Goal: Transaction & Acquisition: Book appointment/travel/reservation

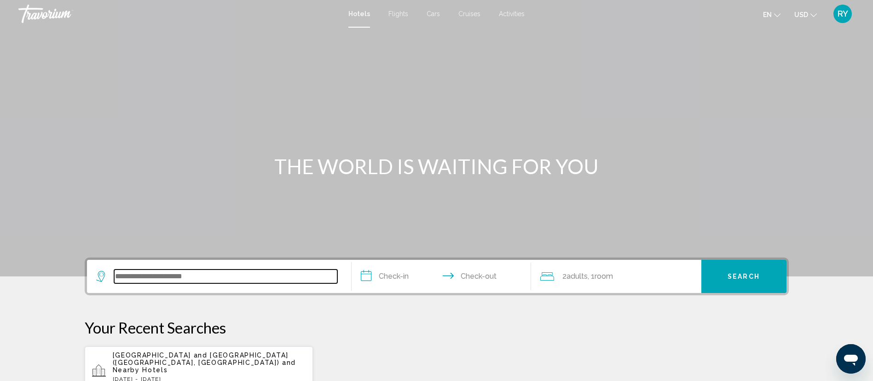
click at [201, 280] on input "Search widget" at bounding box center [225, 276] width 223 height 14
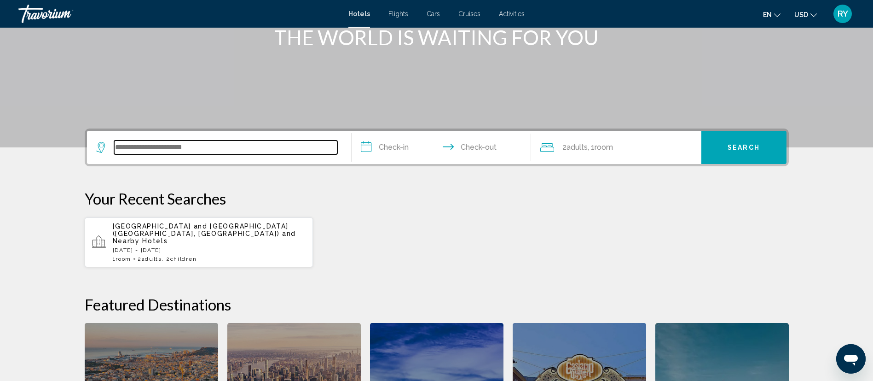
scroll to position [227, 0]
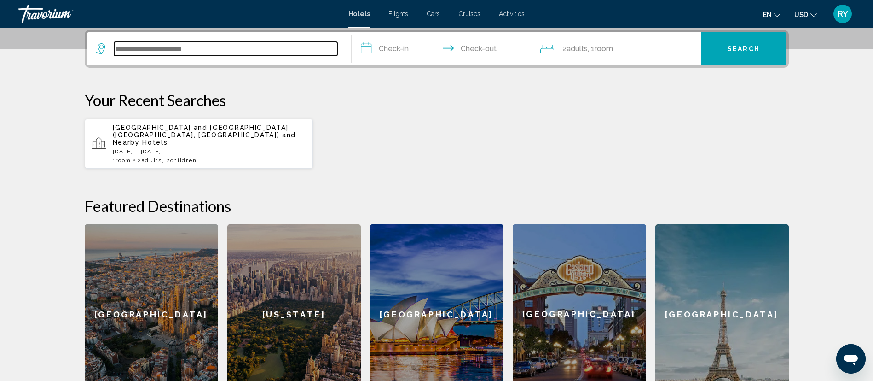
type input "*"
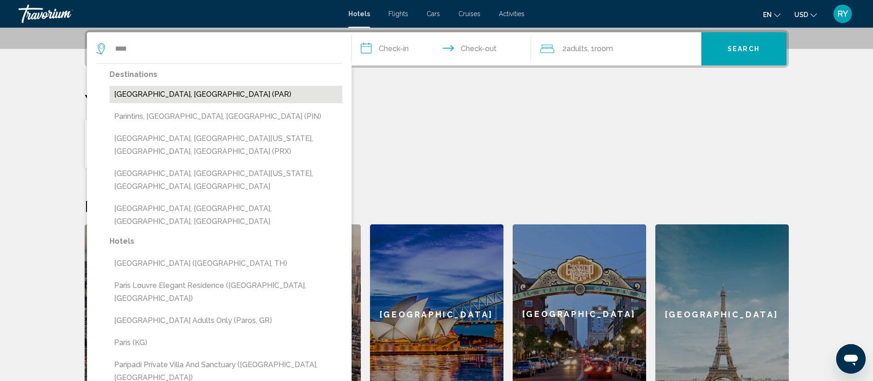
click at [224, 95] on button "[GEOGRAPHIC_DATA], [GEOGRAPHIC_DATA] (PAR)" at bounding box center [226, 94] width 233 height 17
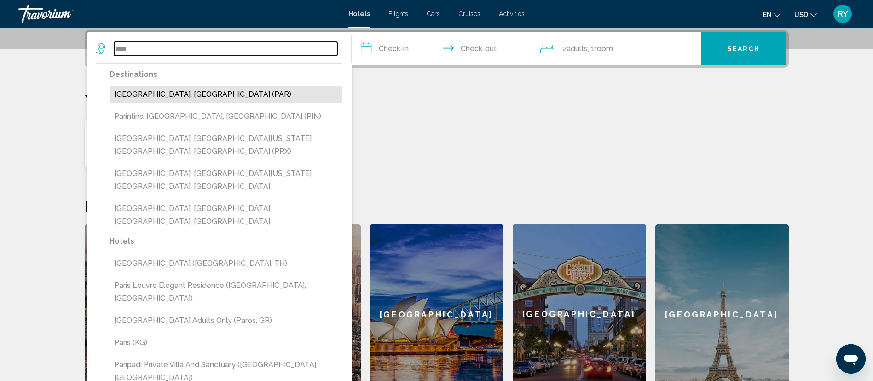
type input "**********"
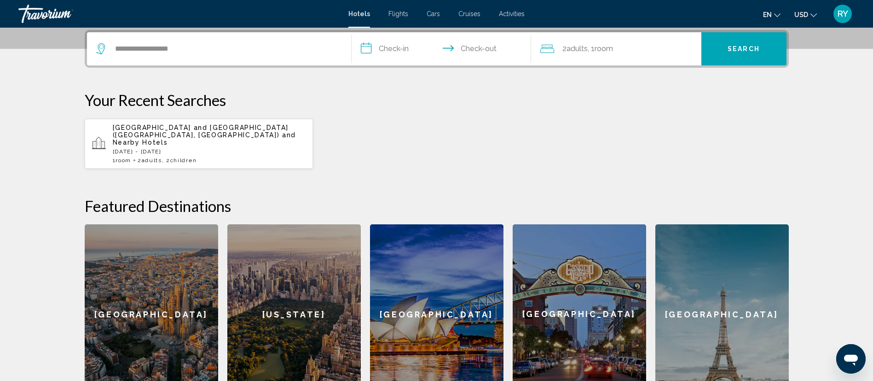
click at [407, 55] on input "**********" at bounding box center [443, 50] width 183 height 36
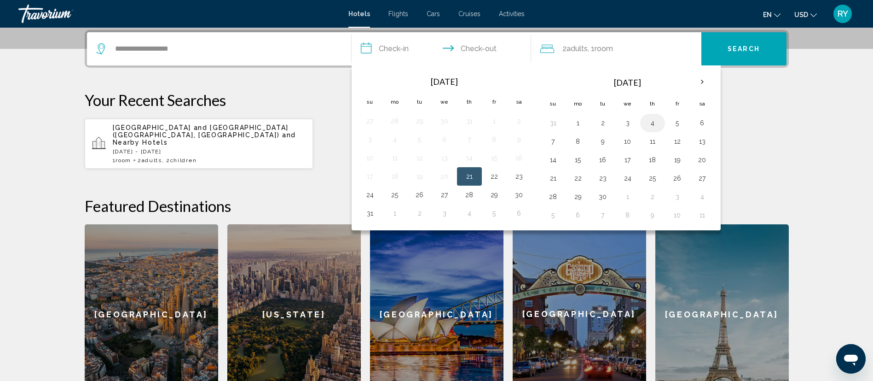
click at [649, 127] on button "4" at bounding box center [652, 122] width 15 height 13
click at [704, 125] on button "6" at bounding box center [702, 122] width 15 height 13
type input "**********"
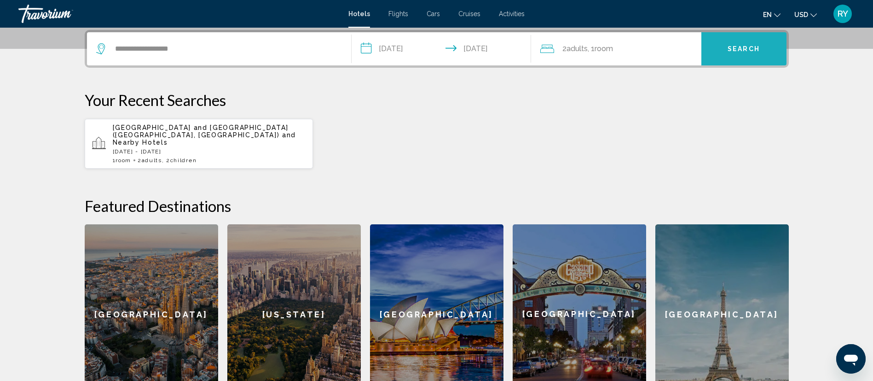
click at [737, 56] on button "Search" at bounding box center [743, 48] width 85 height 33
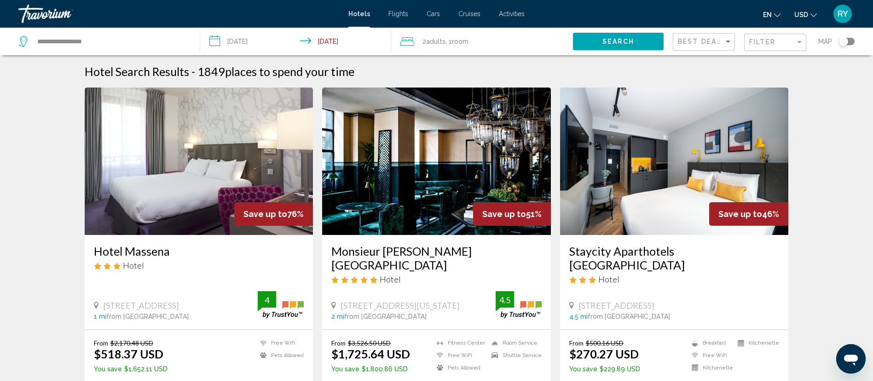
click at [848, 38] on div "Toggle map" at bounding box center [847, 41] width 16 height 7
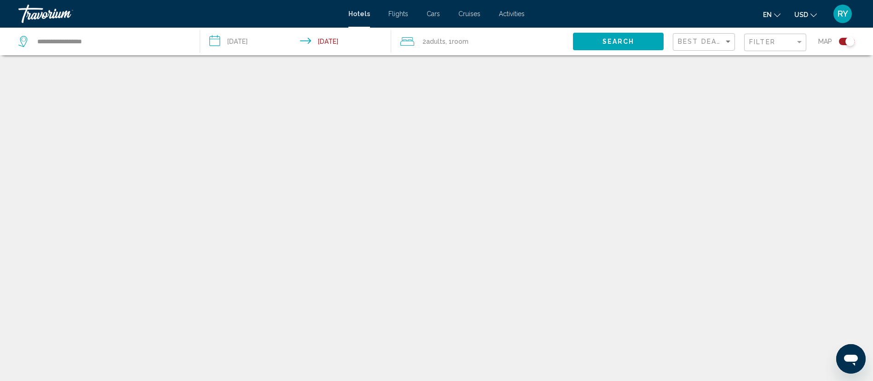
scroll to position [55, 0]
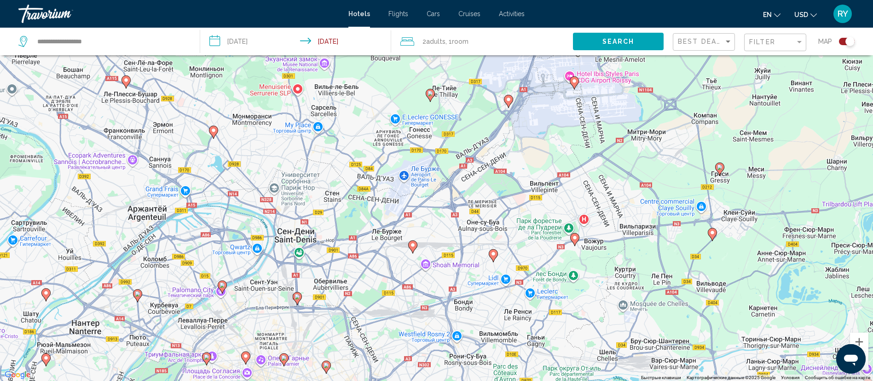
drag, startPoint x: 454, startPoint y: 140, endPoint x: 434, endPoint y: 278, distance: 139.9
click at [434, 278] on div "Чтобы активировать перетаскивание с помощью клавиатуры, нажмите Alt + Ввод. Пос…" at bounding box center [436, 190] width 873 height 381
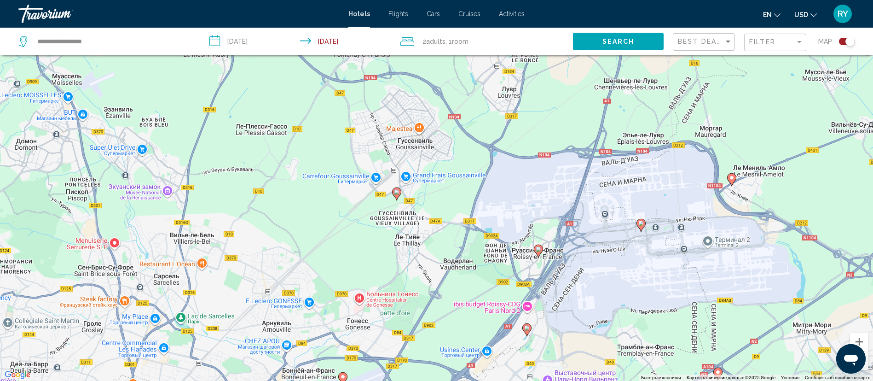
scroll to position [110, 0]
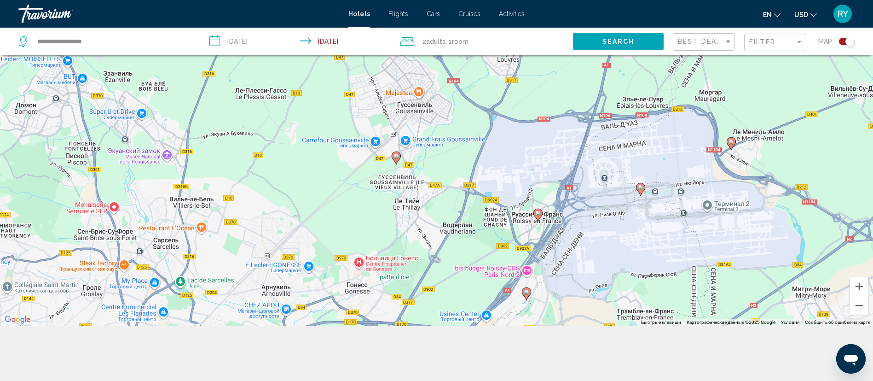
drag, startPoint x: 530, startPoint y: 170, endPoint x: 517, endPoint y: 411, distance: 241.5
click at [517, 270] on html "**********" at bounding box center [436, 80] width 873 height 381
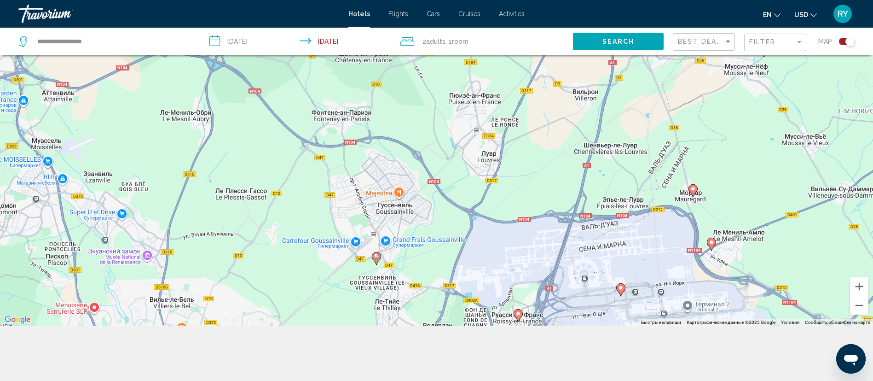
drag, startPoint x: 576, startPoint y: 178, endPoint x: 556, endPoint y: 282, distance: 105.9
click at [556, 282] on div "Чтобы активировать перетаскивание с помощью клавиатуры, нажмите Alt + Ввод. Пос…" at bounding box center [436, 135] width 873 height 381
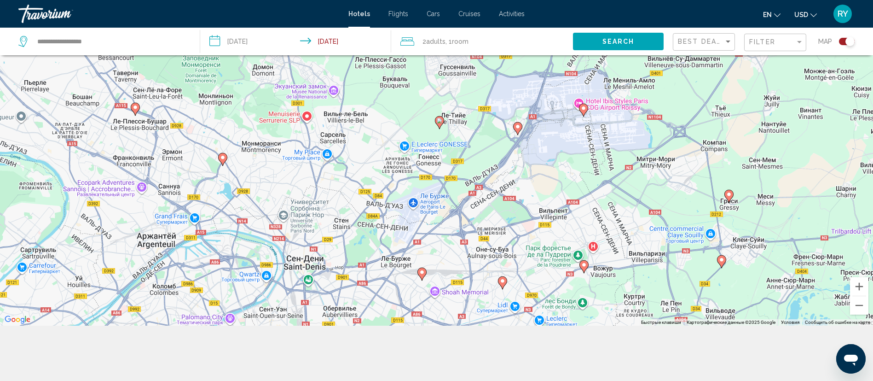
drag, startPoint x: 549, startPoint y: 232, endPoint x: 531, endPoint y: 71, distance: 161.7
click at [531, 73] on div "Чтобы активировать перетаскивание с помощью клавиатуры, нажмите Alt + Ввод. Пос…" at bounding box center [436, 135] width 873 height 381
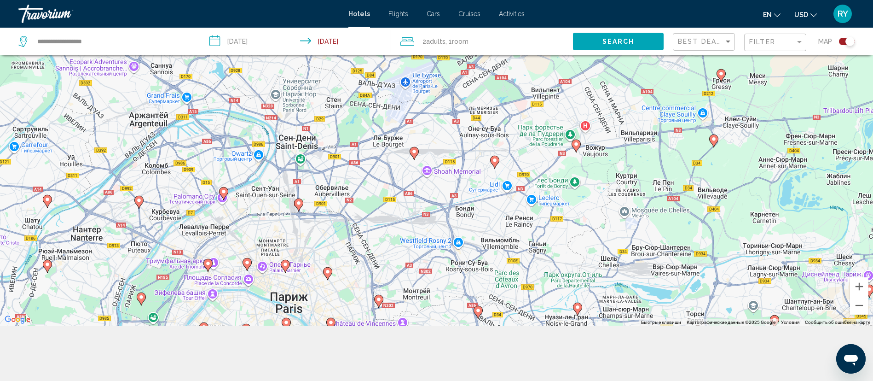
drag, startPoint x: 550, startPoint y: 215, endPoint x: 552, endPoint y: 124, distance: 91.6
click at [552, 125] on div "Чтобы активировать перетаскивание с помощью клавиатуры, нажмите Alt + Ввод. Пос…" at bounding box center [436, 135] width 873 height 381
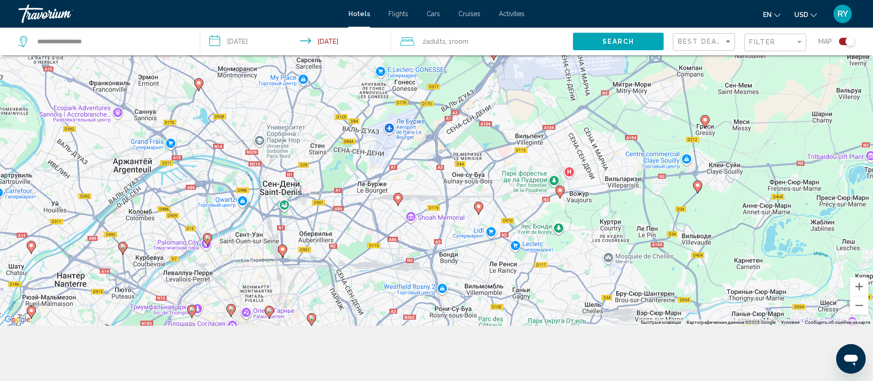
drag, startPoint x: 520, startPoint y: 128, endPoint x: 503, endPoint y: 175, distance: 49.3
click at [503, 175] on div "Чтобы активировать перетаскивание с помощью клавиатуры, нажмите Alt + Ввод. Пос…" at bounding box center [436, 135] width 873 height 381
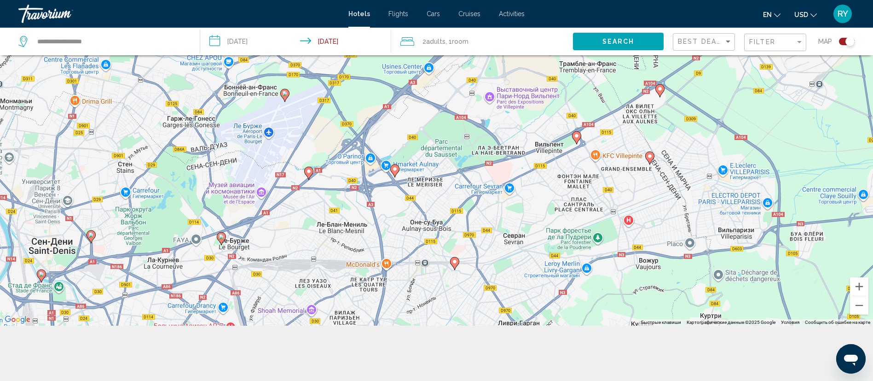
drag, startPoint x: 514, startPoint y: 148, endPoint x: 512, endPoint y: 181, distance: 33.2
click at [512, 181] on div "Чтобы активировать перетаскивание с помощью клавиатуры, нажмите Alt + Ввод. Пос…" at bounding box center [436, 135] width 873 height 381
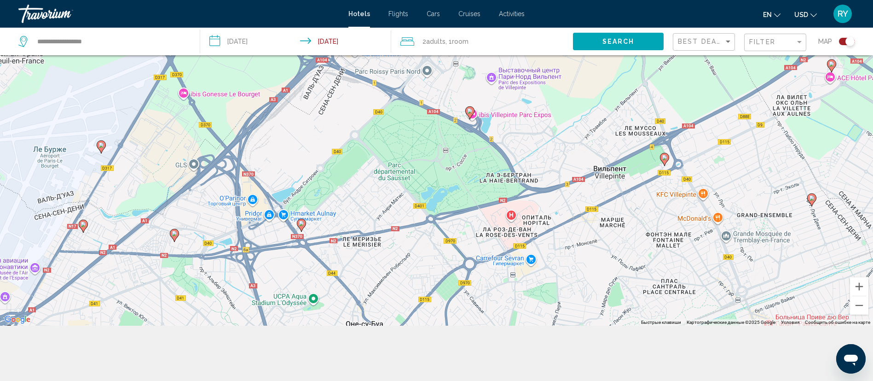
click at [468, 111] on image "Main content" at bounding box center [470, 111] width 6 height 6
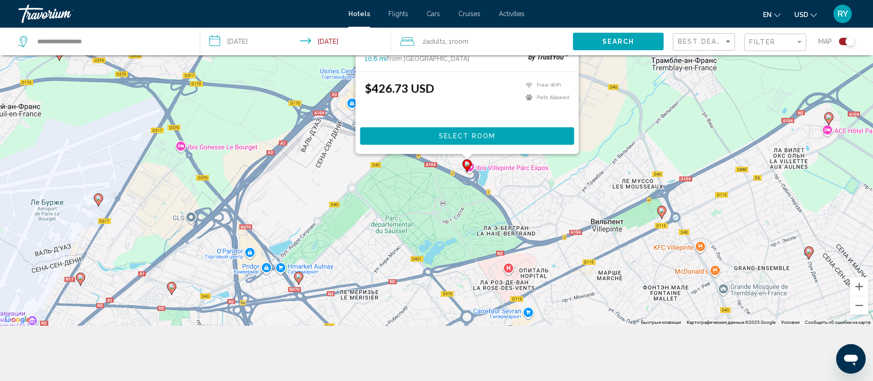
drag, startPoint x: 610, startPoint y: 250, endPoint x: 607, endPoint y: 118, distance: 132.6
click at [607, 118] on div "Чтобы активировать перетаскивание с помощью клавиатуры, нажмите Alt + Ввод. Пос…" at bounding box center [436, 135] width 873 height 381
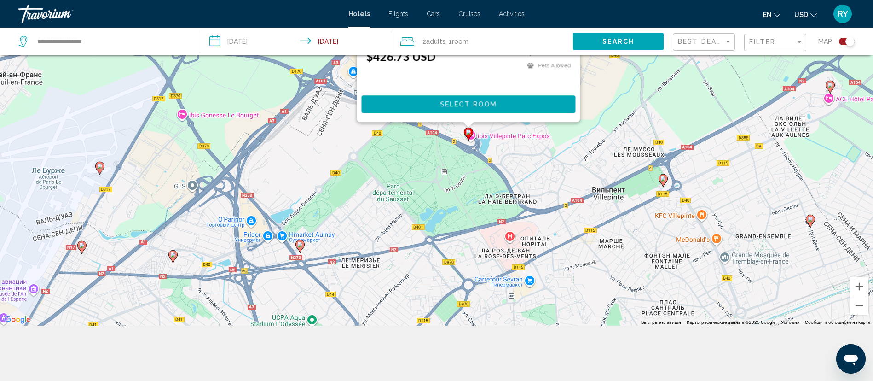
drag, startPoint x: 589, startPoint y: 187, endPoint x: 590, endPoint y: 150, distance: 36.4
click at [590, 150] on div "Чтобы активировать перетаскивание с помощью клавиатуры, нажмите Alt + Ввод. Пос…" at bounding box center [436, 135] width 873 height 381
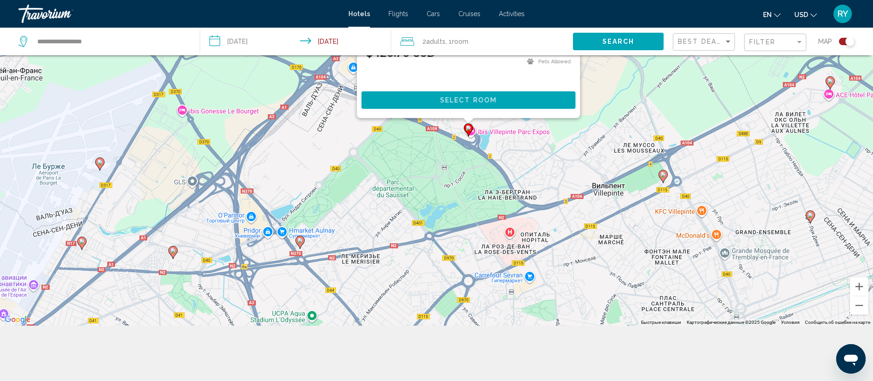
click at [661, 179] on gmp-advanced-marker "Main content" at bounding box center [663, 176] width 9 height 14
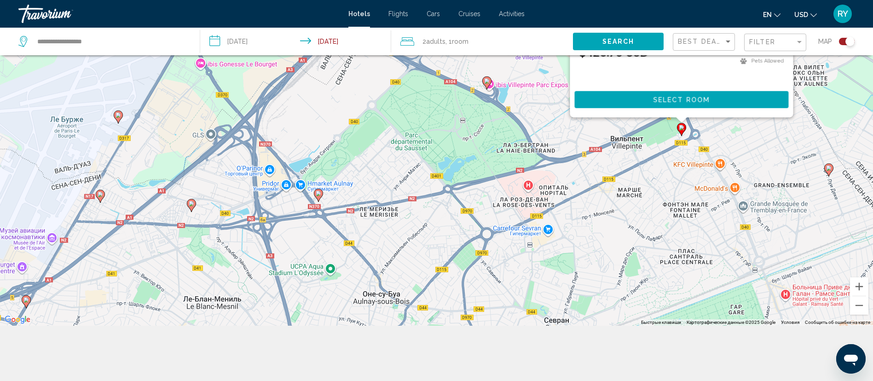
drag, startPoint x: 519, startPoint y: 216, endPoint x: 532, endPoint y: 69, distance: 147.4
click at [537, 52] on div "**********" at bounding box center [436, 163] width 873 height 436
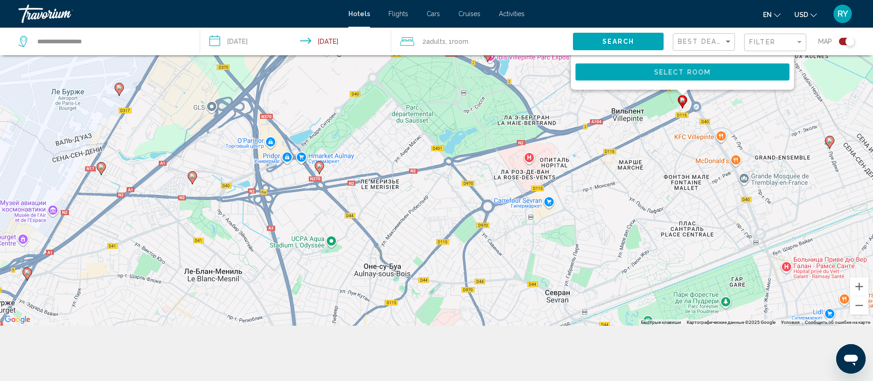
drag, startPoint x: 509, startPoint y: 209, endPoint x: 500, endPoint y: 180, distance: 30.4
click at [509, 182] on div "Чтобы активировать перетаскивание с помощью клавиатуры, нажмите Alt + Ввод. Пос…" at bounding box center [436, 135] width 873 height 381
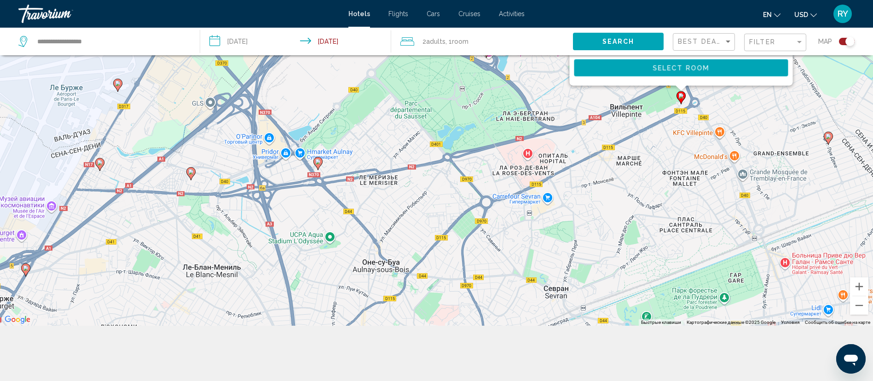
click at [321, 161] on icon "Main content" at bounding box center [317, 163] width 8 height 12
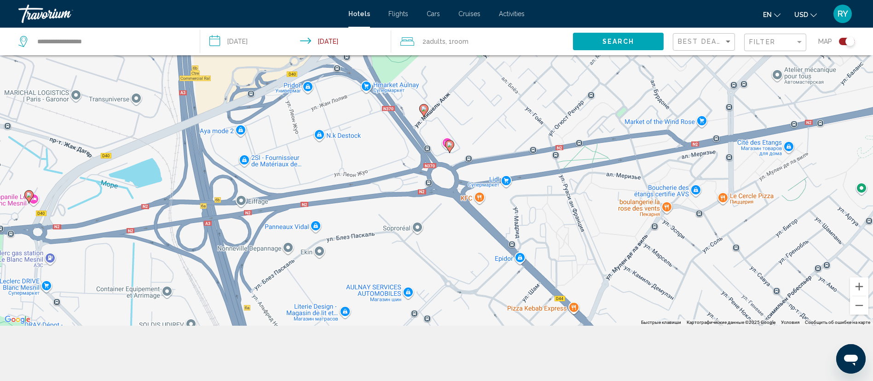
click at [420, 110] on icon "Main content" at bounding box center [423, 110] width 9 height 13
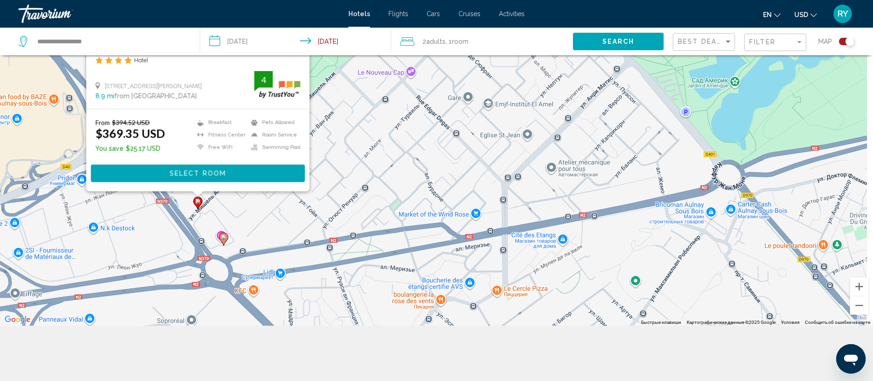
drag, startPoint x: 625, startPoint y: 210, endPoint x: 422, endPoint y: 141, distance: 214.8
click at [422, 141] on div "Чтобы активировать перетаскивание с помощью клавиатуры, нажмите Alt + Ввод. Пос…" at bounding box center [436, 135] width 873 height 381
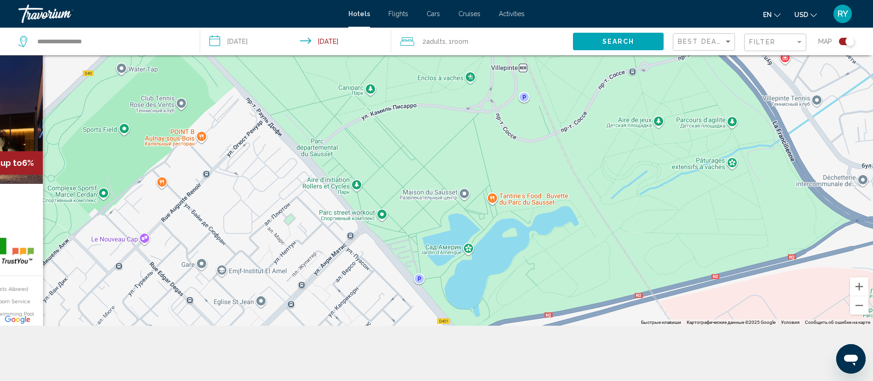
drag, startPoint x: 639, startPoint y: 162, endPoint x: 405, endPoint y: 353, distance: 301.6
click at [404, 353] on div "**********" at bounding box center [436, 163] width 873 height 436
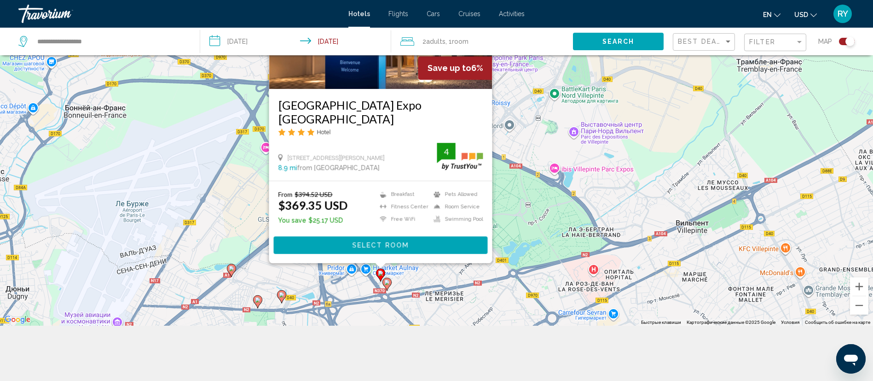
drag, startPoint x: 572, startPoint y: 222, endPoint x: 567, endPoint y: 248, distance: 27.3
click at [567, 248] on div "Чтобы активировать перетаскивание с помощью клавиатуры, нажмите Alt + Ввод. Пос…" at bounding box center [436, 135] width 873 height 381
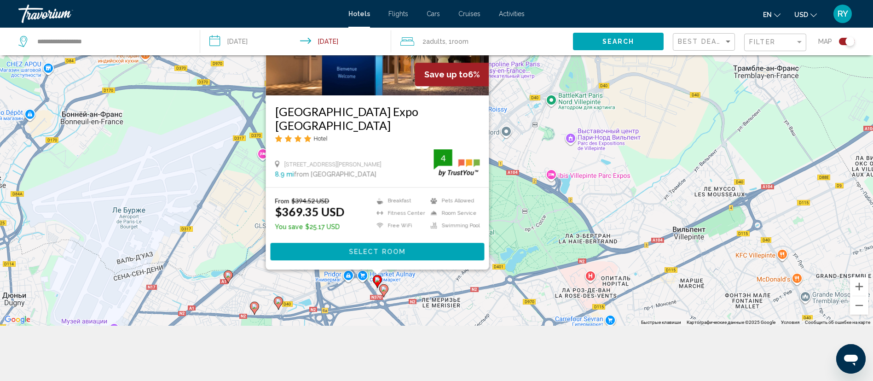
drag, startPoint x: 612, startPoint y: 222, endPoint x: 591, endPoint y: 268, distance: 50.3
click at [591, 268] on div "Чтобы активировать перетаскивание с помощью клавиатуры, нажмите Alt + Ввод. Пос…" at bounding box center [436, 135] width 873 height 381
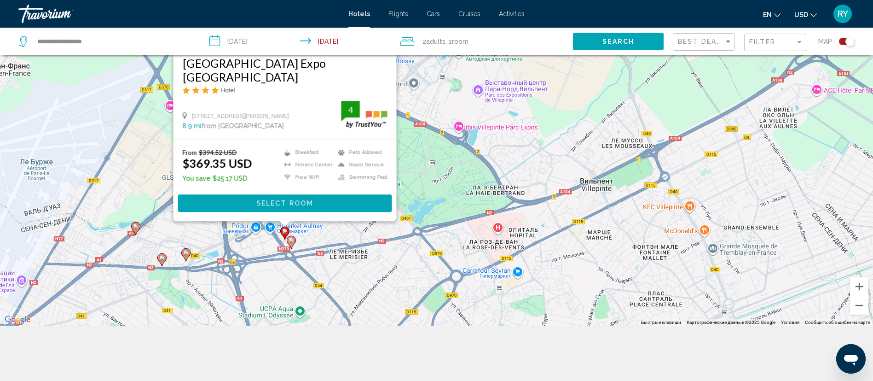
drag, startPoint x: 617, startPoint y: 197, endPoint x: 535, endPoint y: 93, distance: 132.5
click at [535, 93] on div "Чтобы активировать перетаскивание с помощью клавиатуры, нажмите Alt + Ввод. Пос…" at bounding box center [436, 135] width 873 height 381
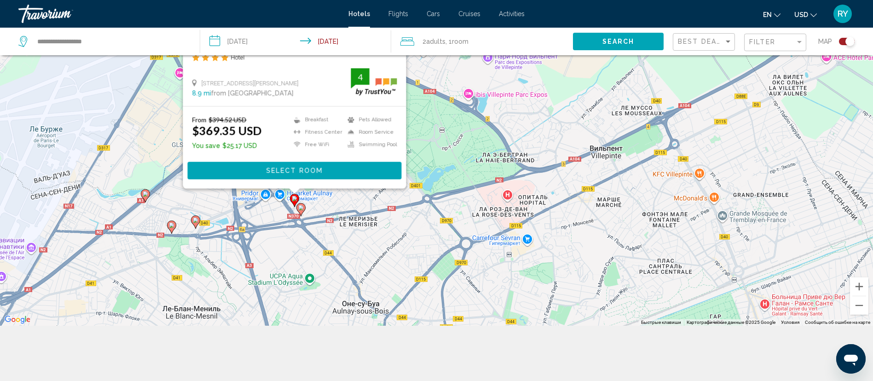
drag, startPoint x: 628, startPoint y: 171, endPoint x: 635, endPoint y: 141, distance: 31.1
click at [635, 141] on div "Чтобы активировать перетаскивание с помощью клавиатуры, нажмите Alt + Ввод. Пос…" at bounding box center [436, 135] width 873 height 381
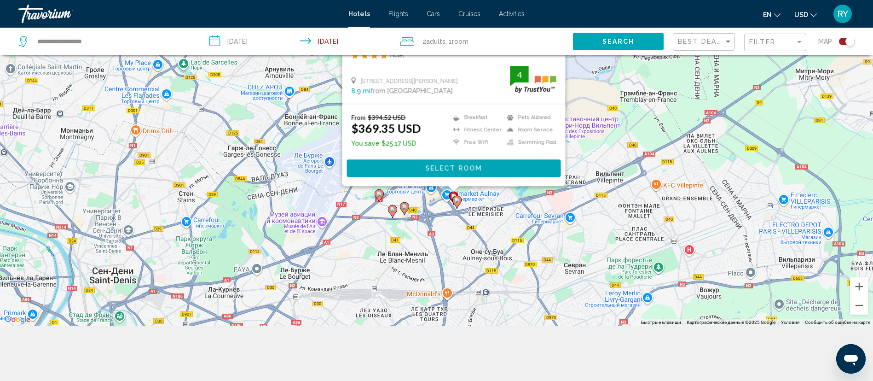
drag, startPoint x: 617, startPoint y: 199, endPoint x: 613, endPoint y: 221, distance: 22.8
click at [613, 221] on div "Чтобы активировать перетаскивание с помощью клавиатуры, нажмите Alt + Ввод. Пос…" at bounding box center [436, 135] width 873 height 381
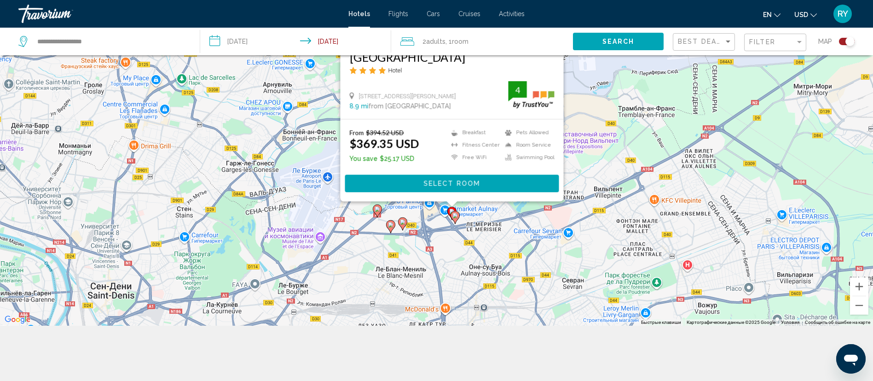
click at [532, 236] on div "Чтобы активировать перетаскивание с помощью клавиатуры, нажмите Alt + Ввод. Пос…" at bounding box center [436, 135] width 873 height 381
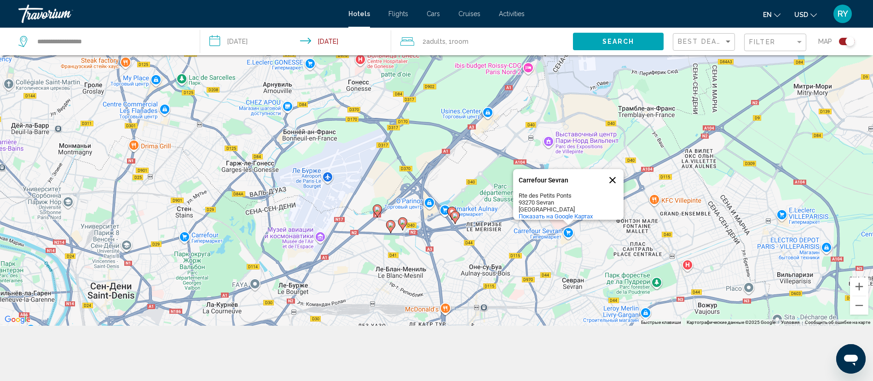
click at [611, 171] on button "Закрыть" at bounding box center [612, 180] width 22 height 22
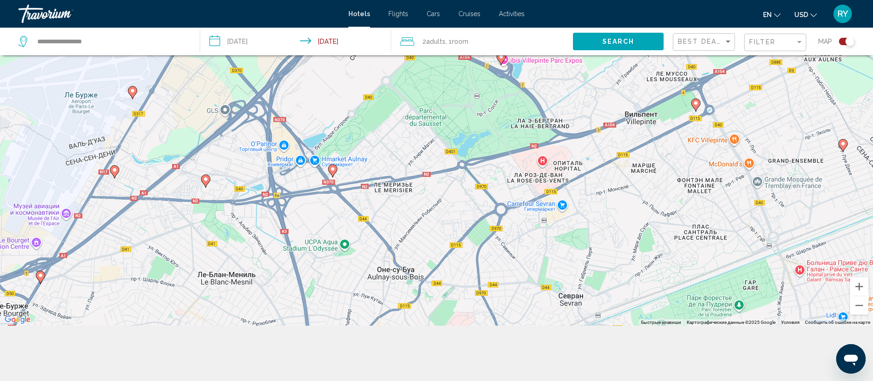
drag, startPoint x: 624, startPoint y: 259, endPoint x: 651, endPoint y: 165, distance: 98.3
click at [651, 165] on div "Чтобы активировать перетаскивание с помощью клавиатуры, нажмите Alt + Ввод. Пос…" at bounding box center [436, 135] width 873 height 381
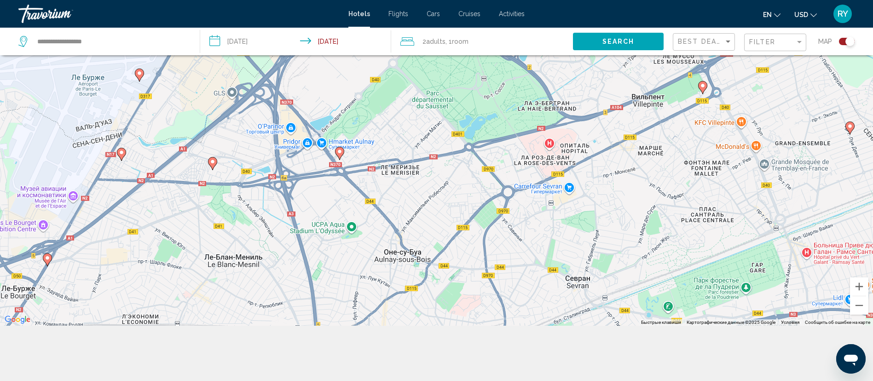
drag, startPoint x: 545, startPoint y: 209, endPoint x: 552, endPoint y: 190, distance: 20.5
click at [552, 190] on div "Чтобы активировать перетаскивание с помощью клавиатуры, нажмите Alt + Ввод. Пос…" at bounding box center [436, 135] width 873 height 381
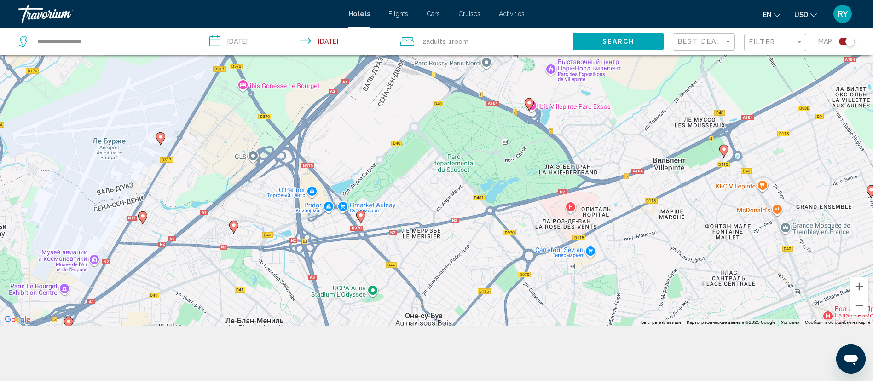
drag, startPoint x: 535, startPoint y: 190, endPoint x: 556, endPoint y: 252, distance: 65.6
click at [556, 252] on div "Чтобы активировать перетаскивание с помощью клавиатуры, нажмите Alt + Ввод. Пос…" at bounding box center [436, 135] width 873 height 381
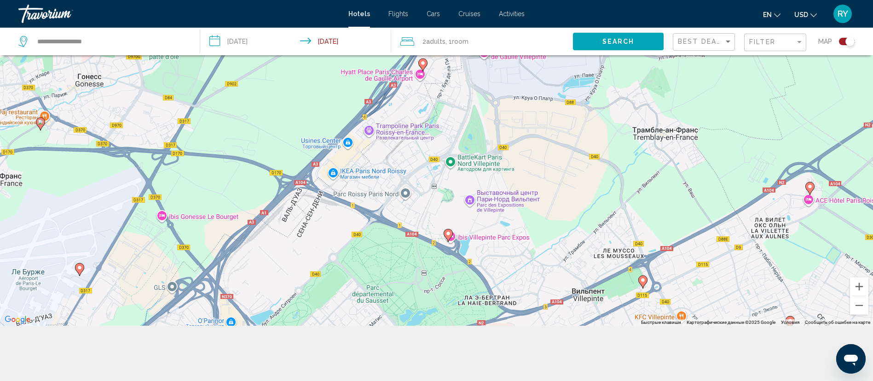
drag, startPoint x: 560, startPoint y: 221, endPoint x: 479, endPoint y: 352, distance: 153.8
click at [479, 352] on div "**********" at bounding box center [436, 163] width 873 height 436
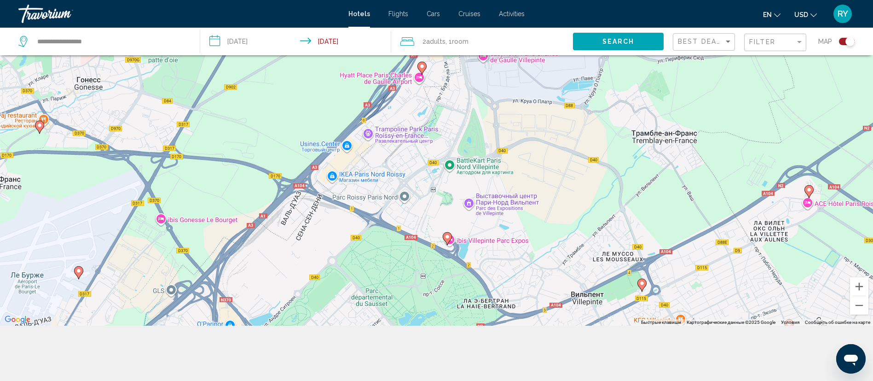
click at [423, 66] on image "Main content" at bounding box center [422, 67] width 6 height 6
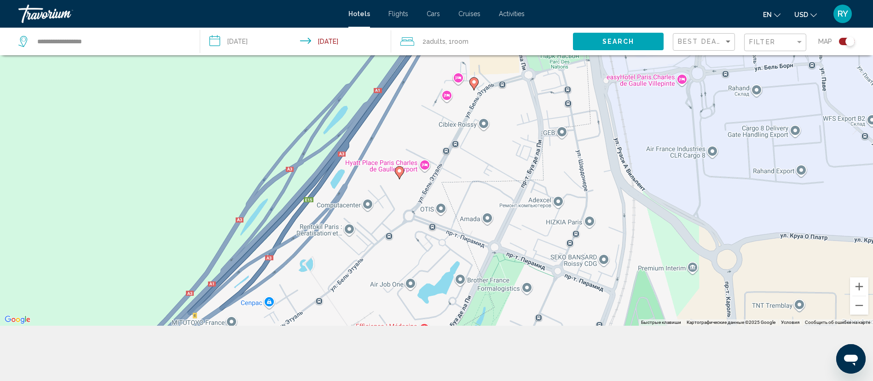
click at [399, 178] on icon "Main content" at bounding box center [399, 172] width 8 height 12
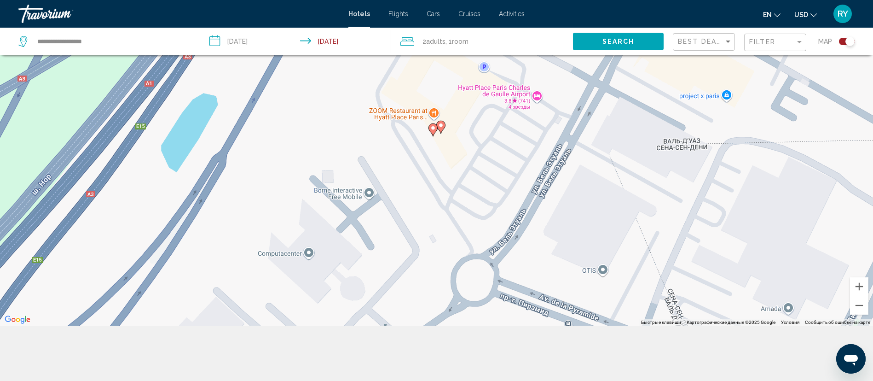
click at [441, 128] on icon "Main content" at bounding box center [440, 127] width 8 height 12
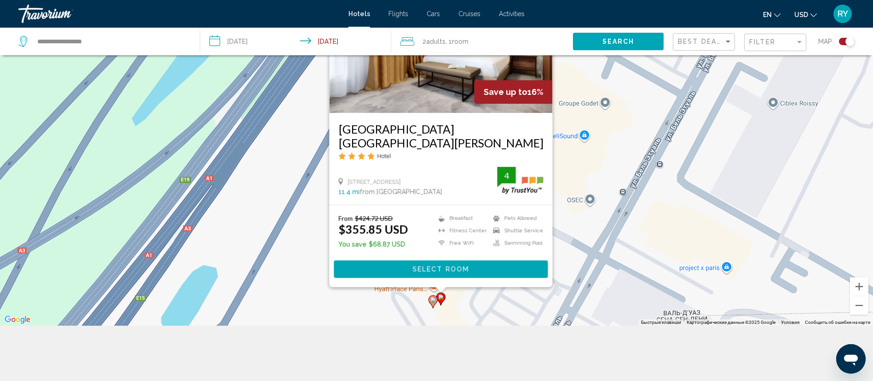
click at [432, 300] on image "Main content" at bounding box center [433, 300] width 6 height 6
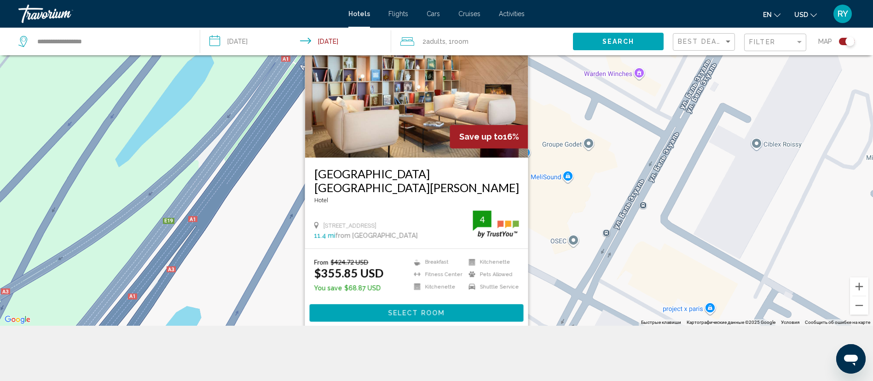
drag, startPoint x: 613, startPoint y: 201, endPoint x: 583, endPoint y: 283, distance: 88.0
click at [583, 283] on div "Чтобы активировать перетаскивание с помощью клавиатуры, нажмите Alt + Ввод. Пос…" at bounding box center [436, 135] width 873 height 381
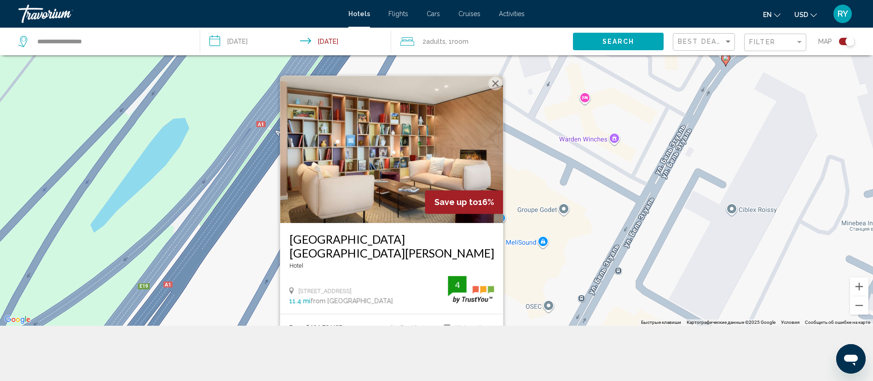
click at [582, 242] on div "Чтобы активировать перетаскивание с помощью клавиатуры, нажмите Alt + Ввод. Пос…" at bounding box center [436, 135] width 873 height 381
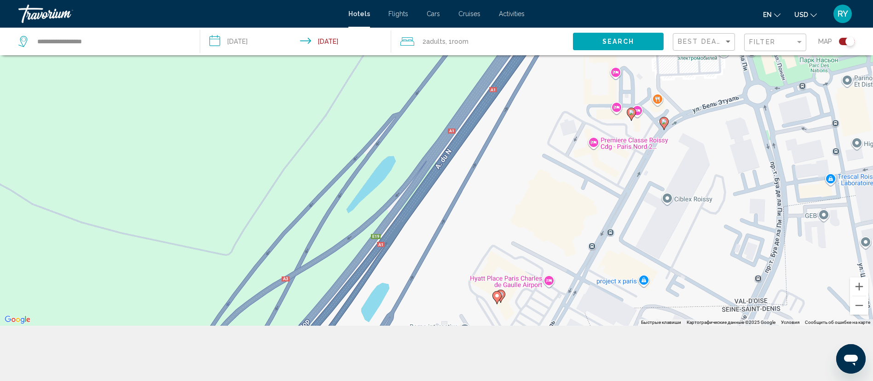
click at [632, 114] on image "Main content" at bounding box center [632, 113] width 6 height 6
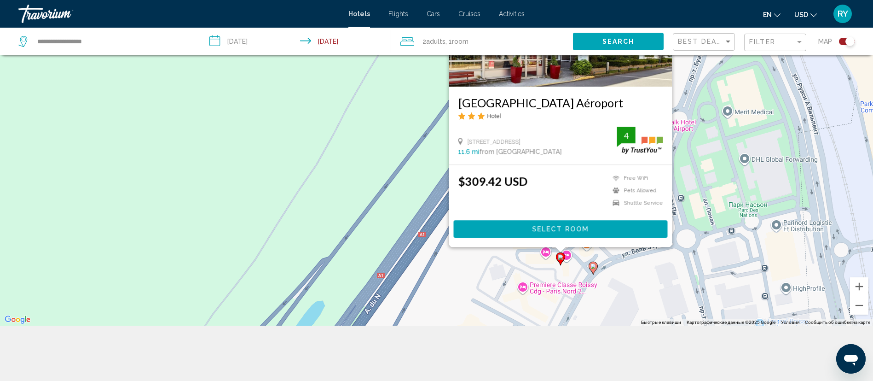
drag, startPoint x: 601, startPoint y: 298, endPoint x: 532, endPoint y: 266, distance: 76.0
click at [528, 265] on div "Чтобы активировать перетаскивание с помощью клавиатуры, нажмите Alt + Ввод. Пос…" at bounding box center [436, 135] width 873 height 381
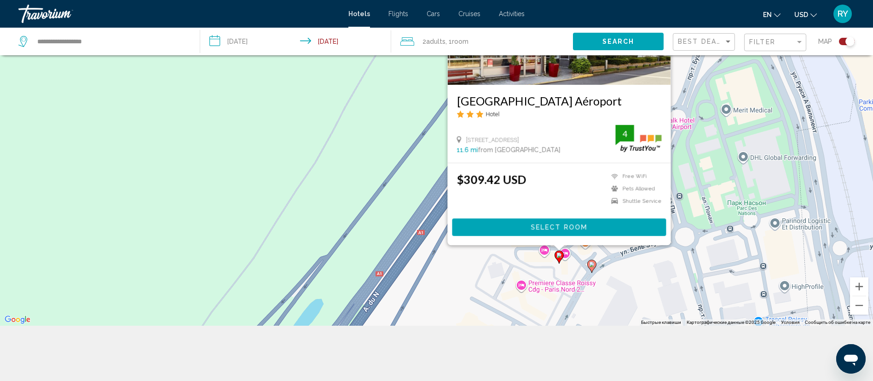
click at [592, 268] on icon "Main content" at bounding box center [591, 266] width 8 height 12
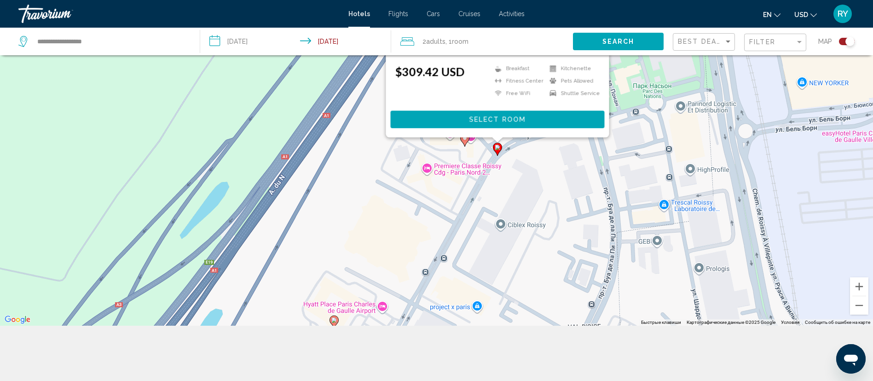
drag, startPoint x: 638, startPoint y: 306, endPoint x: 544, endPoint y: 153, distance: 179.3
click at [544, 153] on div "Чтобы активировать перетаскивание с помощью клавиатуры, нажмите Alt + Ввод. Пос…" at bounding box center [436, 135] width 873 height 381
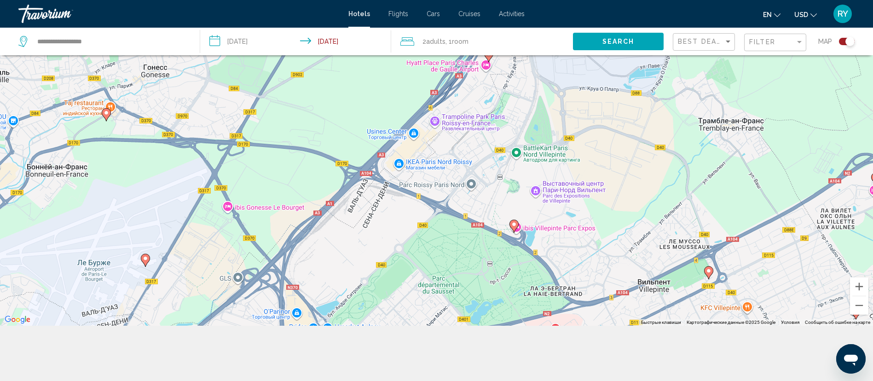
drag, startPoint x: 562, startPoint y: 218, endPoint x: 521, endPoint y: 101, distance: 124.3
click at [521, 101] on div "Чтобы активировать перетаскивание с помощью клавиатуры, нажмите Alt + Ввод. Пос…" at bounding box center [436, 135] width 873 height 381
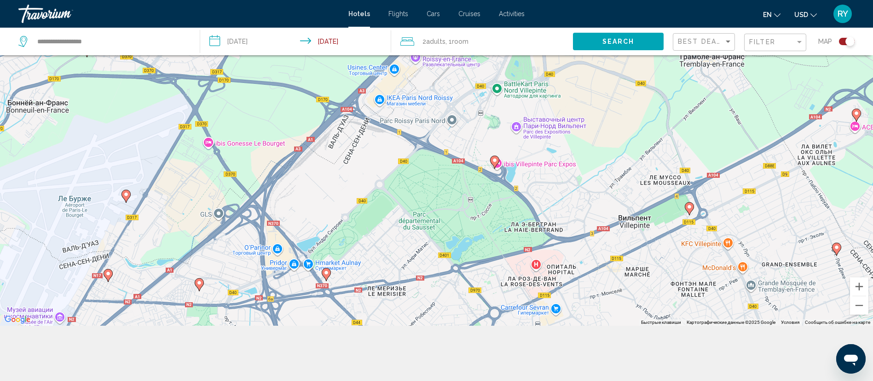
drag, startPoint x: 547, startPoint y: 148, endPoint x: 538, endPoint y: 121, distance: 28.5
click at [538, 121] on div "Чтобы активировать перетаскивание с помощью клавиатуры, нажмите Alt + Ввод. Пос…" at bounding box center [436, 135] width 873 height 381
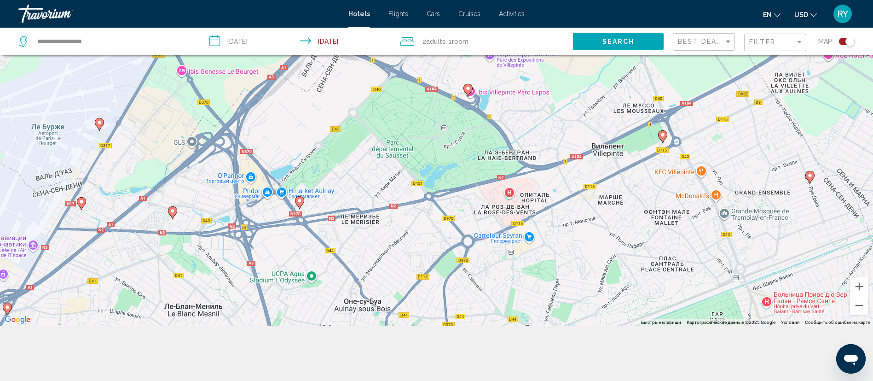
drag, startPoint x: 532, startPoint y: 160, endPoint x: 514, endPoint y: 109, distance: 54.1
click at [509, 105] on div "Чтобы активировать перетаскивание с помощью клавиатуры, нажмите Alt + Ввод. Пос…" at bounding box center [436, 135] width 873 height 381
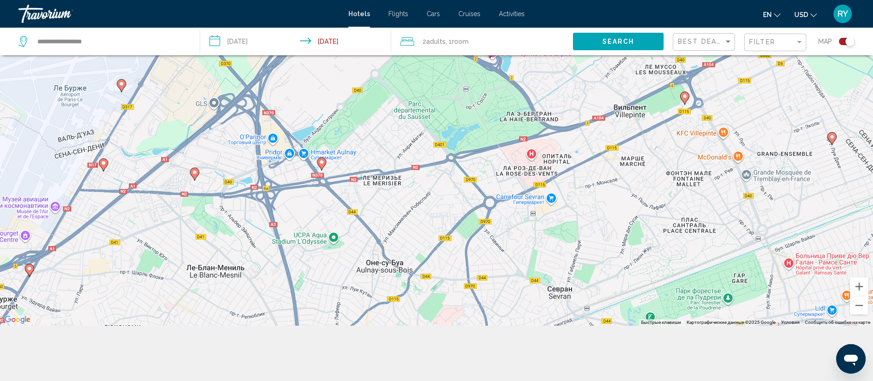
drag, startPoint x: 524, startPoint y: 179, endPoint x: 556, endPoint y: 124, distance: 63.5
click at [556, 124] on div "Чтобы активировать перетаскивание с помощью клавиатуры, нажмите Alt + Ввод. Пос…" at bounding box center [436, 135] width 873 height 381
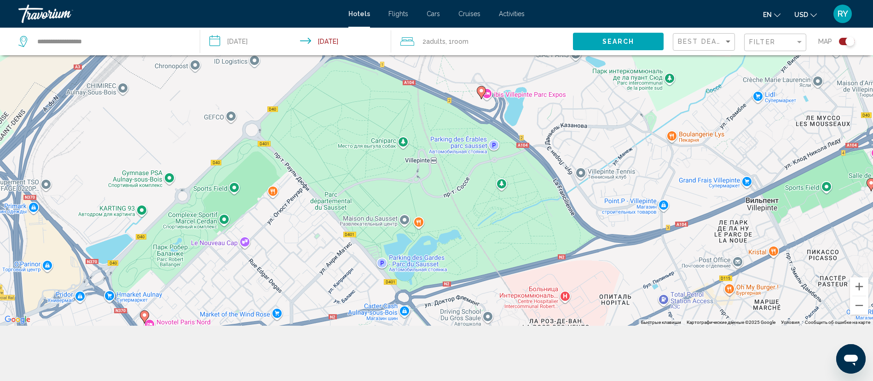
drag, startPoint x: 507, startPoint y: 136, endPoint x: 518, endPoint y: 323, distance: 187.2
click at [518, 323] on div "Чтобы активировать перетаскивание с помощью клавиатуры, нажмите Alt + Ввод. Пос…" at bounding box center [436, 135] width 873 height 381
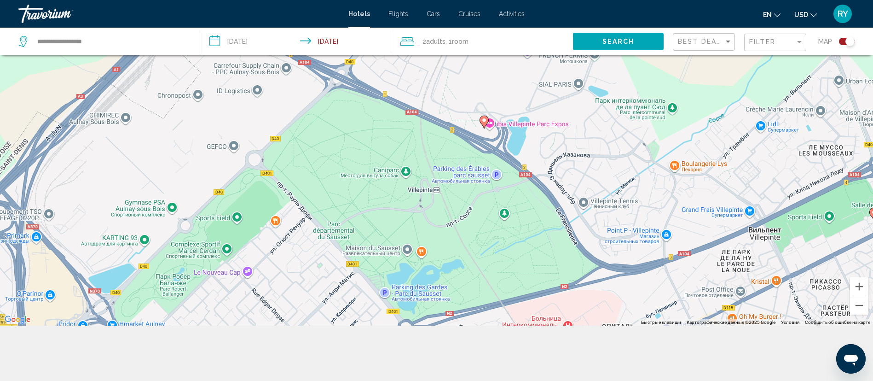
drag, startPoint x: 492, startPoint y: 141, endPoint x: 492, endPoint y: 151, distance: 10.1
click at [492, 151] on div "Чтобы активировать перетаскивание с помощью клавиатуры, нажмите Alt + Ввод. Пос…" at bounding box center [436, 135] width 873 height 381
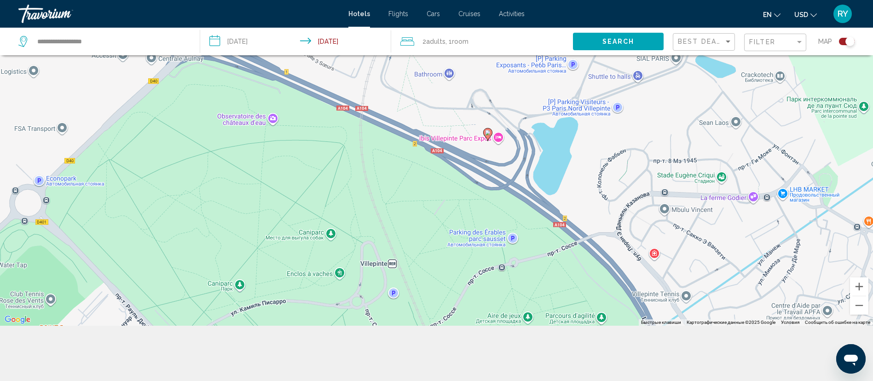
click at [485, 131] on image "Main content" at bounding box center [488, 133] width 6 height 6
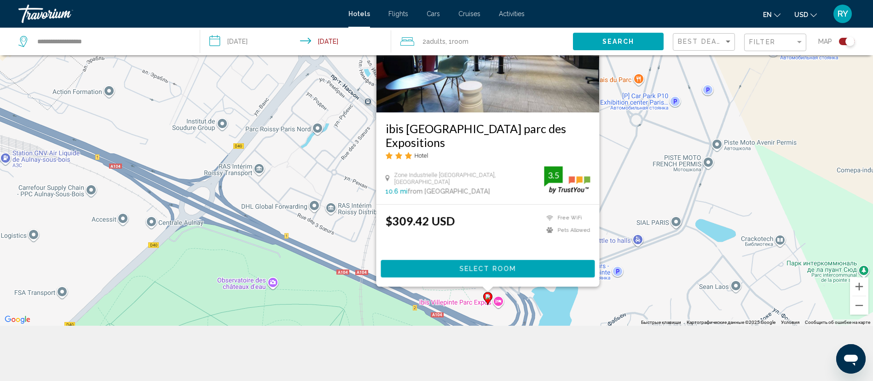
click at [424, 141] on h3 "ibis [PERSON_NAME][GEOGRAPHIC_DATA] parc des Expositions" at bounding box center [487, 135] width 205 height 28
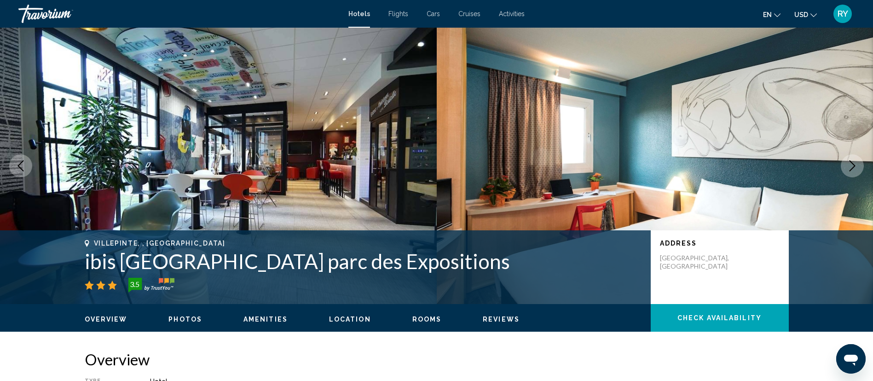
drag, startPoint x: 85, startPoint y: 263, endPoint x: 485, endPoint y: 267, distance: 399.5
click at [485, 267] on h1 "ibis [PERSON_NAME][GEOGRAPHIC_DATA] parc des Expositions" at bounding box center [363, 261] width 557 height 24
copy h1 "ibis [PERSON_NAME][GEOGRAPHIC_DATA] parc des Expositions"
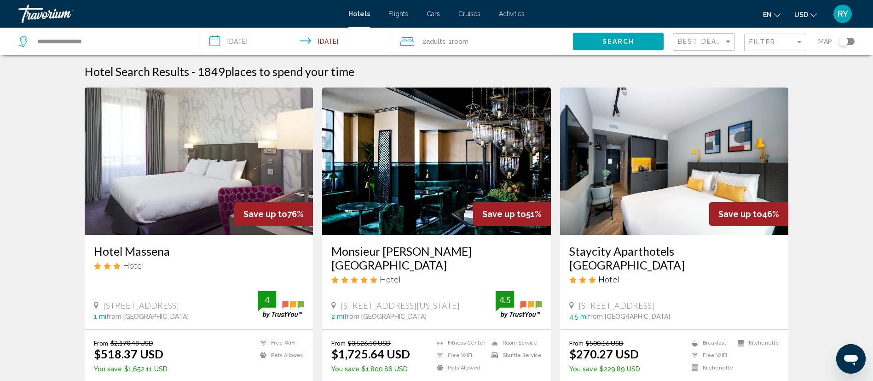
click at [847, 41] on div "Toggle map" at bounding box center [843, 41] width 9 height 9
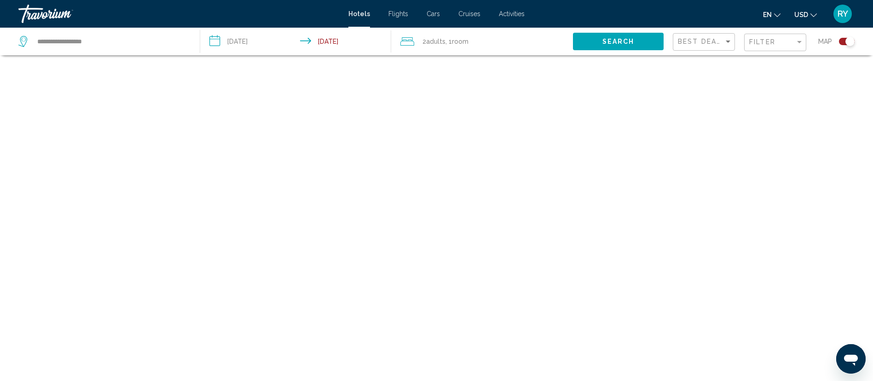
scroll to position [55, 0]
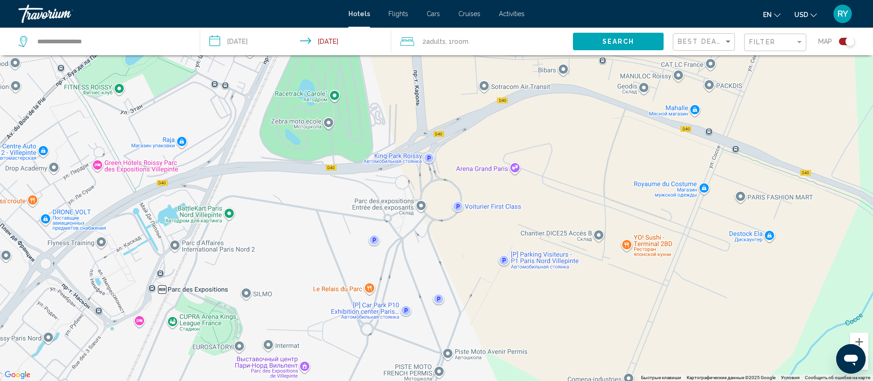
drag, startPoint x: 488, startPoint y: 161, endPoint x: 433, endPoint y: 266, distance: 118.6
click at [433, 266] on div "Чтобы активировать перетаскивание с помощью клавиатуры, нажмите Alt + Ввод. Пос…" at bounding box center [436, 190] width 873 height 381
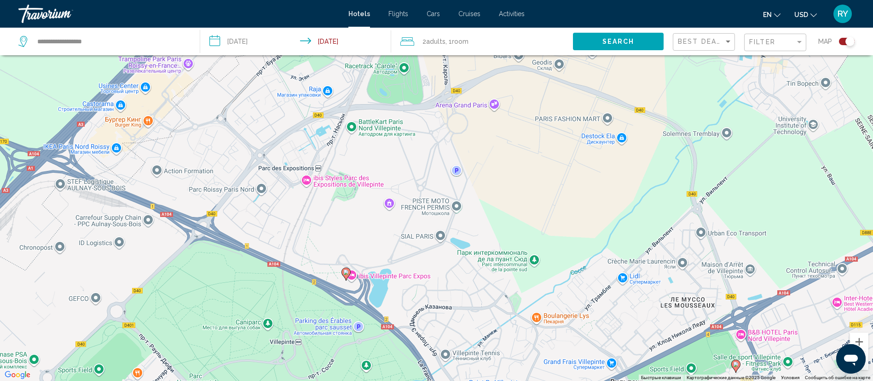
drag, startPoint x: 396, startPoint y: 274, endPoint x: 409, endPoint y: 185, distance: 90.1
click at [409, 185] on div "Чтобы активировать перетаскивание с помощью клавиатуры, нажмите Alt + Ввод. Пос…" at bounding box center [436, 190] width 873 height 381
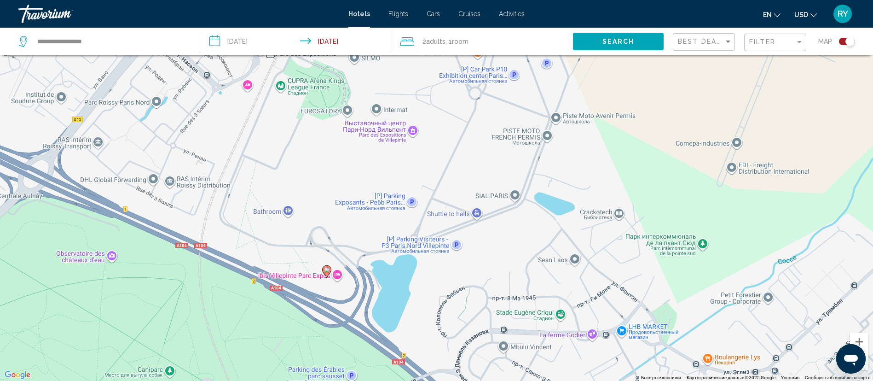
click at [324, 268] on image "Main content" at bounding box center [327, 270] width 6 height 6
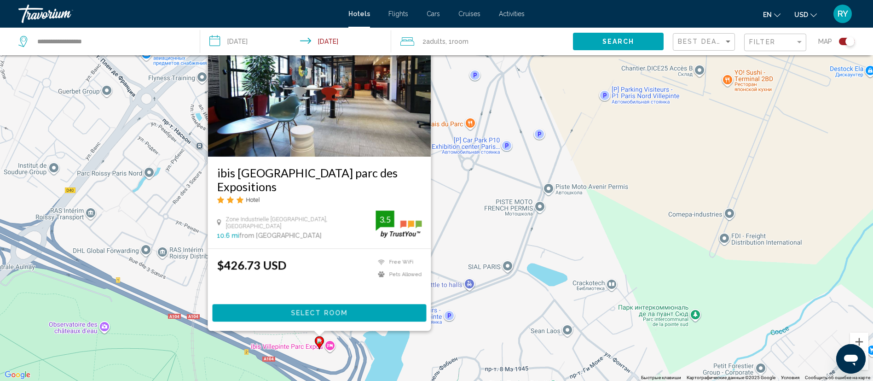
drag, startPoint x: 531, startPoint y: 251, endPoint x: 506, endPoint y: 210, distance: 47.9
click at [506, 210] on div "Чтобы активировать перетаскивание с помощью клавиатуры, нажмите Alt + Ввод. Пос…" at bounding box center [436, 190] width 873 height 381
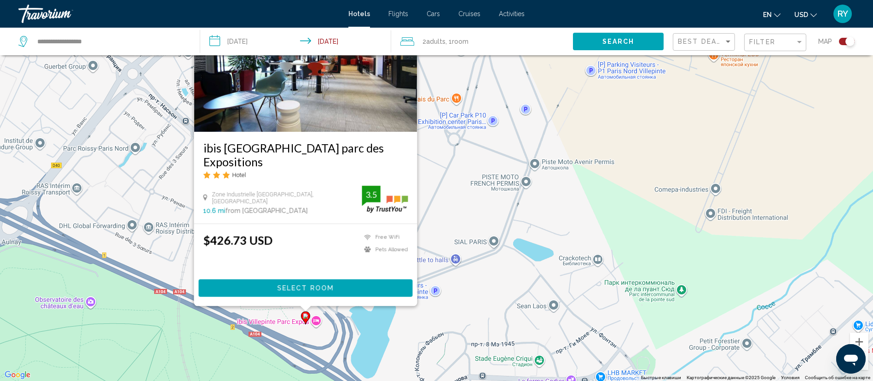
click at [422, 330] on div "Чтобы активировать перетаскивание с помощью клавиатуры, нажмите Alt + Ввод. Пос…" at bounding box center [436, 190] width 873 height 381
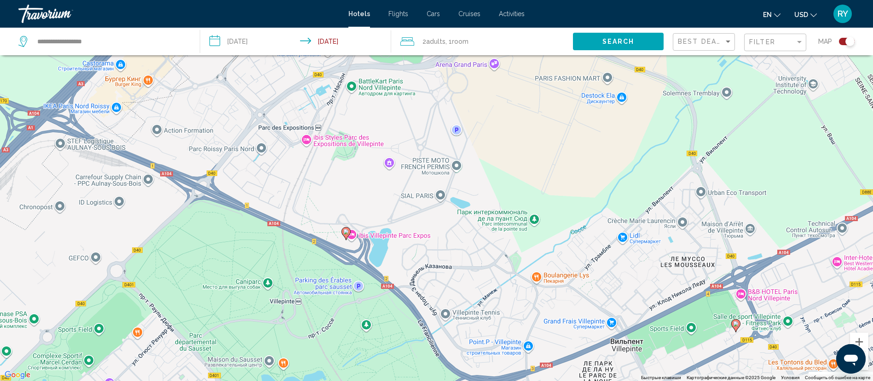
drag, startPoint x: 494, startPoint y: 294, endPoint x: 450, endPoint y: 219, distance: 87.3
click at [450, 219] on div "Чтобы активировать перетаскивание с помощью клавиатуры, нажмите Alt + Ввод. Пос…" at bounding box center [436, 190] width 873 height 381
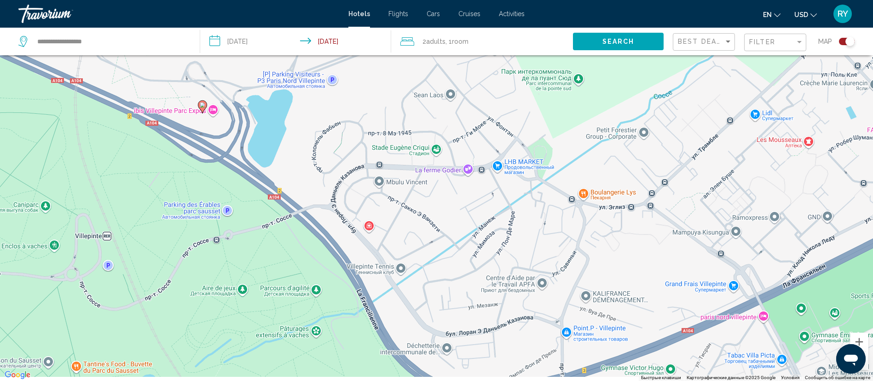
drag, startPoint x: 498, startPoint y: 218, endPoint x: 460, endPoint y: 91, distance: 132.6
click at [460, 91] on div "Чтобы активировать перетаскивание с помощью клавиатуры, нажмите Alt + Ввод. Пос…" at bounding box center [436, 190] width 873 height 381
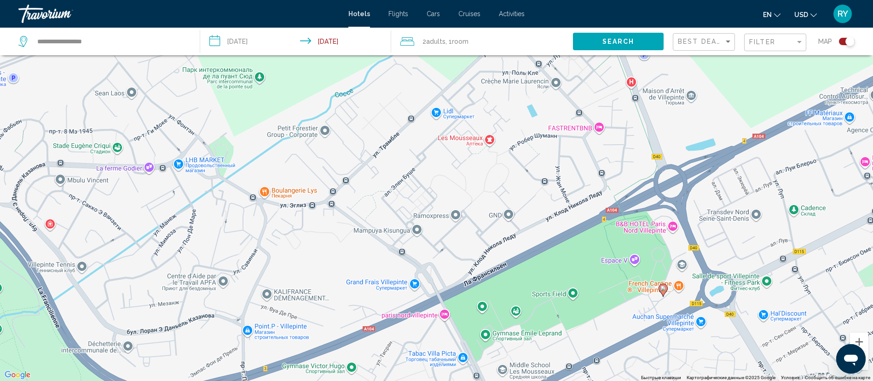
click at [661, 289] on image "Main content" at bounding box center [663, 288] width 6 height 6
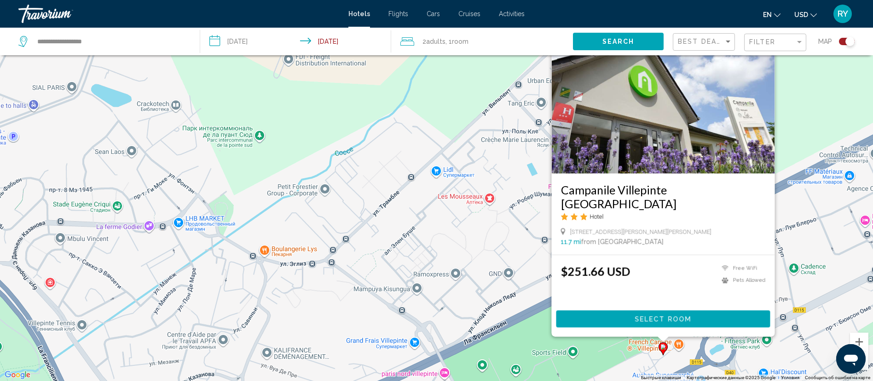
click at [585, 190] on h3 "Campanile Villepinte [GEOGRAPHIC_DATA]" at bounding box center [663, 196] width 205 height 28
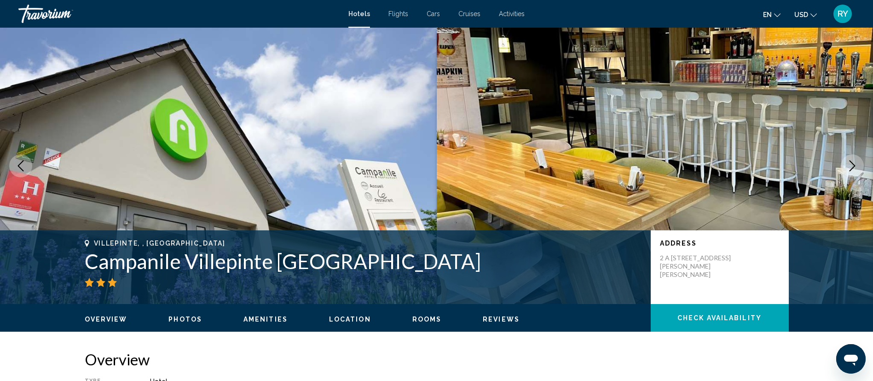
click at [148, 263] on h1 "Campanile Villepinte [GEOGRAPHIC_DATA]" at bounding box center [363, 261] width 557 height 24
drag, startPoint x: 148, startPoint y: 263, endPoint x: 384, endPoint y: 264, distance: 236.5
click at [384, 264] on h1 "Campanile Villepinte [GEOGRAPHIC_DATA]" at bounding box center [363, 261] width 557 height 24
copy h1 "Campanile Villepinte [GEOGRAPHIC_DATA]"
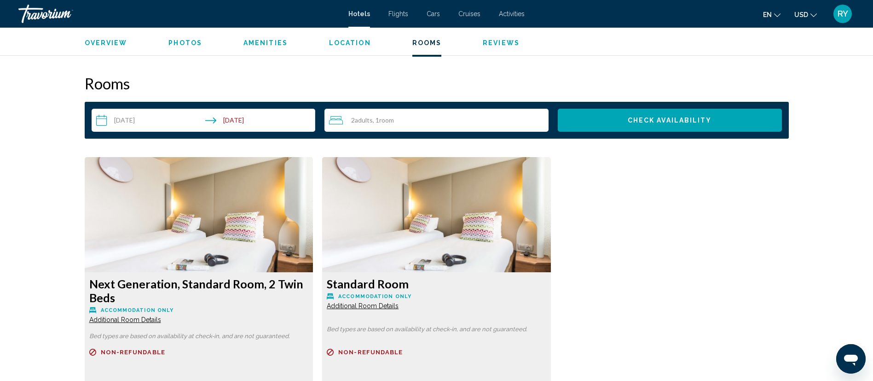
scroll to position [1242, 0]
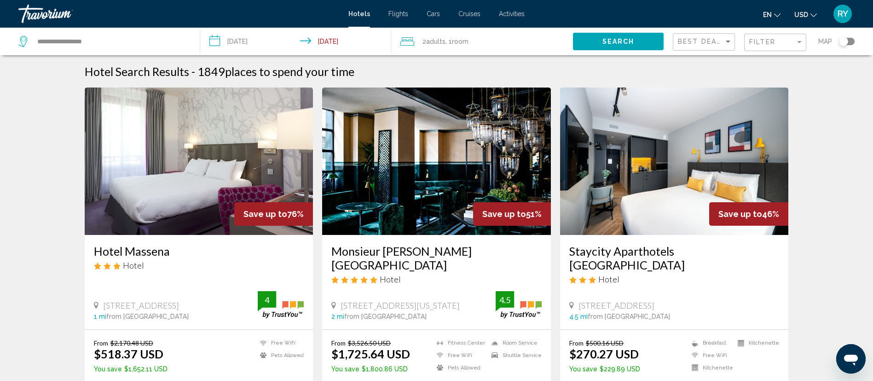
click at [843, 41] on div "Toggle map" at bounding box center [843, 41] width 9 height 9
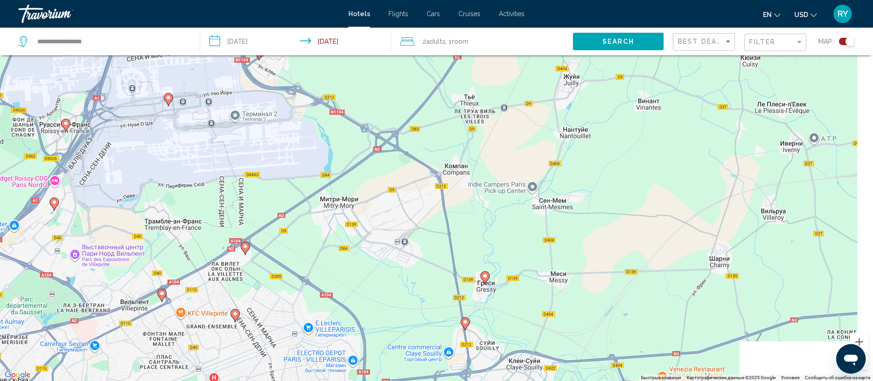
drag, startPoint x: 548, startPoint y: 150, endPoint x: 281, endPoint y: 186, distance: 268.9
click at [282, 187] on div "Чтобы активировать перетаскивание с помощью клавиатуры, нажмите Alt + Ввод. Пос…" at bounding box center [436, 190] width 873 height 381
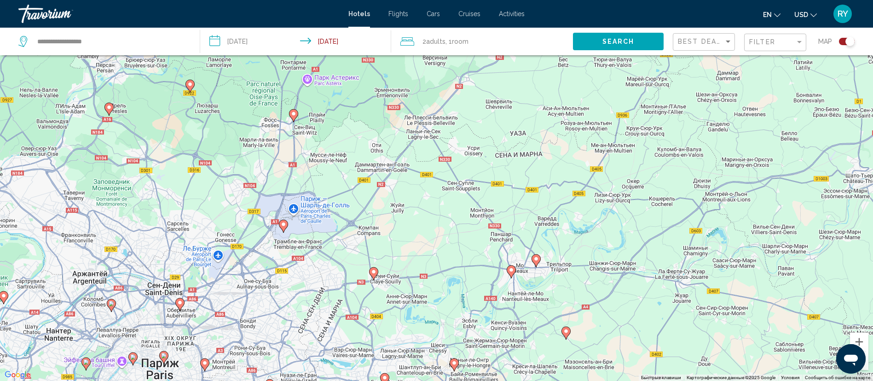
drag, startPoint x: 354, startPoint y: 176, endPoint x: 348, endPoint y: 215, distance: 39.6
click at [348, 215] on div "Чтобы активировать перетаскивание с помощью клавиатуры, нажмите Alt + Ввод. Пос…" at bounding box center [436, 190] width 873 height 381
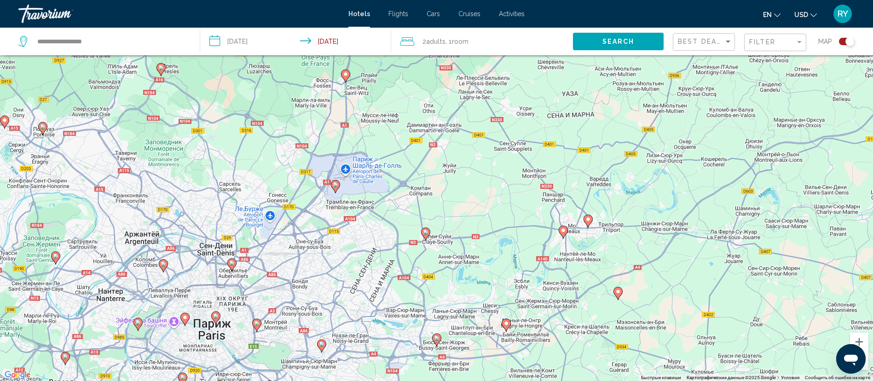
drag, startPoint x: 390, startPoint y: 265, endPoint x: 441, endPoint y: 221, distance: 66.9
click at [441, 221] on div "Чтобы активировать перетаскивание с помощью клавиатуры, нажмите Alt + Ввод. Пос…" at bounding box center [436, 190] width 873 height 381
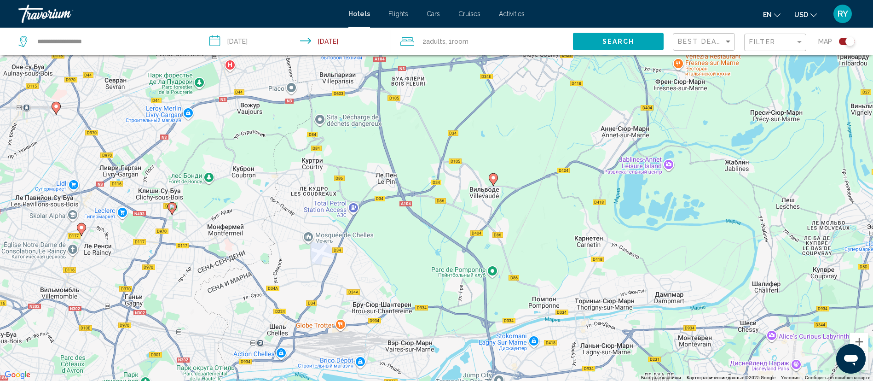
drag, startPoint x: 440, startPoint y: 177, endPoint x: 366, endPoint y: -24, distance: 214.9
click at [366, 0] on html "**********" at bounding box center [436, 135] width 873 height 381
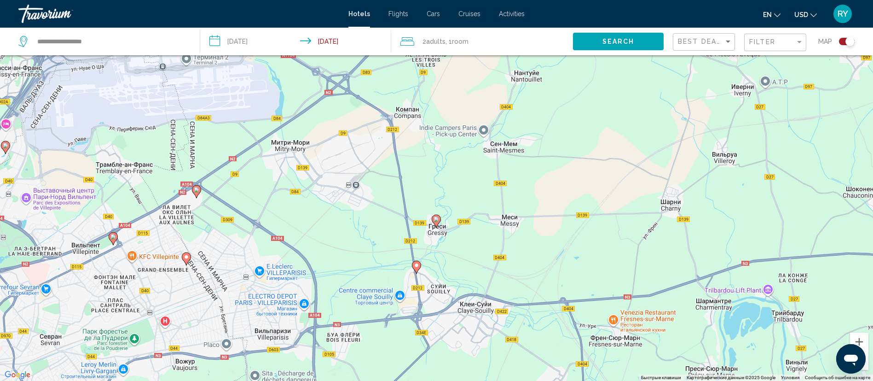
drag, startPoint x: 381, startPoint y: 168, endPoint x: 321, endPoint y: 401, distance: 240.6
click at [321, 325] on html "**********" at bounding box center [436, 135] width 873 height 381
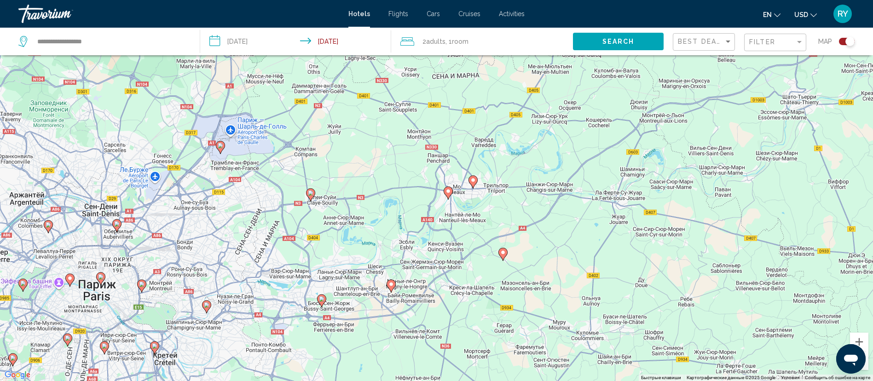
drag, startPoint x: 396, startPoint y: 181, endPoint x: 331, endPoint y: 162, distance: 67.9
click at [331, 163] on div "Чтобы активировать перетаскивание с помощью клавиатуры, нажмите Alt + Ввод. Пос…" at bounding box center [436, 190] width 873 height 381
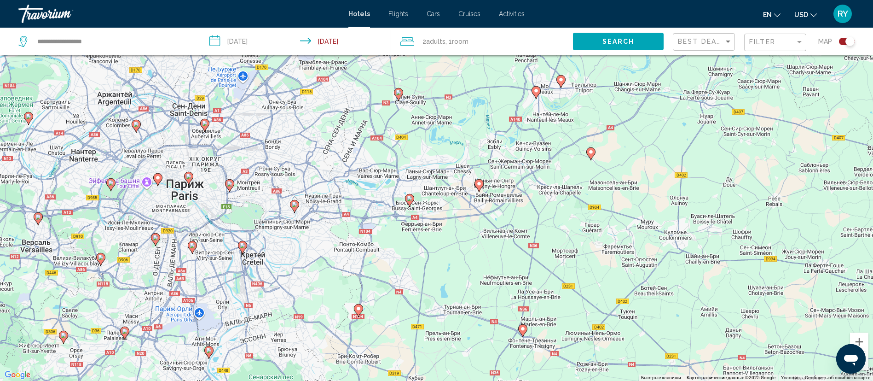
drag, startPoint x: 391, startPoint y: 261, endPoint x: 474, endPoint y: 183, distance: 114.3
click at [474, 183] on div "Чтобы активировать перетаскивание с помощью клавиатуры, нажмите Alt + Ввод. Пос…" at bounding box center [436, 190] width 873 height 381
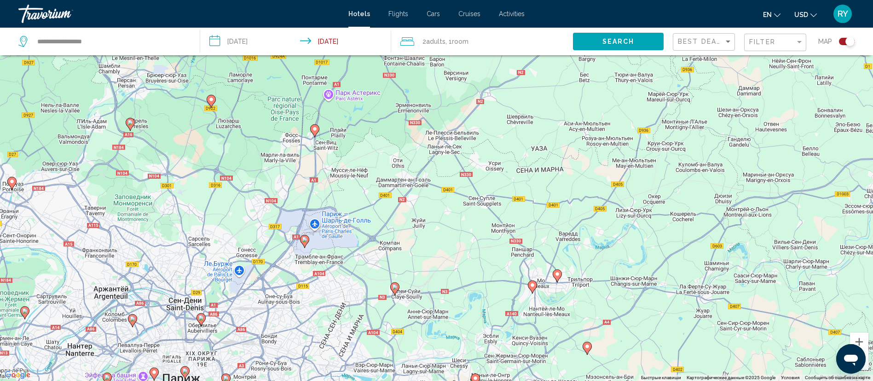
drag, startPoint x: 420, startPoint y: 164, endPoint x: 414, endPoint y: 364, distance: 199.3
click at [414, 364] on div "Чтобы активировать перетаскивание с помощью клавиатуры, нажмите Alt + Ввод. Пос…" at bounding box center [436, 190] width 873 height 381
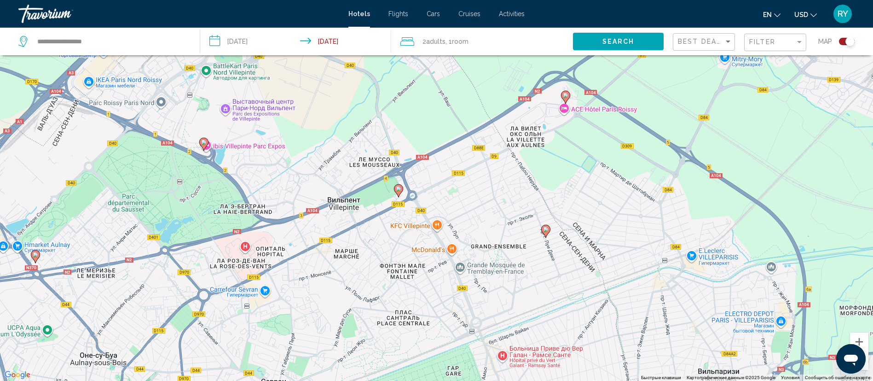
drag, startPoint x: 380, startPoint y: 219, endPoint x: 373, endPoint y: 143, distance: 75.8
click at [373, 143] on div "Чтобы активировать перетаскивание с помощью клавиатуры, нажмите Alt + Ввод. Пос…" at bounding box center [436, 190] width 873 height 381
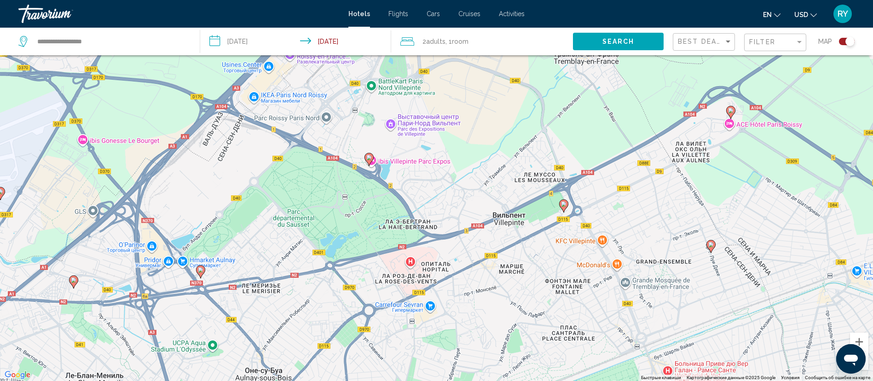
drag, startPoint x: 467, startPoint y: 223, endPoint x: 483, endPoint y: 214, distance: 18.3
click at [483, 214] on div "Чтобы активировать перетаскивание с помощью клавиатуры, нажмите Alt + Ввод. Пос…" at bounding box center [436, 190] width 873 height 381
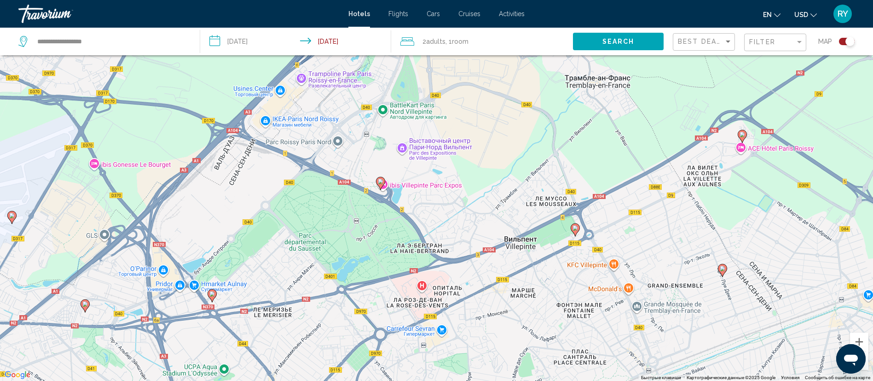
drag, startPoint x: 352, startPoint y: 201, endPoint x: 363, endPoint y: 225, distance: 26.4
click at [363, 225] on div "Чтобы активировать перетаскивание с помощью клавиатуры, нажмите Alt + Ввод. Пос…" at bounding box center [436, 190] width 873 height 381
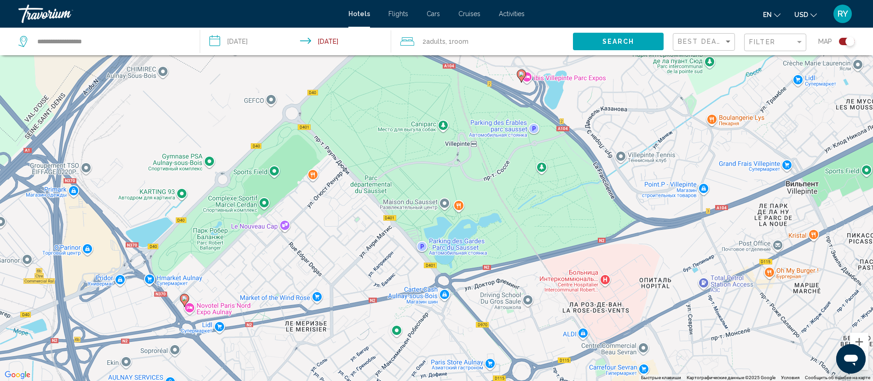
drag, startPoint x: 477, startPoint y: 263, endPoint x: 485, endPoint y: 197, distance: 65.9
click at [485, 197] on div "Чтобы активировать перетаскивание с помощью клавиатуры, нажмите Alt + Ввод. Пос…" at bounding box center [436, 190] width 873 height 381
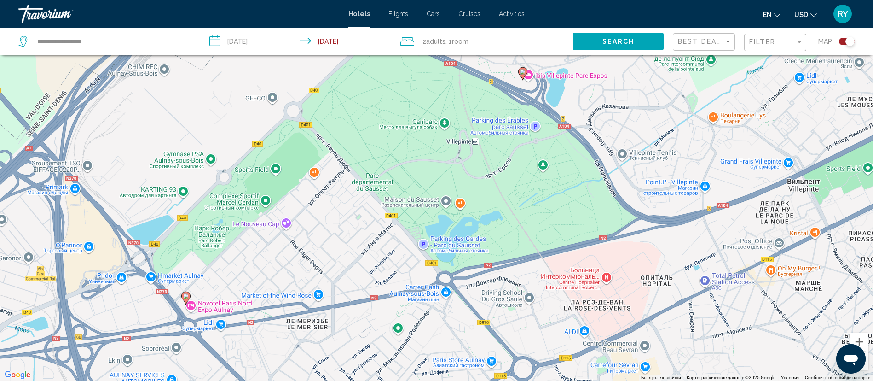
click at [187, 297] on image "Main content" at bounding box center [186, 296] width 6 height 6
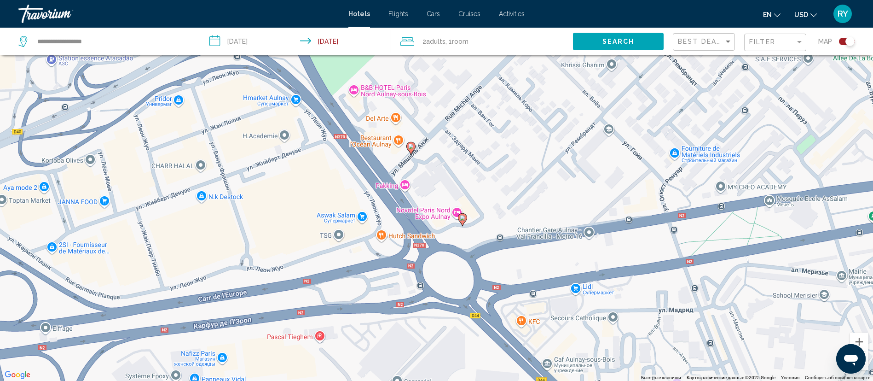
click at [407, 147] on icon "Main content" at bounding box center [410, 148] width 8 height 12
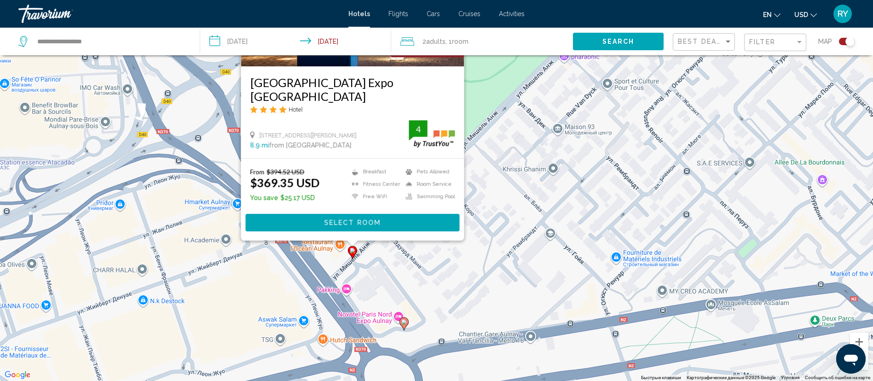
drag, startPoint x: 588, startPoint y: 272, endPoint x: 529, endPoint y: 174, distance: 113.3
click at [529, 174] on div "Чтобы активировать перетаскивание с помощью клавиатуры, нажмите Alt + Ввод. Пос…" at bounding box center [436, 190] width 873 height 381
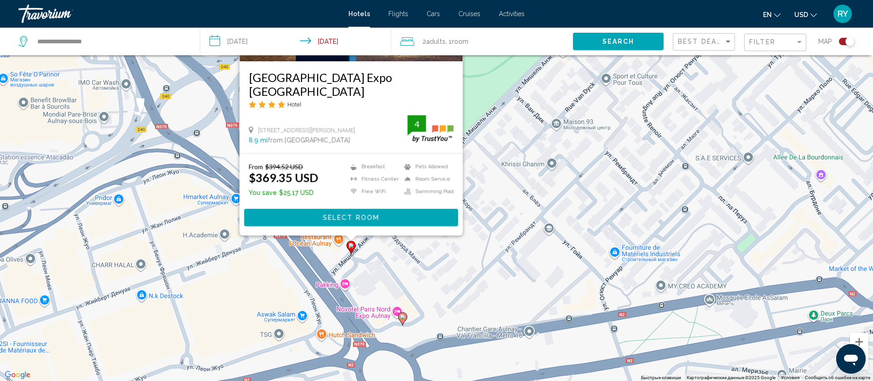
click at [400, 318] on g "Main content" at bounding box center [402, 318] width 9 height 13
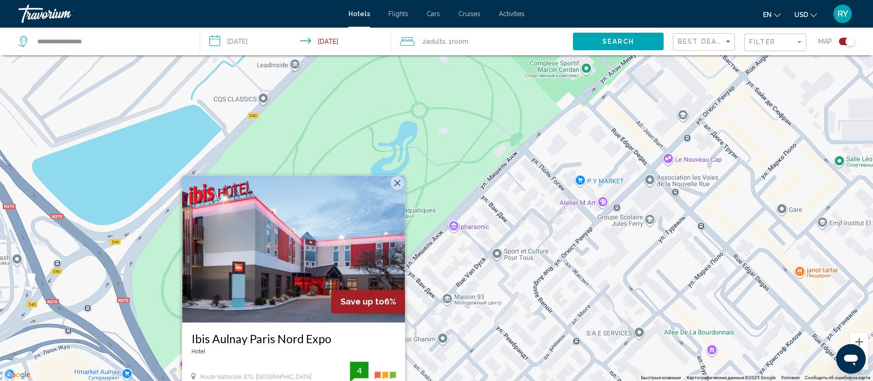
drag, startPoint x: 616, startPoint y: 210, endPoint x: 506, endPoint y: 359, distance: 184.9
click at [506, 359] on div "Чтобы активировать перетаскивание с помощью клавиатуры, нажмите Alt + Ввод. Пос…" at bounding box center [436, 190] width 873 height 381
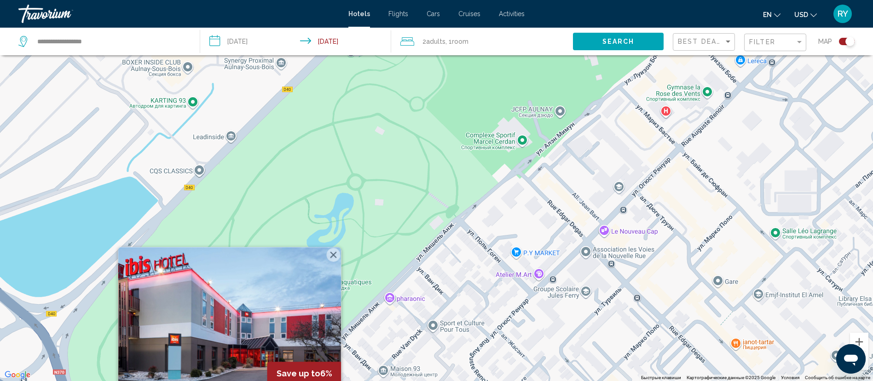
drag, startPoint x: 538, startPoint y: 258, endPoint x: 401, endPoint y: 407, distance: 201.9
click at [401, 325] on html "**********" at bounding box center [436, 135] width 873 height 381
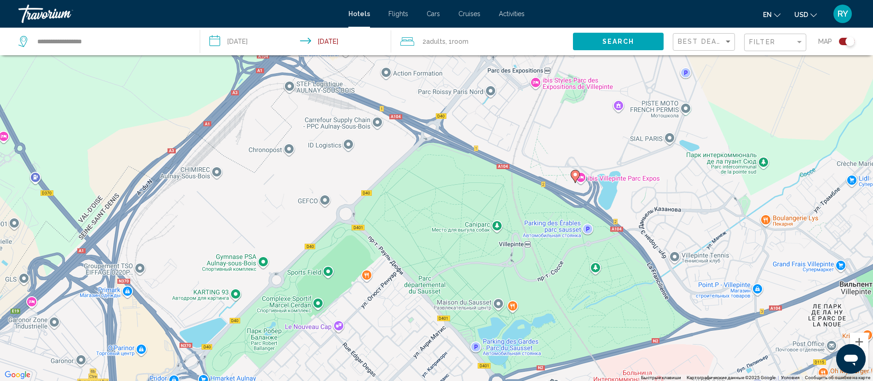
drag, startPoint x: 543, startPoint y: 284, endPoint x: 416, endPoint y: 259, distance: 128.5
click at [416, 259] on div "Чтобы активировать перетаскивание с помощью клавиатуры, нажмите Alt + Ввод. Пос…" at bounding box center [436, 190] width 873 height 381
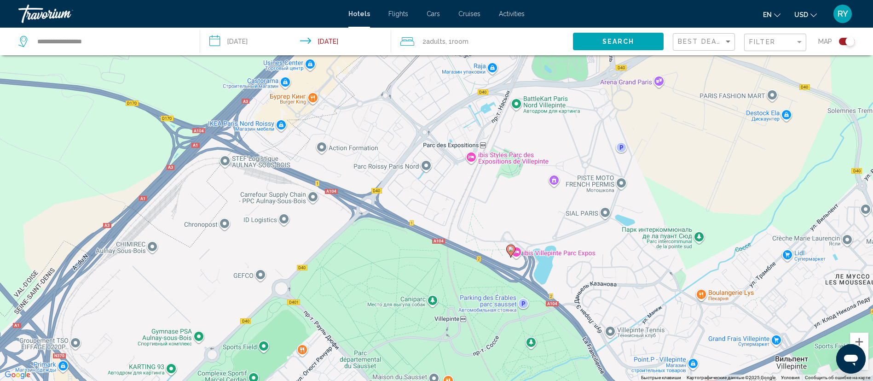
click at [510, 249] on image "Main content" at bounding box center [511, 249] width 6 height 6
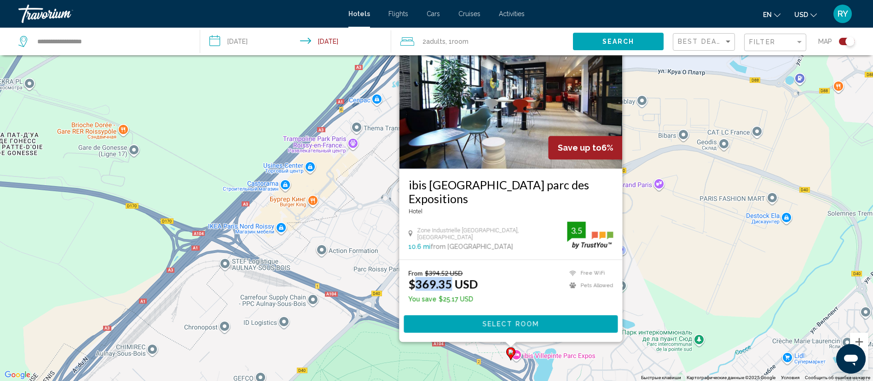
drag, startPoint x: 418, startPoint y: 287, endPoint x: 450, endPoint y: 289, distance: 31.3
click at [450, 289] on ins "$369.35 USD" at bounding box center [442, 284] width 69 height 14
copy ins "369.35"
click at [312, 264] on div "Чтобы активировать перетаскивание с помощью клавиатуры, нажмите Alt + Ввод. Пос…" at bounding box center [436, 190] width 873 height 381
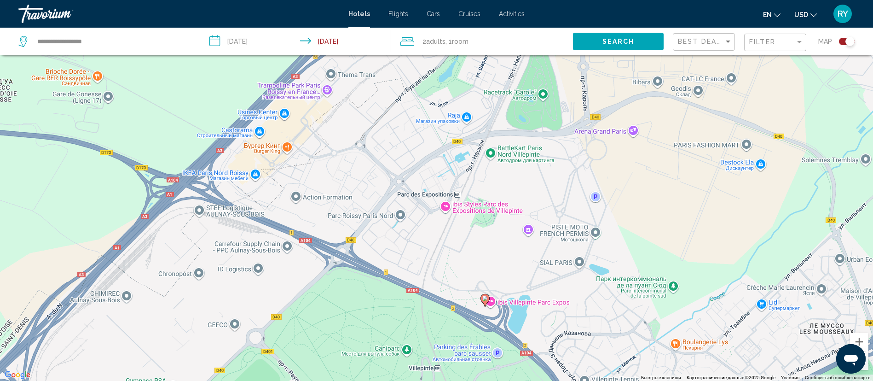
drag, startPoint x: 376, startPoint y: 279, endPoint x: 350, endPoint y: 225, distance: 60.1
click at [350, 225] on div "Чтобы активировать перетаскивание с помощью клавиатуры, нажмите Alt + Ввод. Пос…" at bounding box center [436, 190] width 873 height 381
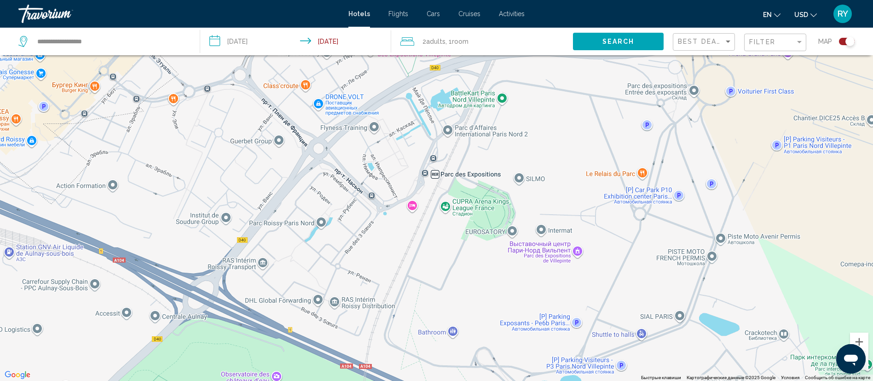
drag, startPoint x: 472, startPoint y: 206, endPoint x: 417, endPoint y: 145, distance: 82.1
click at [417, 145] on div "Чтобы активировать перетаскивание с помощью клавиатуры, нажмите Alt + Ввод. Пос…" at bounding box center [436, 190] width 873 height 381
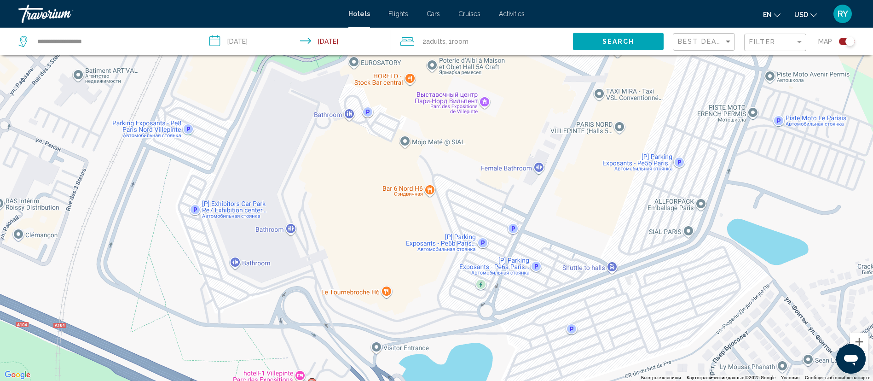
drag, startPoint x: 533, startPoint y: 216, endPoint x: 526, endPoint y: 121, distance: 95.0
click at [526, 122] on div "Чтобы активировать перетаскивание с помощью клавиатуры, нажмите Alt + Ввод. Пос…" at bounding box center [436, 190] width 873 height 381
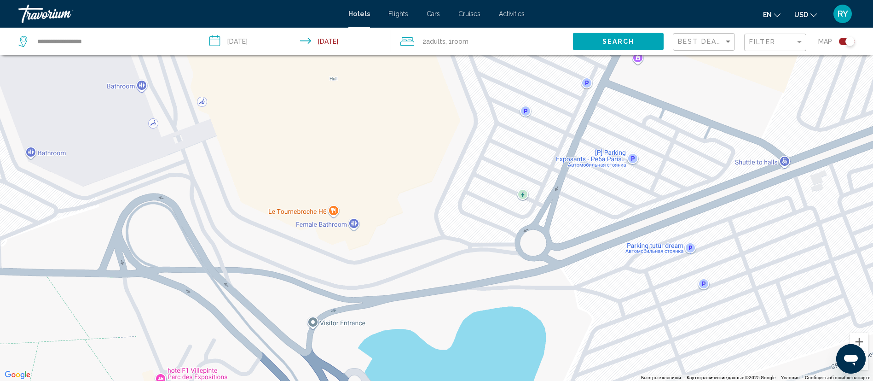
drag, startPoint x: 456, startPoint y: 249, endPoint x: 503, endPoint y: 66, distance: 189.4
click at [502, 70] on div "Чтобы активировать перетаскивание с помощью клавиатуры, нажмите Alt + Ввод. Пос…" at bounding box center [436, 190] width 873 height 381
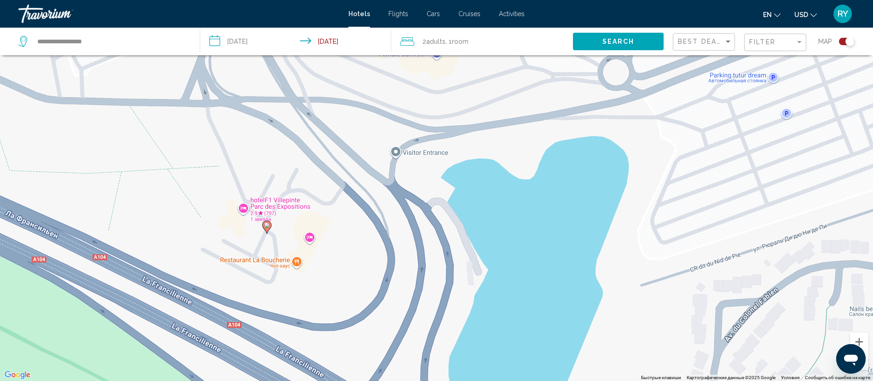
drag, startPoint x: 344, startPoint y: 238, endPoint x: 382, endPoint y: 246, distance: 38.9
click at [379, 245] on div "Чтобы активировать перетаскивание с помощью клавиатуры, нажмите Alt + Ввод. Пос…" at bounding box center [436, 190] width 873 height 381
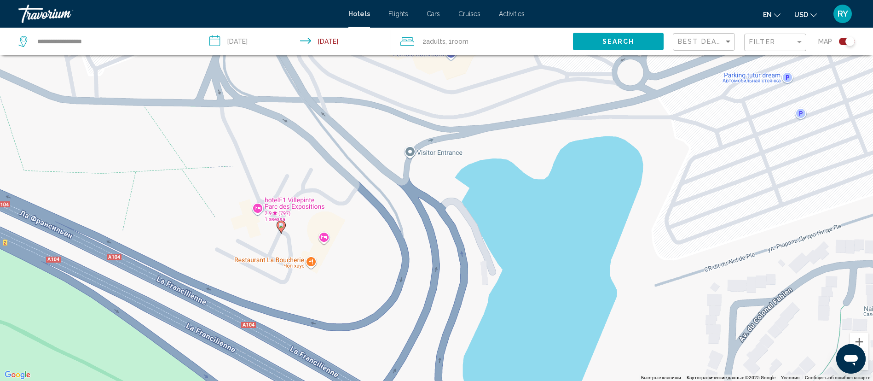
click at [281, 231] on icon "Main content" at bounding box center [281, 226] width 8 height 12
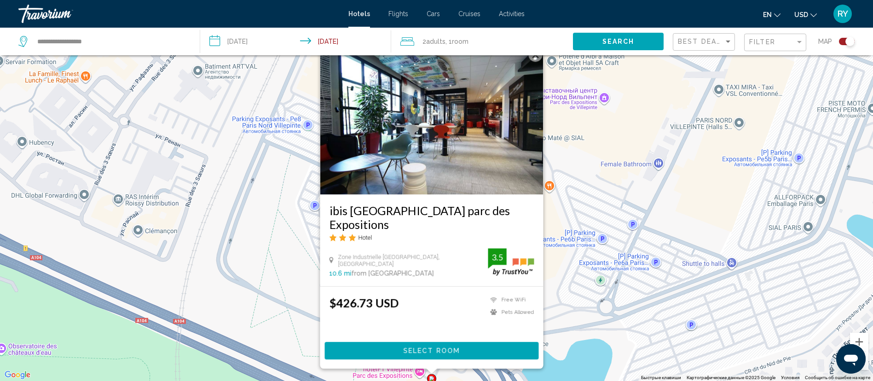
drag, startPoint x: 551, startPoint y: 172, endPoint x: 596, endPoint y: 293, distance: 129.8
click at [596, 293] on div "Чтобы активировать перетаскивание с помощью клавиатуры, нажмите Alt + Ввод. Пос…" at bounding box center [436, 190] width 873 height 381
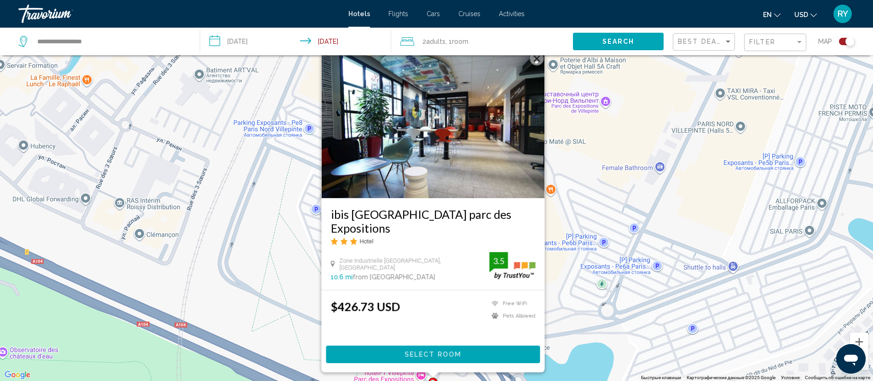
click at [619, 231] on div "Чтобы активировать перетаскивание с помощью клавиатуры, нажмите Alt + Ввод. Пос…" at bounding box center [436, 190] width 873 height 381
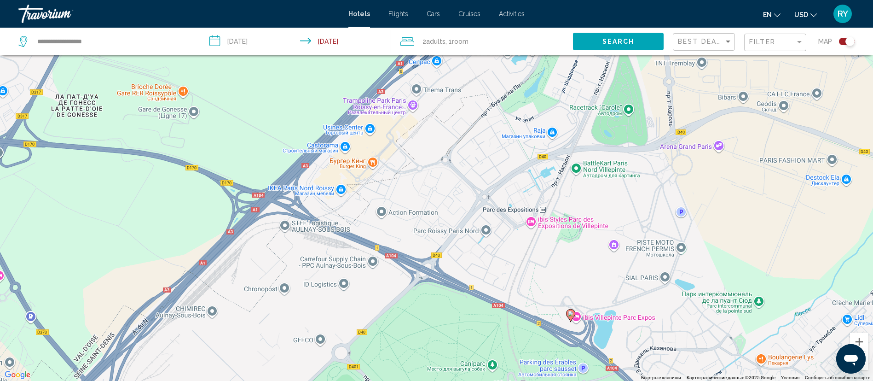
drag, startPoint x: 616, startPoint y: 198, endPoint x: 614, endPoint y: 258, distance: 59.8
click at [614, 258] on div "Чтобы активировать перетаскивание с помощью клавиатуры, нажмите Alt + Ввод. Пос…" at bounding box center [436, 190] width 873 height 381
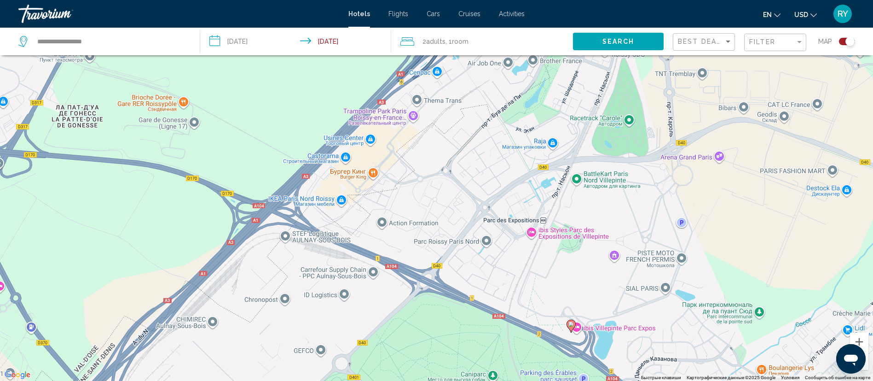
click at [572, 325] on image "Main content" at bounding box center [571, 324] width 6 height 6
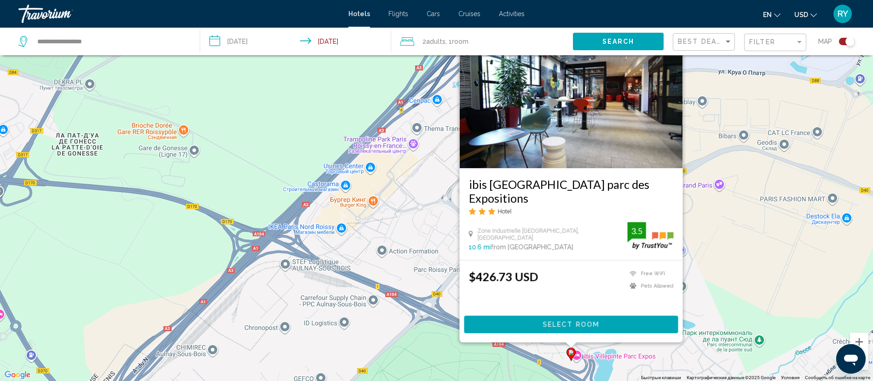
click at [729, 247] on div "Чтобы активировать перетаскивание с помощью клавиатуры, нажмите Alt + Ввод. Пос…" at bounding box center [436, 190] width 873 height 381
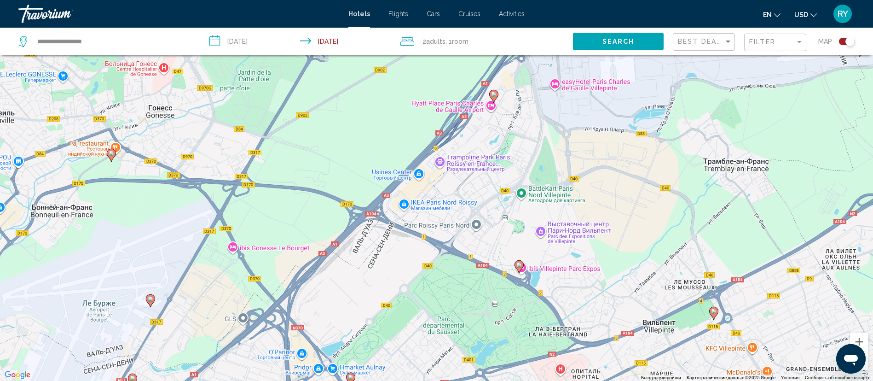
click at [496, 94] on image "Main content" at bounding box center [494, 95] width 6 height 6
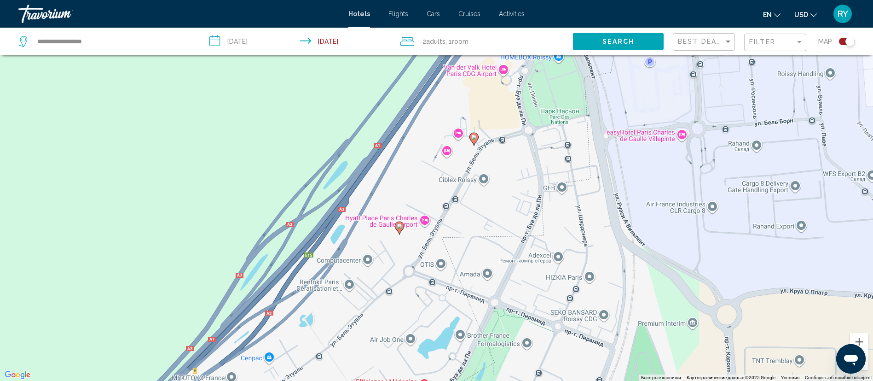
click at [400, 226] on image "Main content" at bounding box center [400, 226] width 6 height 6
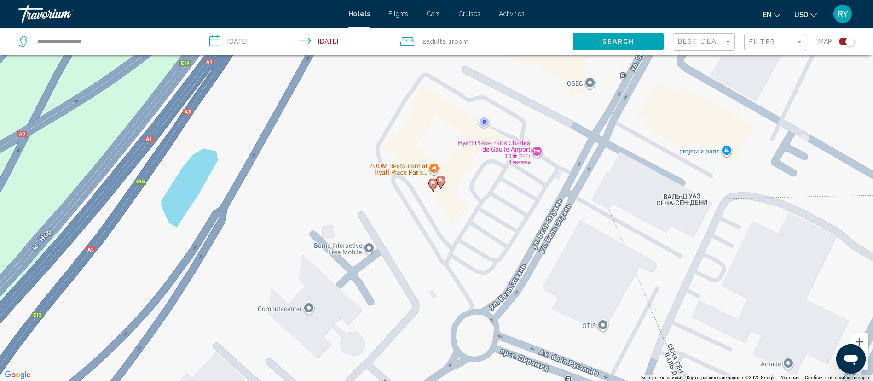
click at [440, 180] on image "Main content" at bounding box center [441, 181] width 6 height 6
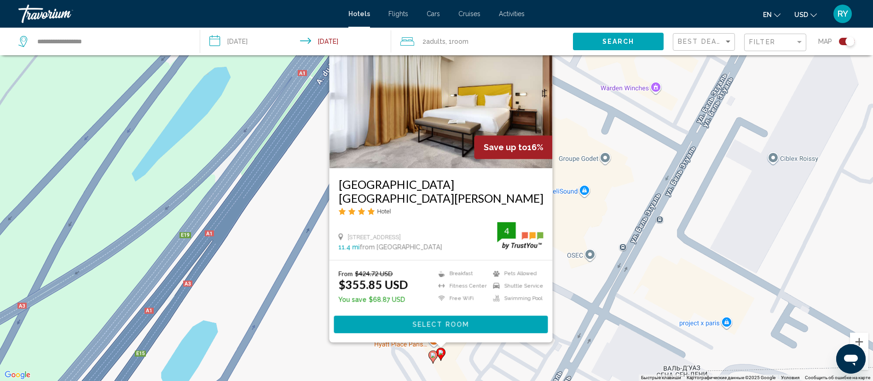
click at [432, 354] on image "Main content" at bounding box center [433, 355] width 6 height 6
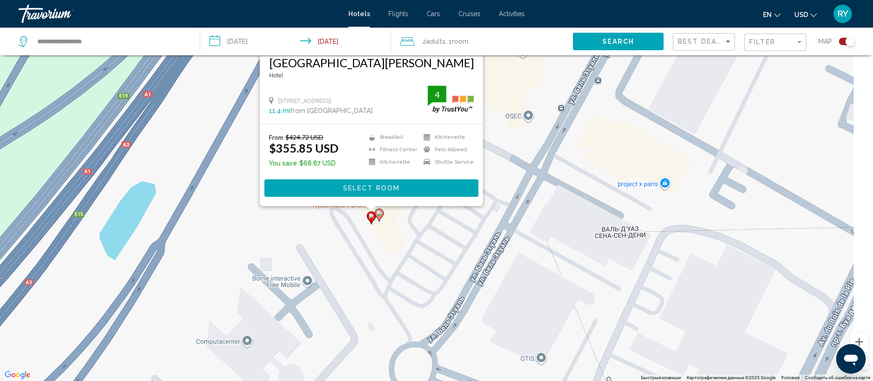
drag, startPoint x: 658, startPoint y: 302, endPoint x: 569, endPoint y: 121, distance: 201.5
click at [569, 121] on div "Чтобы активировать перетаскивание с помощью клавиатуры, нажмите Alt + Ввод. Пос…" at bounding box center [436, 190] width 873 height 381
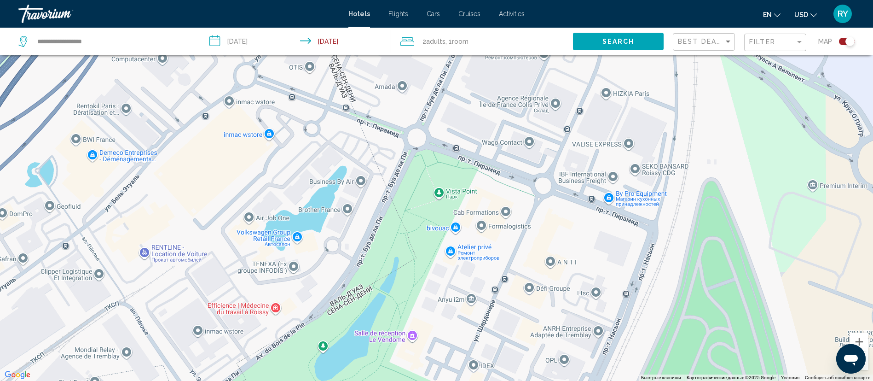
drag, startPoint x: 650, startPoint y: 231, endPoint x: 350, endPoint y: 18, distance: 368.1
click at [351, 19] on div "**********" at bounding box center [436, 135] width 873 height 381
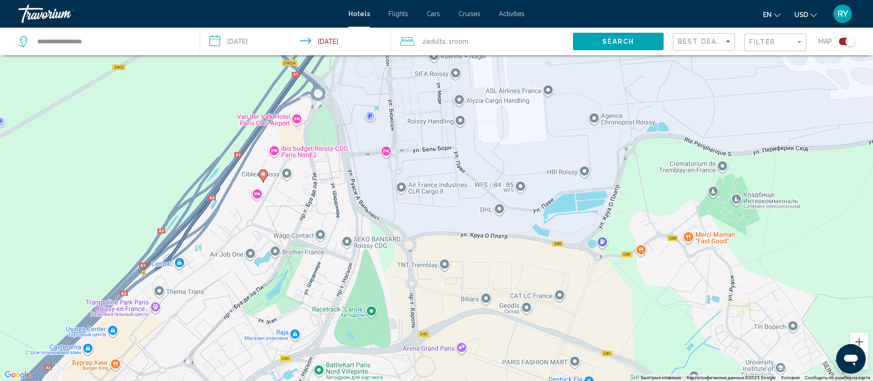
drag, startPoint x: 595, startPoint y: 199, endPoint x: 397, endPoint y: 284, distance: 215.7
click at [397, 287] on div "Чтобы активировать перетаскивание с помощью клавиатуры, нажмите Alt + Ввод. Пос…" at bounding box center [436, 190] width 873 height 381
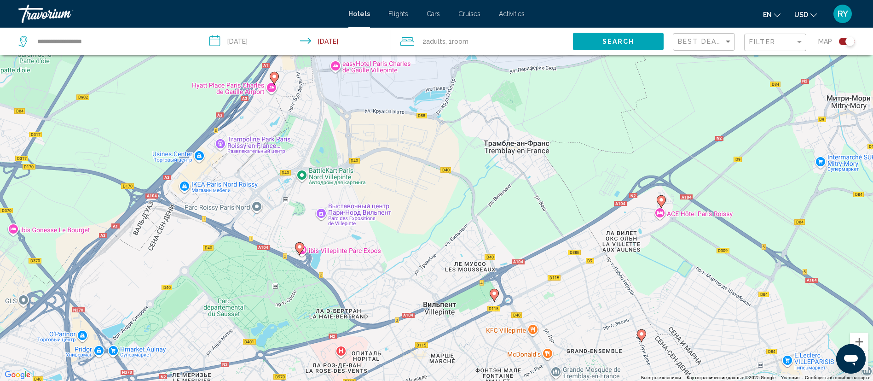
drag, startPoint x: 476, startPoint y: 237, endPoint x: 432, endPoint y: 137, distance: 109.9
click at [432, 137] on div "Чтобы активировать перетаскивание с помощью клавиатуры, нажмите Alt + Ввод. Пос…" at bounding box center [436, 190] width 873 height 381
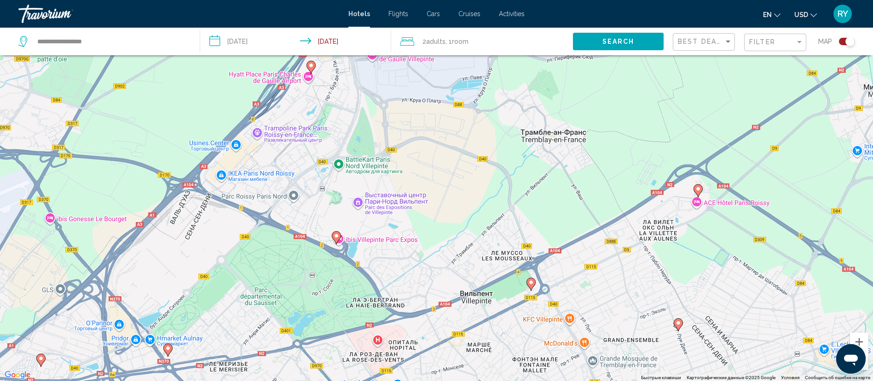
drag, startPoint x: 324, startPoint y: 149, endPoint x: 364, endPoint y: 138, distance: 42.0
click at [364, 138] on div "Чтобы активировать перетаскивание с помощью клавиатуры, нажмите Alt + Ввод. Пос…" at bounding box center [436, 190] width 873 height 381
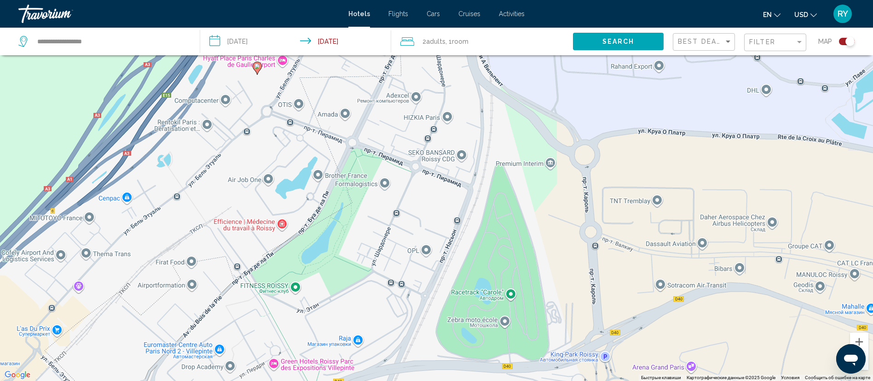
drag, startPoint x: 378, startPoint y: 193, endPoint x: 426, endPoint y: 330, distance: 144.7
click at [426, 330] on div "Чтобы активировать перетаскивание с помощью клавиатуры, нажмите Alt + Ввод. Пос…" at bounding box center [436, 190] width 873 height 381
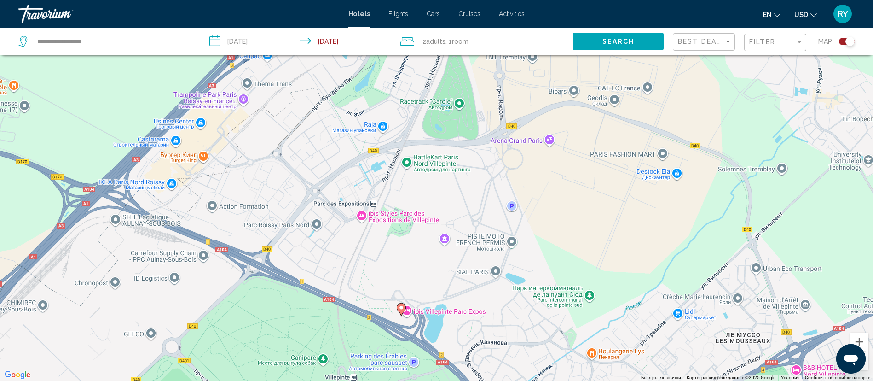
drag, startPoint x: 498, startPoint y: 192, endPoint x: 468, endPoint y: 102, distance: 95.2
click at [470, 105] on div "Чтобы активировать перетаскивание с помощью клавиатуры, нажмите Alt + Ввод. Пос…" at bounding box center [436, 190] width 873 height 381
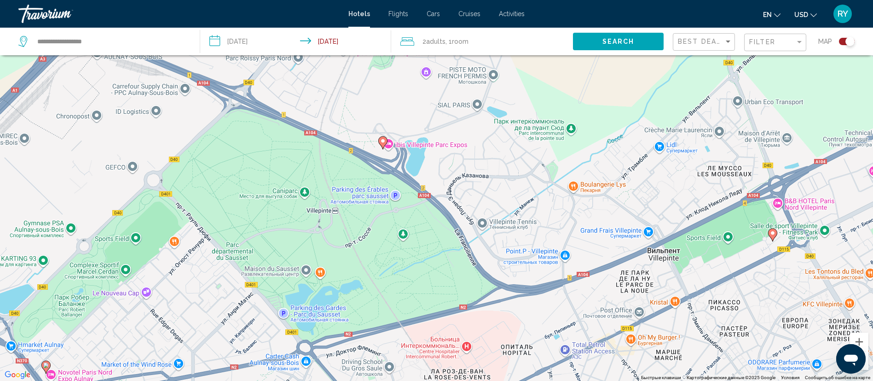
drag, startPoint x: 498, startPoint y: 214, endPoint x: 516, endPoint y: 139, distance: 77.6
click at [516, 139] on div "Чтобы активировать перетаскивание с помощью клавиатуры, нажмите Alt + Ввод. Пос…" at bounding box center [436, 190] width 873 height 381
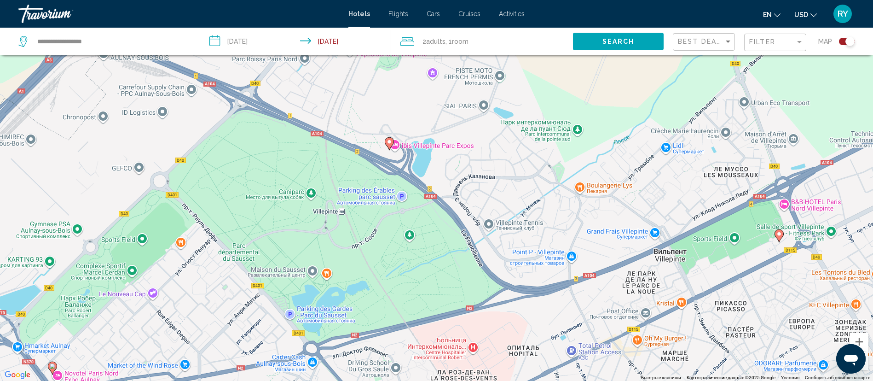
click at [388, 141] on image "Main content" at bounding box center [390, 142] width 6 height 6
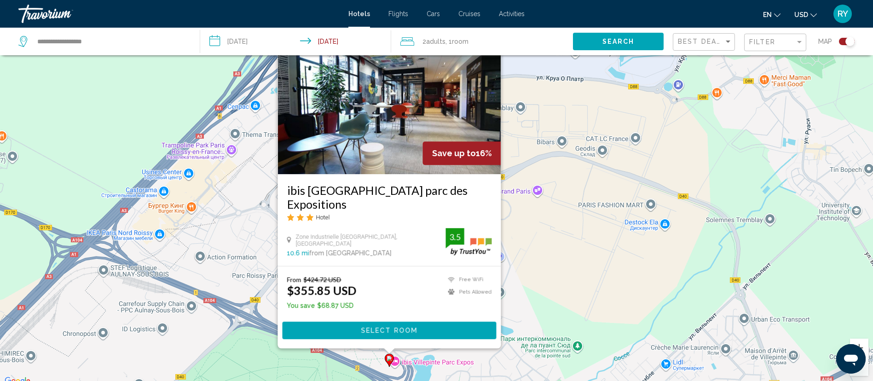
scroll to position [69, 0]
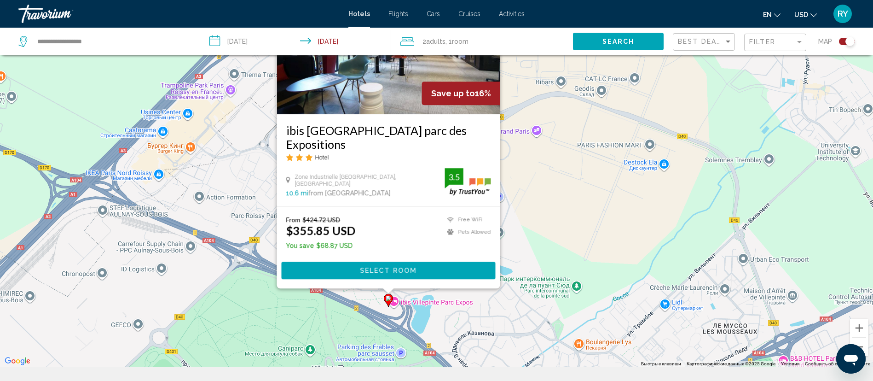
drag, startPoint x: 563, startPoint y: 252, endPoint x: 562, endPoint y: 216, distance: 35.9
click at [562, 216] on div "Чтобы активировать перетаскивание с помощью клавиатуры, нажмите Alt + Ввод. Пос…" at bounding box center [436, 176] width 873 height 381
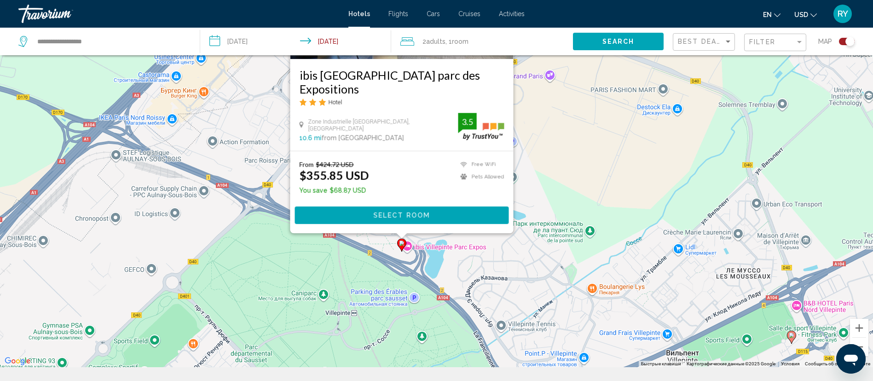
drag, startPoint x: 425, startPoint y: 298, endPoint x: 427, endPoint y: 259, distance: 39.2
click at [427, 259] on div "Чтобы активировать перетаскивание с помощью клавиатуры, нажмите Alt + Ввод. Пос…" at bounding box center [436, 176] width 873 height 381
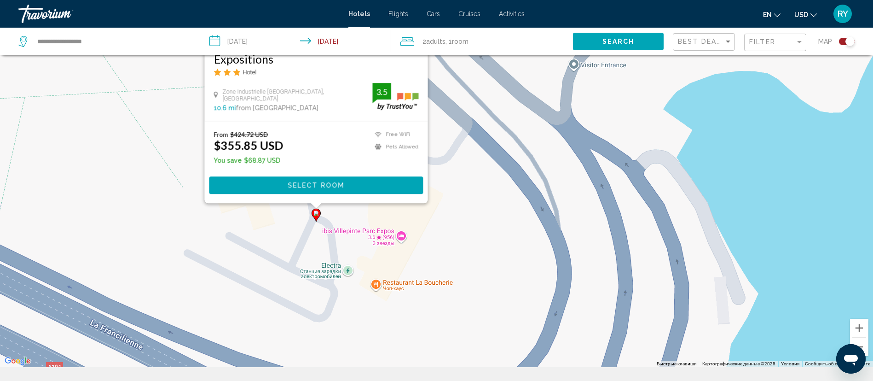
drag, startPoint x: 329, startPoint y: 199, endPoint x: 394, endPoint y: 301, distance: 121.4
click at [394, 300] on div "Чтобы активировать перетаскивание с помощью клавиатуры, нажмите Alt + Ввод. Пос…" at bounding box center [436, 176] width 873 height 381
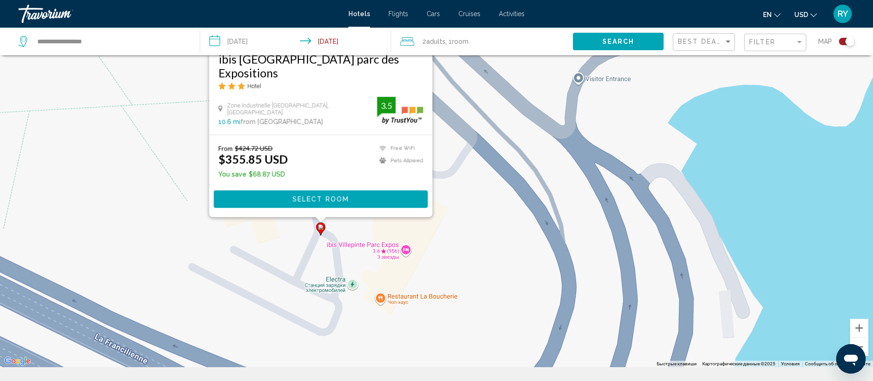
click at [320, 228] on image "Main content" at bounding box center [321, 227] width 6 height 6
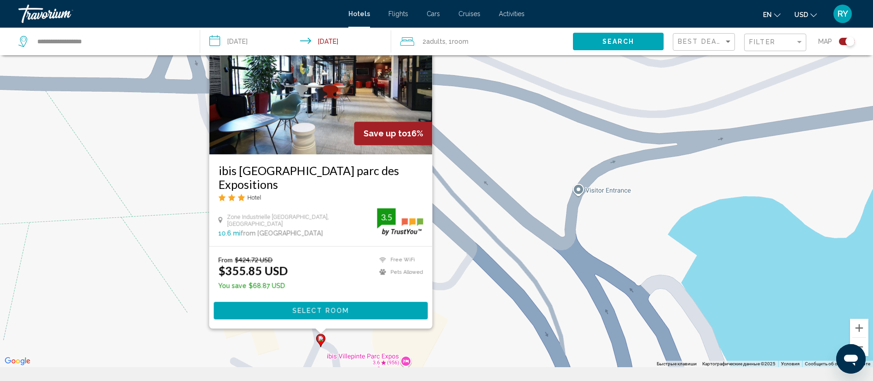
click at [321, 337] on image "Main content" at bounding box center [321, 338] width 6 height 6
click at [318, 312] on span "Select Room" at bounding box center [320, 310] width 57 height 7
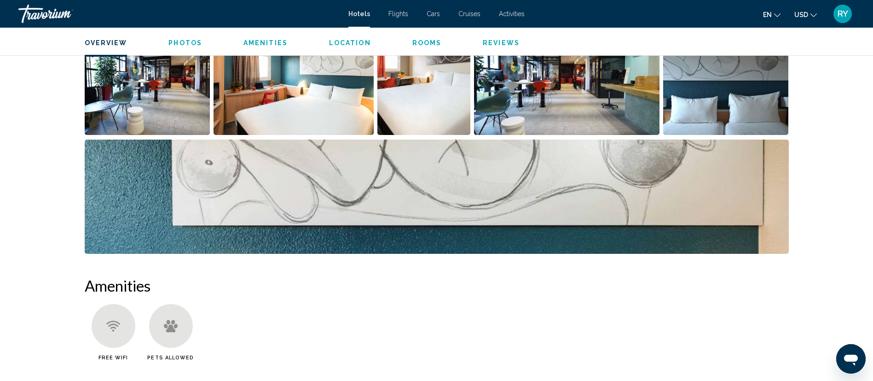
scroll to position [274, 0]
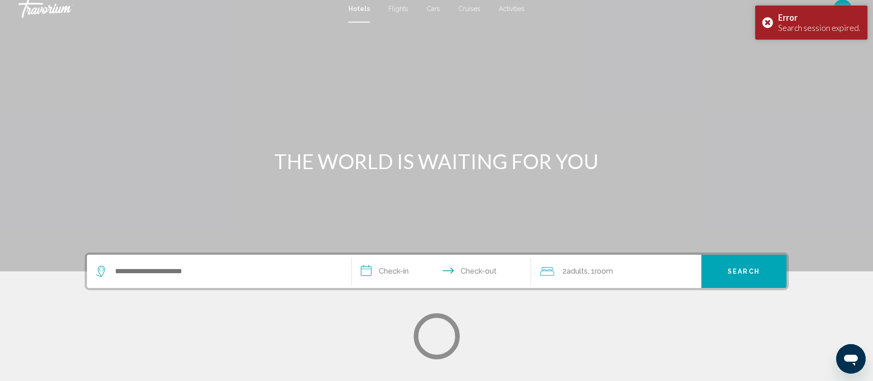
scroll to position [6, 0]
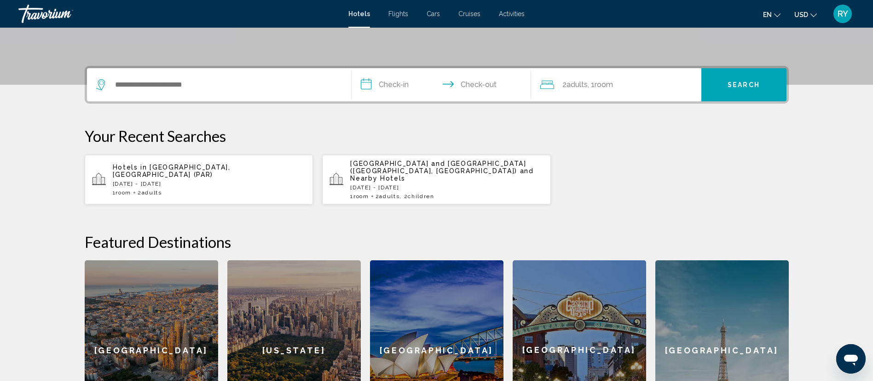
scroll to position [207, 0]
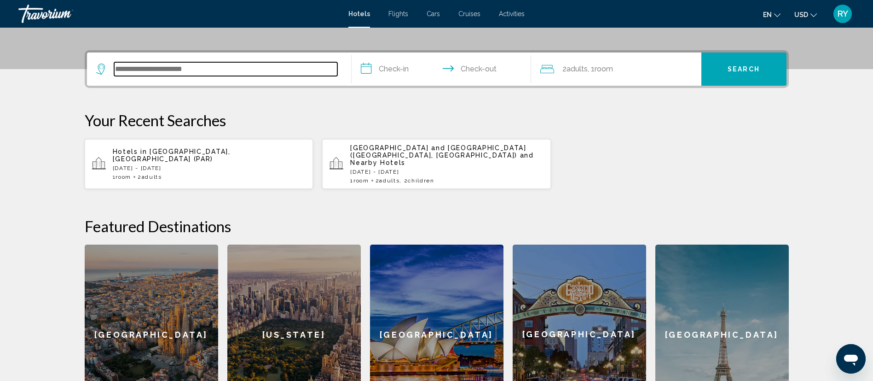
click at [280, 69] on input "Search widget" at bounding box center [225, 69] width 223 height 14
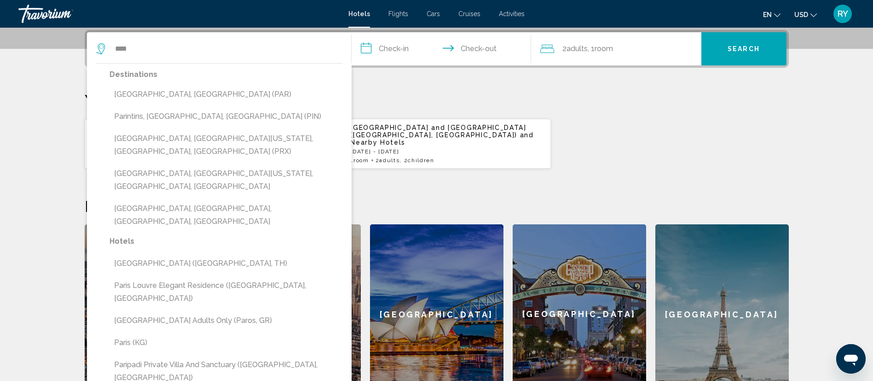
click at [181, 93] on button "[GEOGRAPHIC_DATA], [GEOGRAPHIC_DATA] (PAR)" at bounding box center [226, 94] width 233 height 17
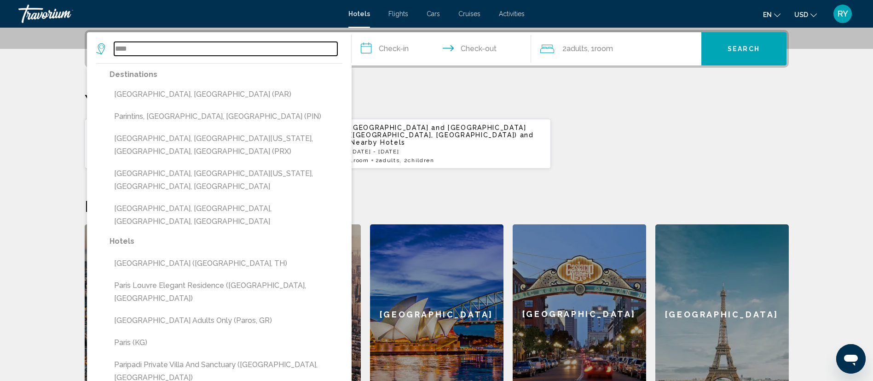
type input "**********"
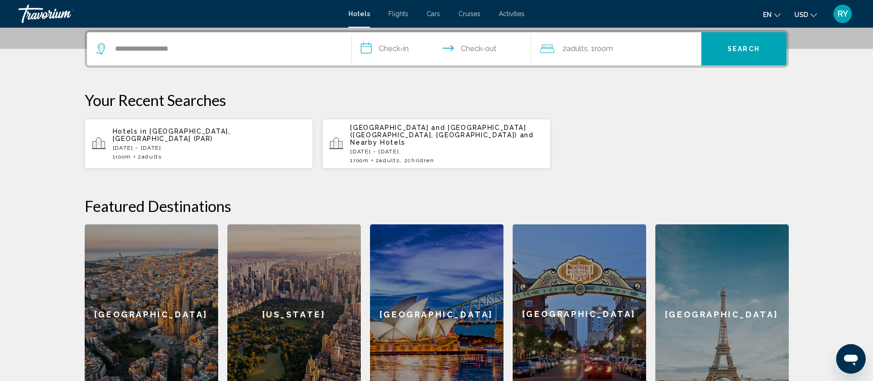
click at [407, 51] on input "**********" at bounding box center [443, 50] width 183 height 36
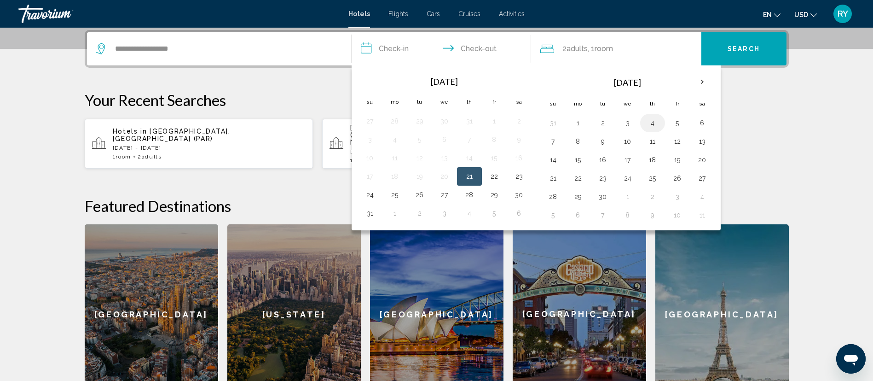
click at [648, 126] on button "4" at bounding box center [652, 122] width 15 height 13
click at [699, 126] on button "6" at bounding box center [702, 122] width 15 height 13
type input "**********"
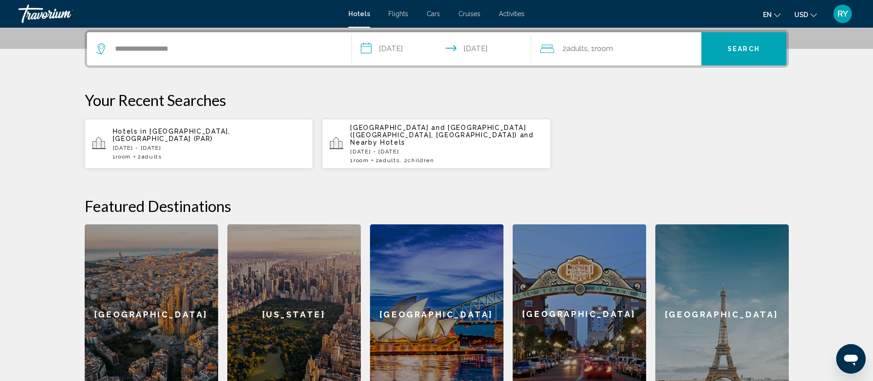
click at [619, 55] on div "2 Adult Adults , 1 Room rooms" at bounding box center [620, 48] width 161 height 13
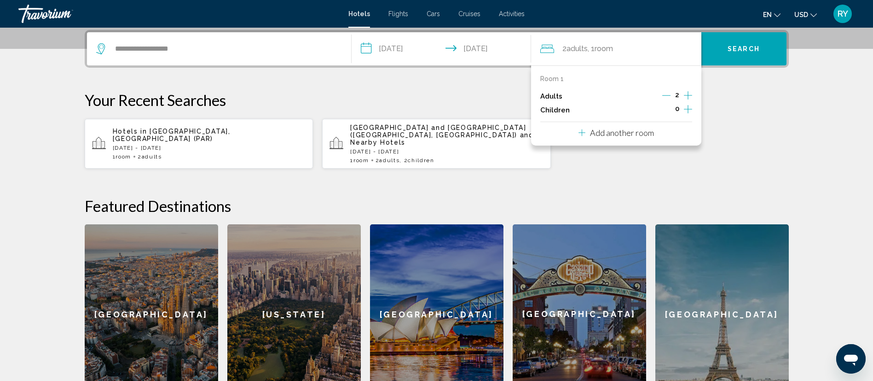
click at [643, 57] on div "2 Adult Adults , 1 Room rooms" at bounding box center [620, 48] width 161 height 33
click at [750, 50] on span "Search" at bounding box center [744, 49] width 32 height 7
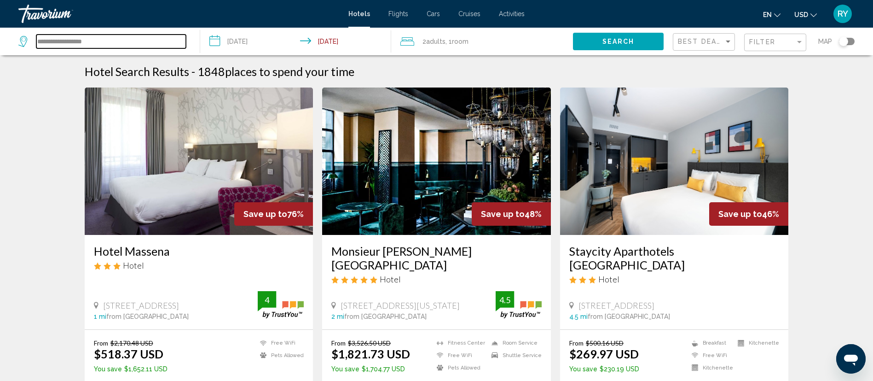
click at [137, 38] on input "**********" at bounding box center [111, 42] width 150 height 14
click at [853, 45] on button "Toggle map" at bounding box center [843, 41] width 23 height 8
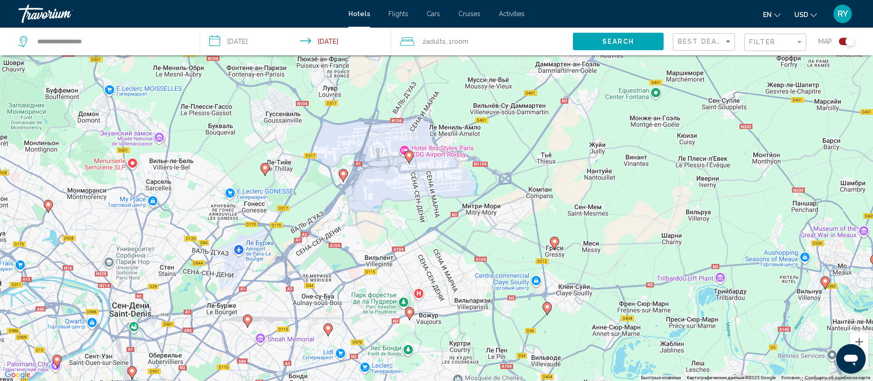
drag, startPoint x: 457, startPoint y: 186, endPoint x: 446, endPoint y: 254, distance: 69.1
click at [472, 317] on div "Чтобы активировать перетаскивание с помощью клавиатуры, нажмите Alt + Ввод. Пос…" at bounding box center [436, 190] width 873 height 381
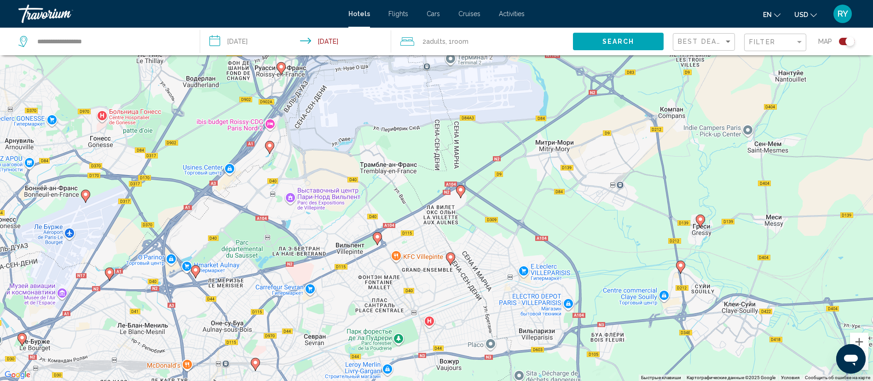
drag, startPoint x: 427, startPoint y: 231, endPoint x: 449, endPoint y: 156, distance: 77.6
click at [449, 156] on div "Чтобы активировать перетаскивание с помощью клавиатуры, нажмите Alt + Ввод. Пос…" at bounding box center [436, 190] width 873 height 381
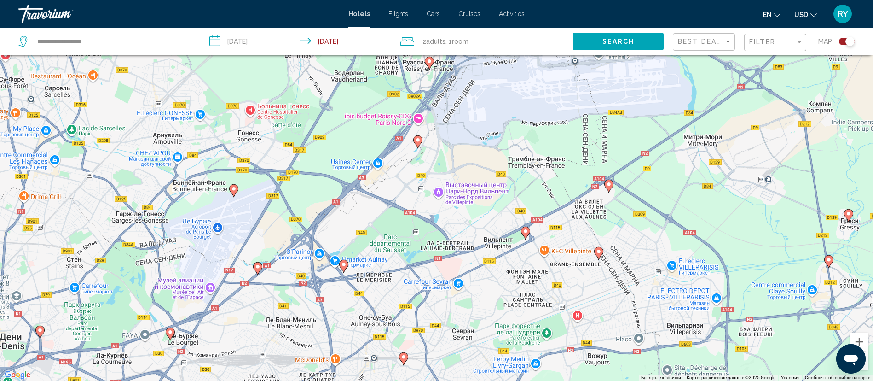
drag, startPoint x: 333, startPoint y: 225, endPoint x: 445, endPoint y: 220, distance: 112.4
click at [445, 220] on div "Чтобы активировать перетаскивание с помощью клавиатуры, нажмите Alt + Ввод. Пос…" at bounding box center [436, 190] width 873 height 381
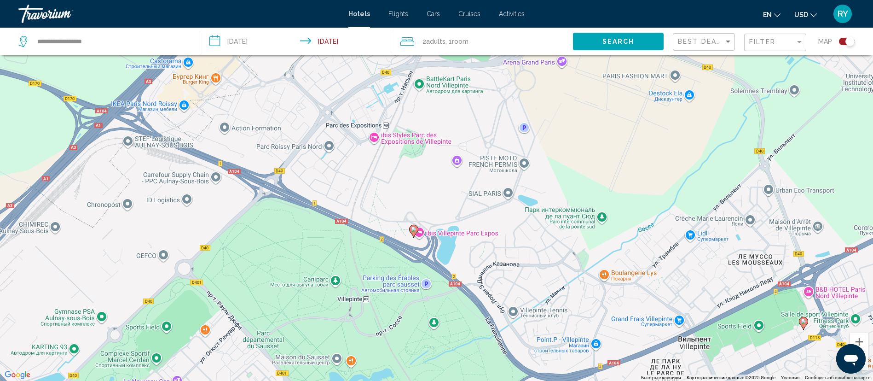
click at [411, 229] on image "Main content" at bounding box center [414, 229] width 6 height 6
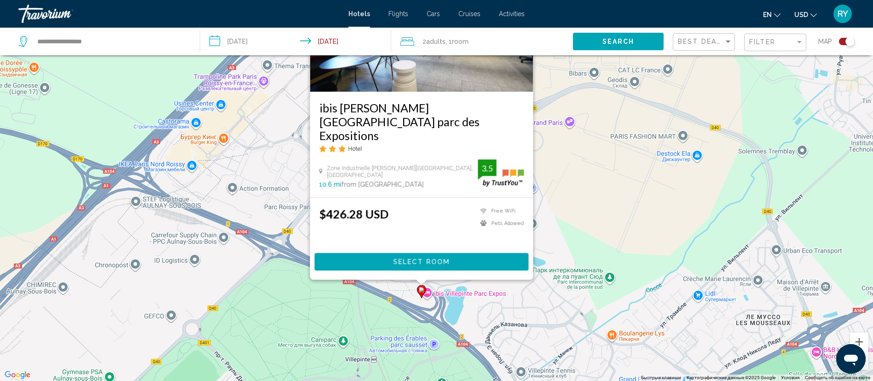
drag, startPoint x: 564, startPoint y: 255, endPoint x: 565, endPoint y: 196, distance: 58.9
click at [565, 196] on div "Чтобы активировать перетаскивание с помощью клавиатуры, нажмите Alt + Ввод. Пос…" at bounding box center [436, 190] width 873 height 381
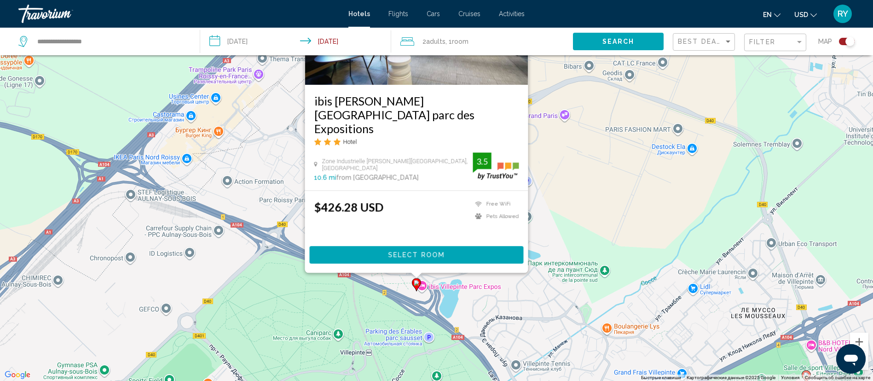
click at [432, 324] on div "Чтобы активировать перетаскивание с помощью клавиатуры, нажмите Alt + Ввод. Пос…" at bounding box center [436, 190] width 873 height 381
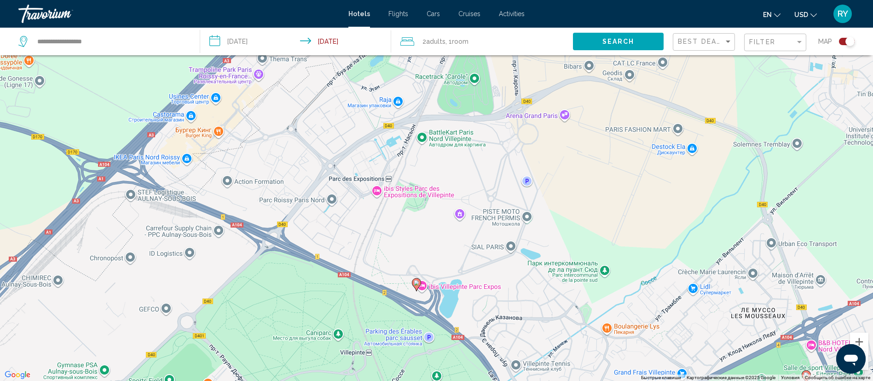
click at [416, 283] on image "Main content" at bounding box center [417, 283] width 6 height 6
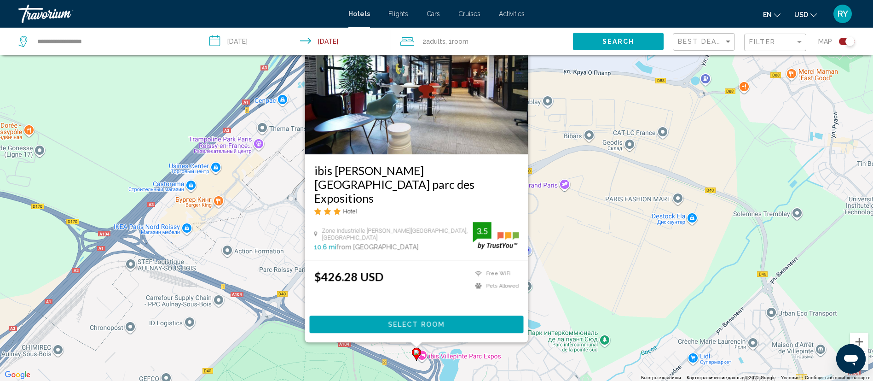
click at [569, 283] on div "Чтобы активировать перетаскивание с помощью клавиатуры, нажмите Alt + Ввод. Пос…" at bounding box center [436, 190] width 873 height 381
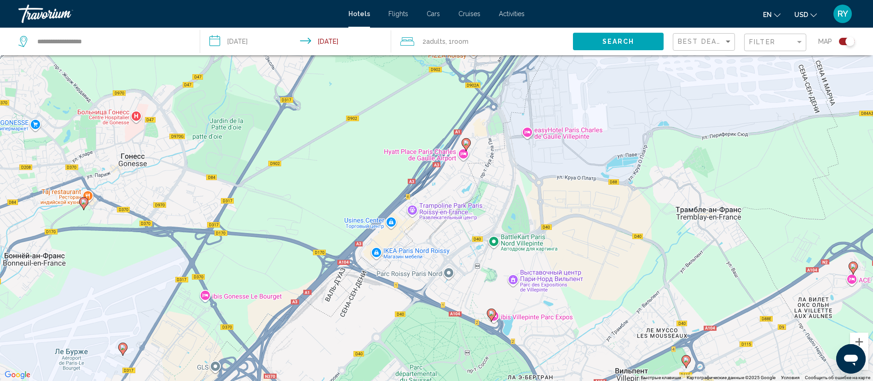
click at [493, 311] on image "Main content" at bounding box center [492, 313] width 6 height 6
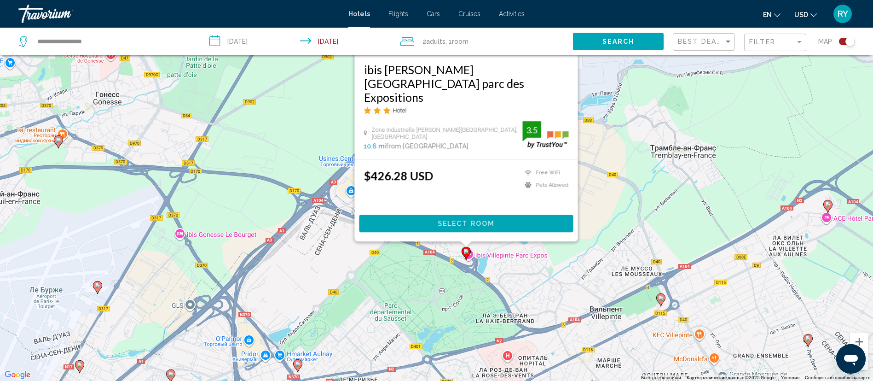
drag, startPoint x: 627, startPoint y: 294, endPoint x: 575, endPoint y: 168, distance: 135.8
click at [575, 168] on div "Чтобы активировать перетаскивание с помощью клавиатуры, нажмите Alt + Ввод. Пос…" at bounding box center [436, 190] width 873 height 381
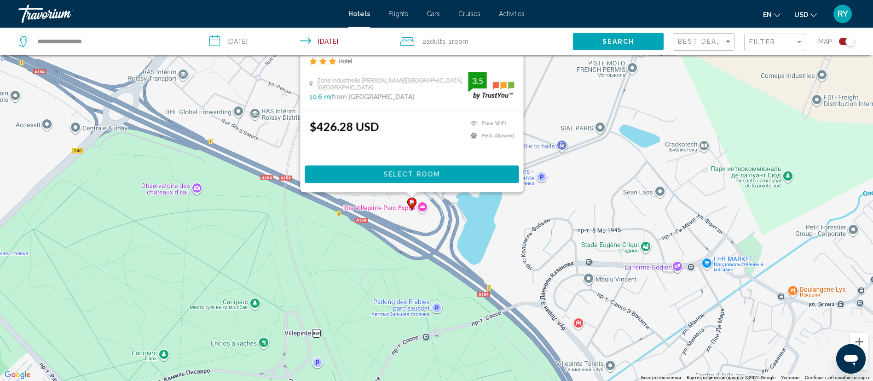
click at [409, 205] on icon "Main content" at bounding box center [411, 203] width 9 height 13
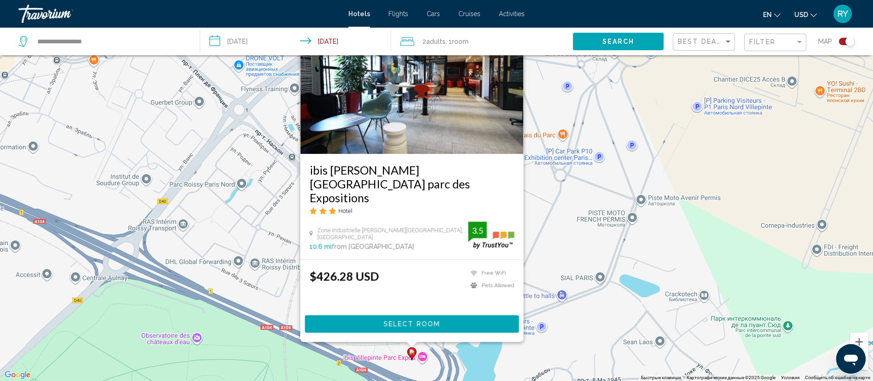
click at [224, 305] on div "Чтобы активировать перетаскивание с помощью клавиатуры, нажмите Alt + Ввод. Пос…" at bounding box center [436, 190] width 873 height 381
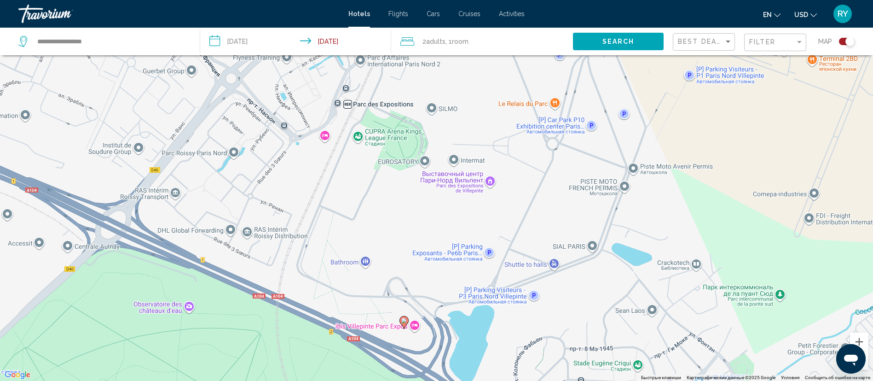
drag, startPoint x: 418, startPoint y: 311, endPoint x: 380, endPoint y: 200, distance: 117.3
click at [380, 200] on div "Чтобы активировать перетаскивание с помощью клавиатуры, нажмите Alt + Ввод. Пос…" at bounding box center [436, 190] width 873 height 381
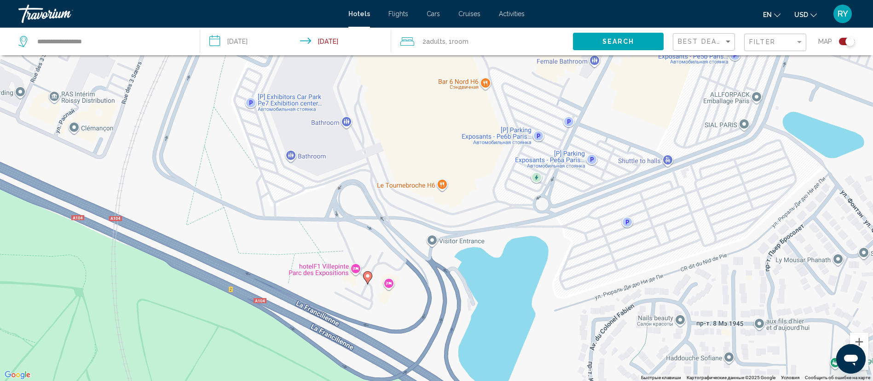
click at [369, 278] on image "Main content" at bounding box center [368, 276] width 6 height 6
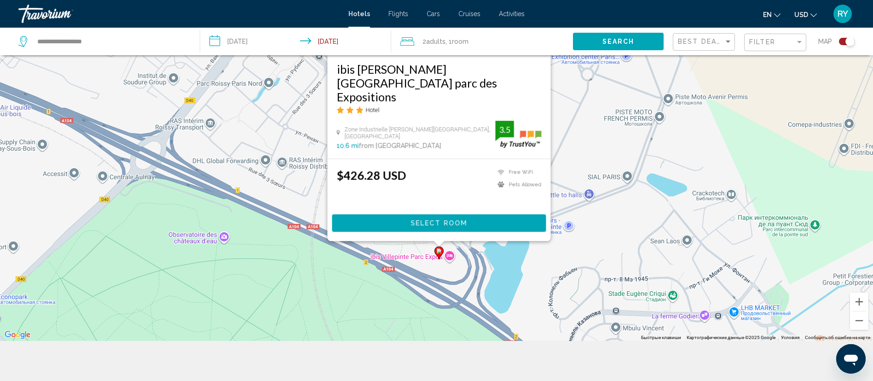
scroll to position [110, 0]
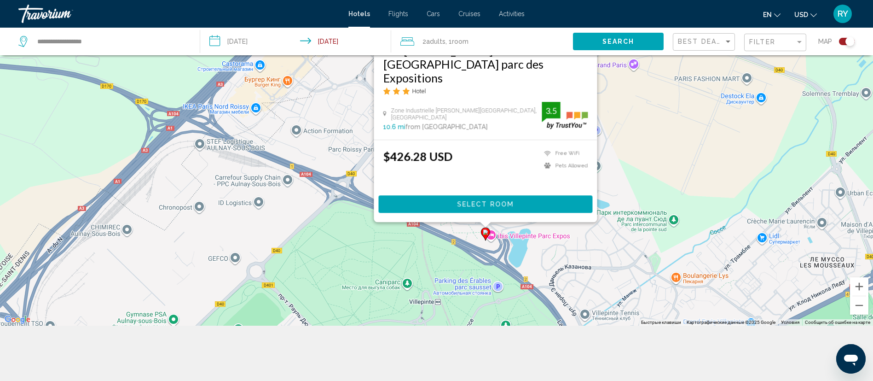
click at [511, 253] on div "Чтобы активировать перетаскивание с помощью клавиатуры, нажмите Alt + Ввод. Пос…" at bounding box center [436, 135] width 873 height 381
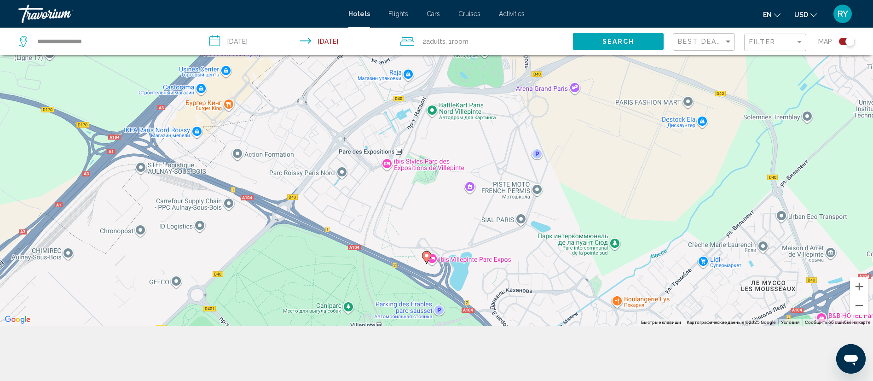
drag, startPoint x: 547, startPoint y: 253, endPoint x: 478, endPoint y: 288, distance: 77.0
click at [478, 288] on div "Чтобы активировать перетаскивание с помощью клавиатуры, нажмите Alt + Ввод. Пос…" at bounding box center [436, 135] width 873 height 381
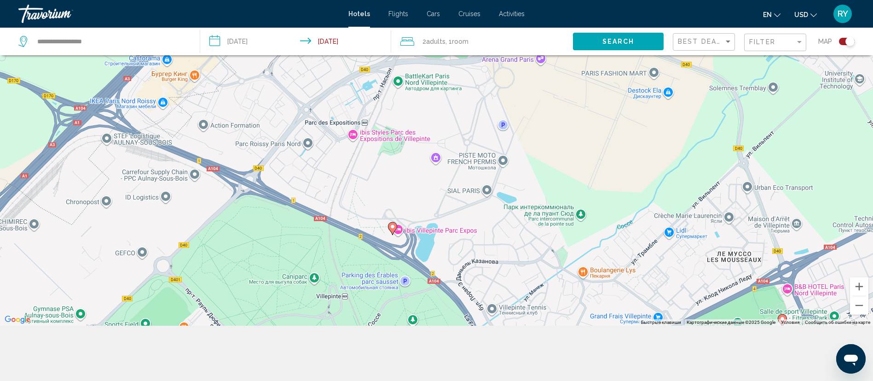
drag, startPoint x: 446, startPoint y: 283, endPoint x: 417, endPoint y: 235, distance: 55.8
click at [417, 235] on div "Чтобы активировать перетаскивание с помощью клавиатуры, нажмите Alt + Ввод. Пос…" at bounding box center [436, 135] width 873 height 381
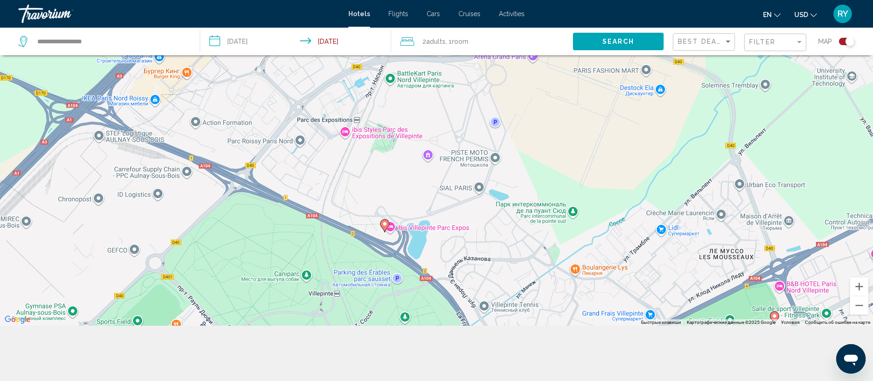
click at [381, 224] on icon "Main content" at bounding box center [384, 225] width 8 height 12
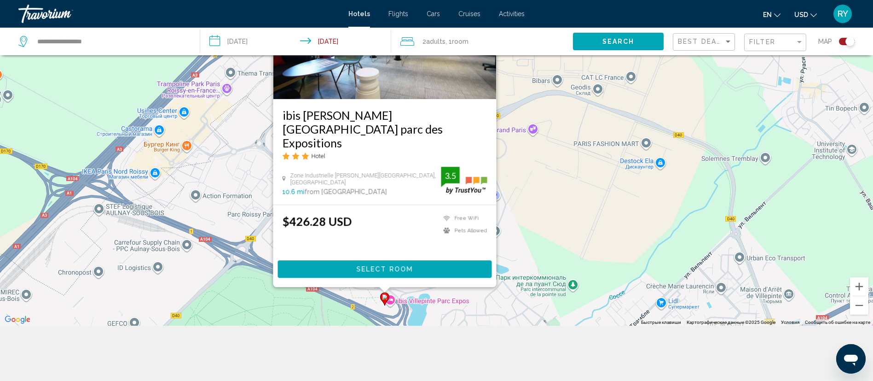
click at [544, 264] on div "Чтобы активировать перетаскивание с помощью клавиатуры, нажмите Alt + Ввод. Пос…" at bounding box center [436, 135] width 873 height 381
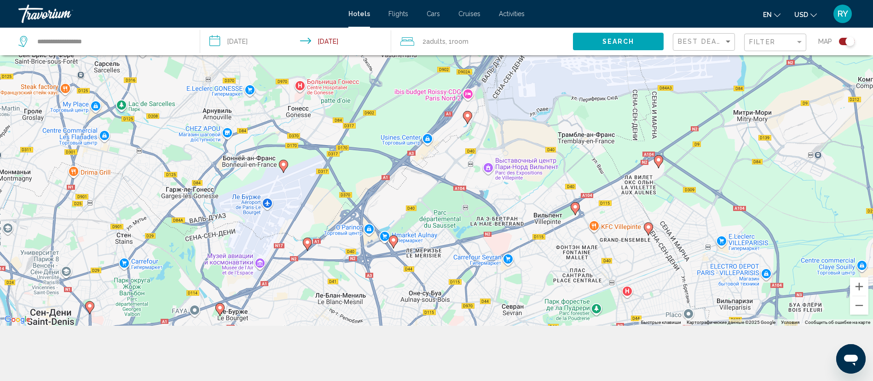
drag, startPoint x: 524, startPoint y: 242, endPoint x: 520, endPoint y: 176, distance: 66.4
click at [520, 176] on div "Чтобы активировать перетаскивание с помощью клавиатуры, нажмите Alt + Ввод. Пос…" at bounding box center [436, 135] width 873 height 381
click at [842, 43] on div "Toggle map" at bounding box center [847, 41] width 16 height 7
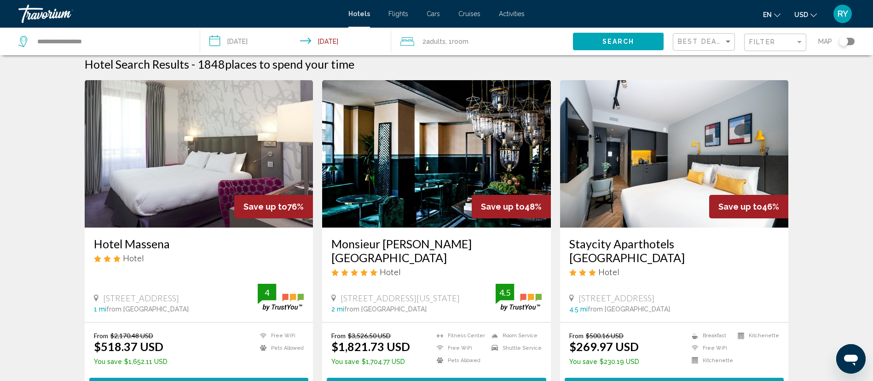
scroll to position [0, 0]
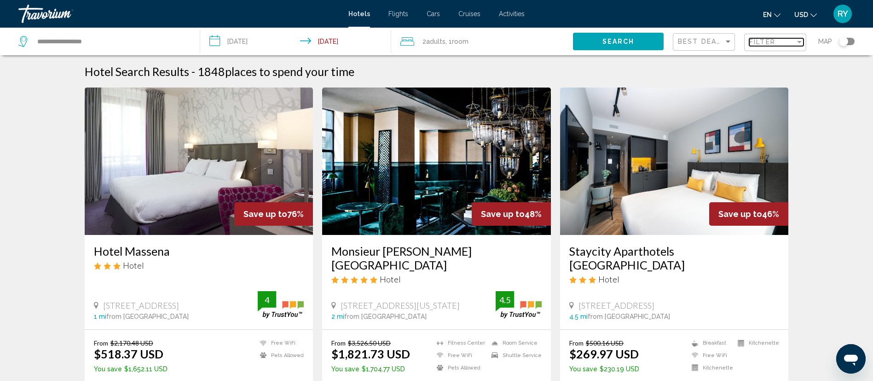
click at [780, 41] on div "Filter" at bounding box center [772, 41] width 46 height 7
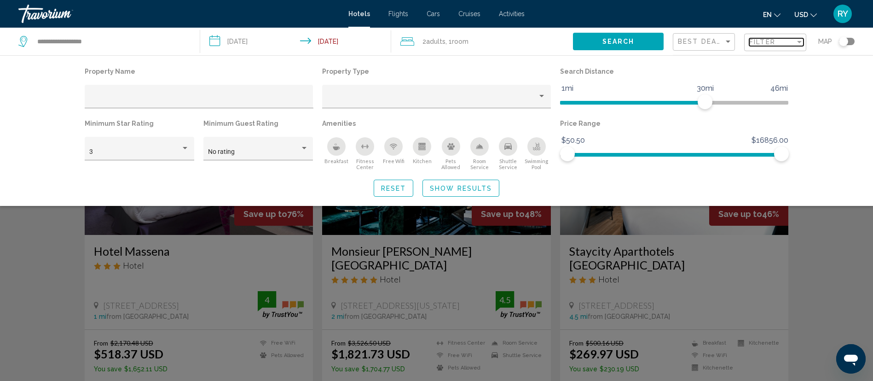
click at [780, 43] on div "Filter" at bounding box center [772, 41] width 46 height 7
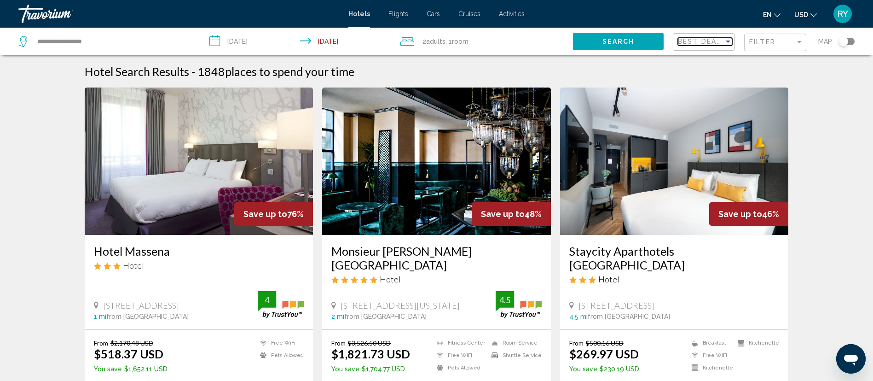
click at [701, 41] on span "Best Deals" at bounding box center [702, 41] width 48 height 7
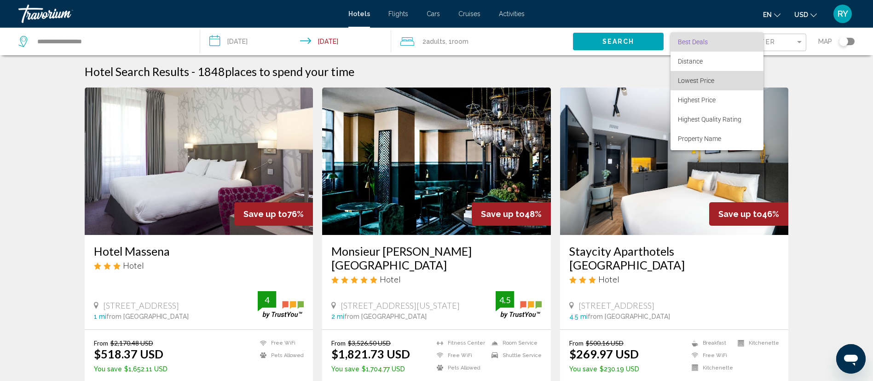
click at [722, 81] on span "Lowest Price" at bounding box center [717, 80] width 78 height 19
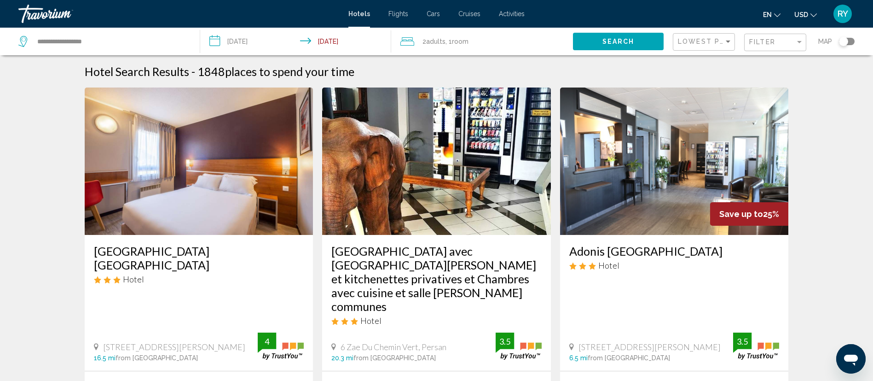
click at [846, 45] on div "Toggle map" at bounding box center [843, 41] width 9 height 9
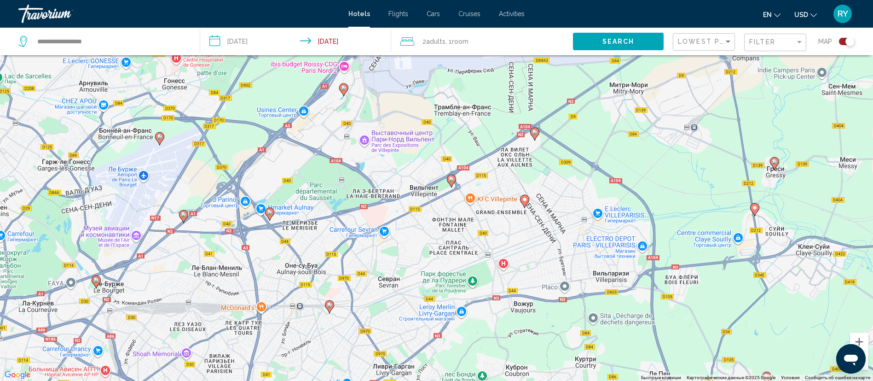
click at [451, 179] on image "Main content" at bounding box center [452, 179] width 6 height 6
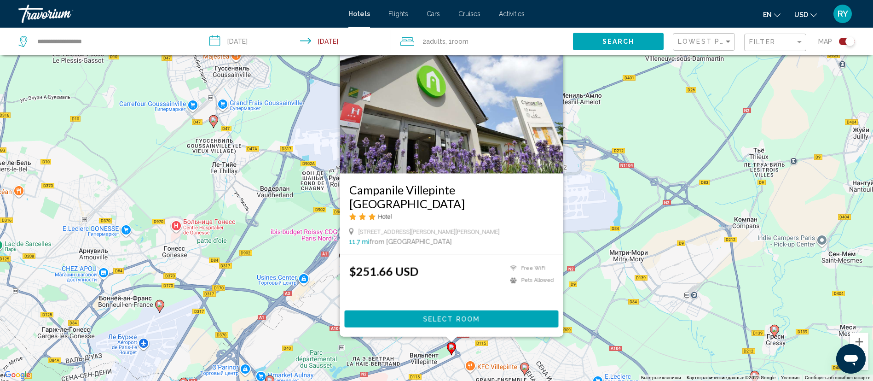
drag, startPoint x: 348, startPoint y: 187, endPoint x: 408, endPoint y: 204, distance: 62.6
click at [408, 204] on div "Campanile Villepinte [GEOGRAPHIC_DATA] Hotel [STREET_ADDRESS][GEOGRAPHIC_DATA][…" at bounding box center [451, 213] width 223 height 81
copy h3 "Campanile Villepinte [GEOGRAPHIC_DATA]"
click at [645, 201] on div "Чтобы активировать перетаскивание с помощью клавиатуры, нажмите Alt + Ввод. Пос…" at bounding box center [436, 190] width 873 height 381
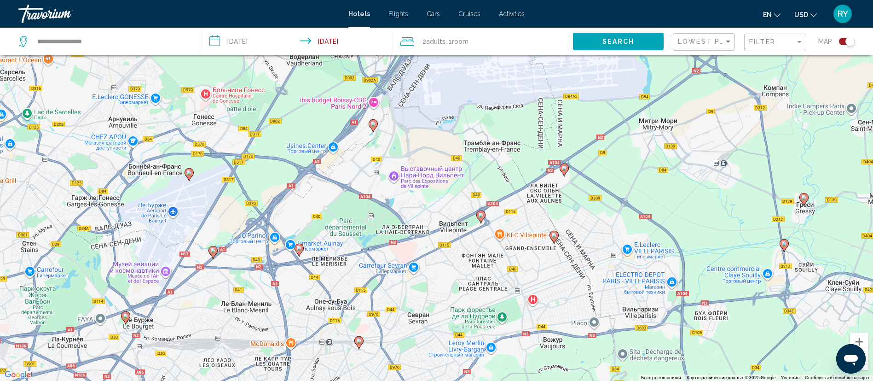
drag, startPoint x: 637, startPoint y: 254, endPoint x: 693, endPoint y: 91, distance: 172.3
click at [691, 93] on div "Чтобы активировать перетаскивание с помощью клавиатуры, нажмите Alt + Ввод. Пос…" at bounding box center [436, 190] width 873 height 381
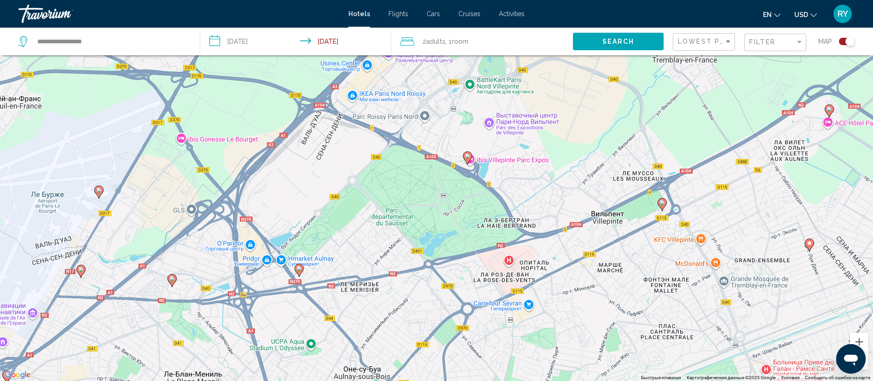
drag, startPoint x: 419, startPoint y: 202, endPoint x: 473, endPoint y: 224, distance: 57.8
click at [472, 223] on div "Чтобы активировать перетаскивание с помощью клавиатуры, нажмите Alt + Ввод. Пос…" at bounding box center [436, 190] width 873 height 381
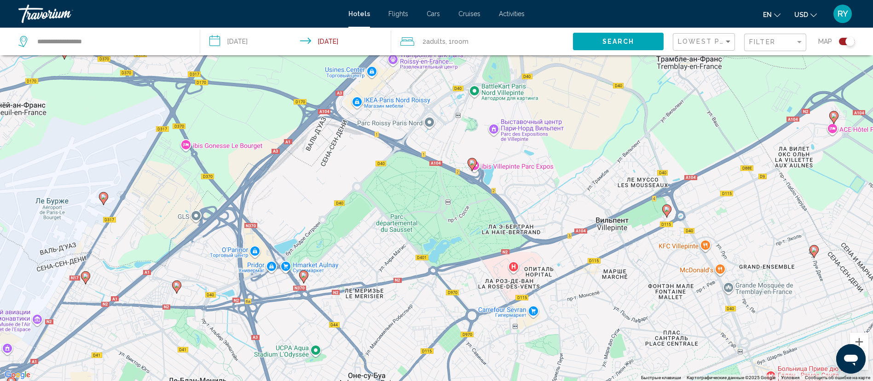
click at [302, 279] on icon "Main content" at bounding box center [303, 276] width 8 height 12
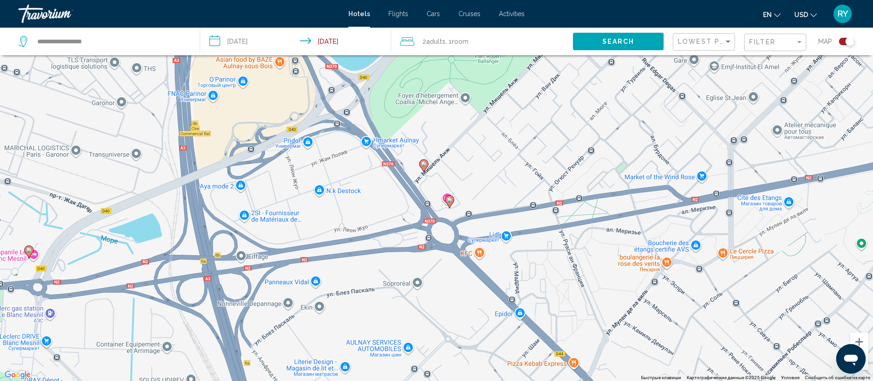
click at [424, 162] on image "Main content" at bounding box center [424, 164] width 6 height 6
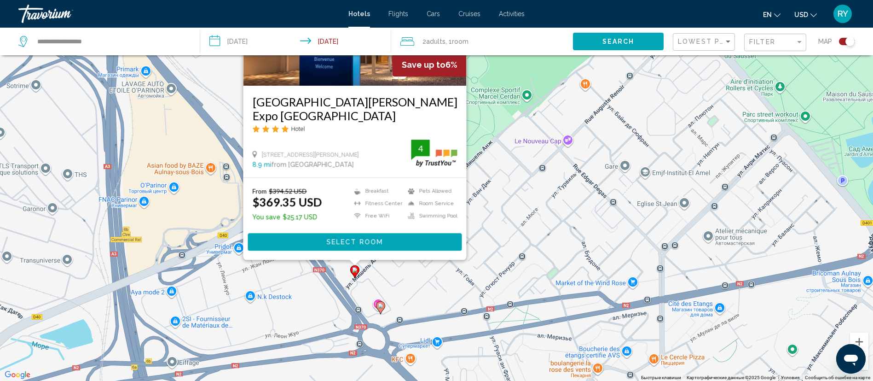
drag, startPoint x: 594, startPoint y: 269, endPoint x: 525, endPoint y: 195, distance: 101.3
click at [525, 195] on div "Чтобы активировать перетаскивание с помощью клавиатуры, нажмите Alt + Ввод. Пос…" at bounding box center [436, 190] width 873 height 381
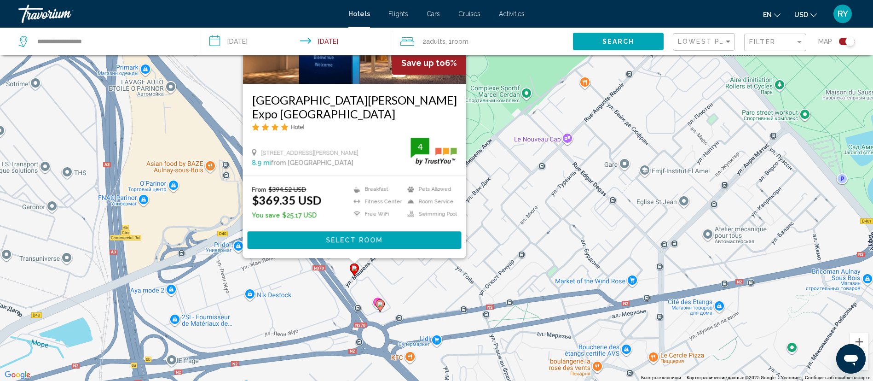
click at [377, 307] on gmp-advanced-marker "Main content" at bounding box center [380, 306] width 9 height 14
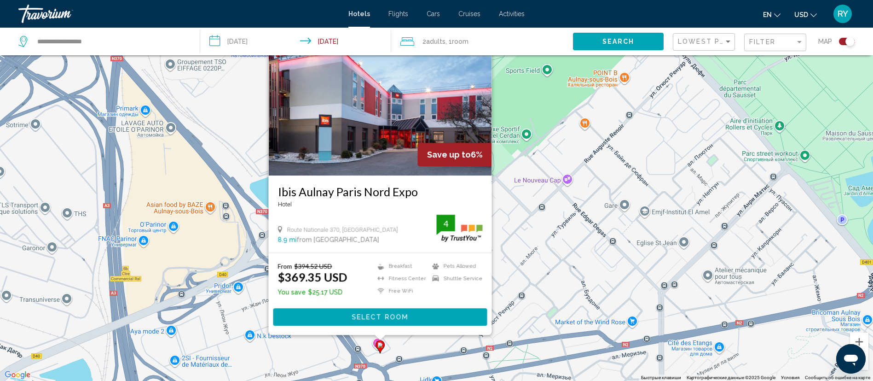
click at [608, 243] on div "Чтобы активировать перетаскивание с помощью клавиатуры, нажмите Alt + Ввод. Пос…" at bounding box center [436, 190] width 873 height 381
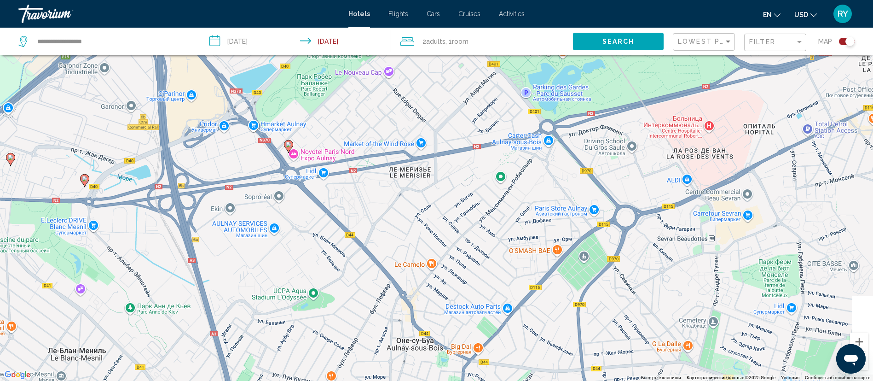
drag, startPoint x: 591, startPoint y: 209, endPoint x: 366, endPoint y: 73, distance: 263.0
click at [368, 75] on div "Чтобы активировать перетаскивание с помощью клавиатуры, нажмите Alt + Ввод. Пос…" at bounding box center [436, 190] width 873 height 381
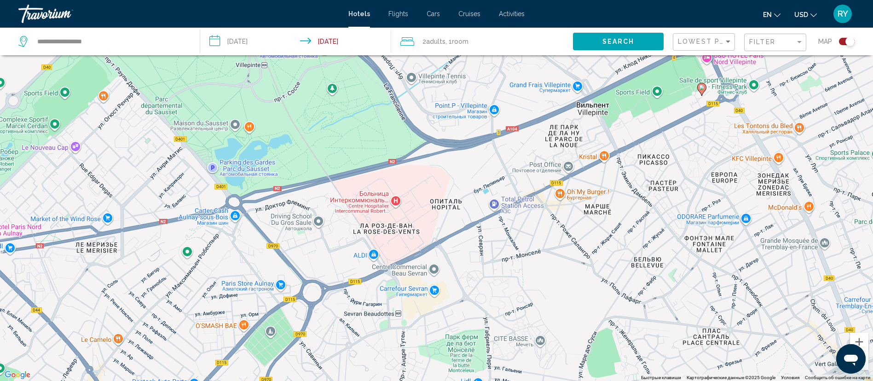
drag, startPoint x: 686, startPoint y: 195, endPoint x: 417, endPoint y: 308, distance: 291.6
click at [417, 308] on div "Чтобы активировать перетаскивание с помощью клавиатуры, нажмите Alt + Ввод. Пос…" at bounding box center [436, 190] width 873 height 381
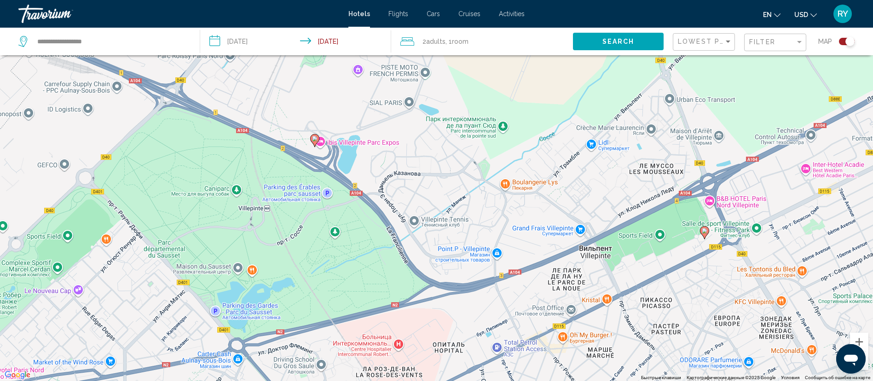
drag, startPoint x: 498, startPoint y: 248, endPoint x: 501, endPoint y: 387, distance: 139.5
click at [501, 325] on html "**********" at bounding box center [436, 135] width 873 height 381
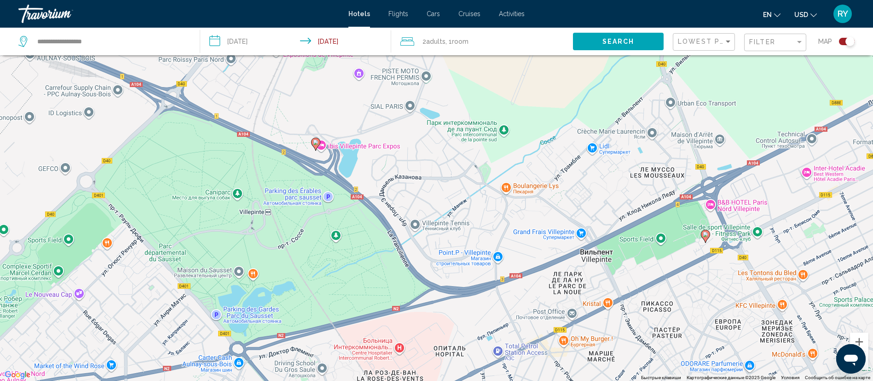
click at [705, 236] on image "Main content" at bounding box center [706, 234] width 6 height 6
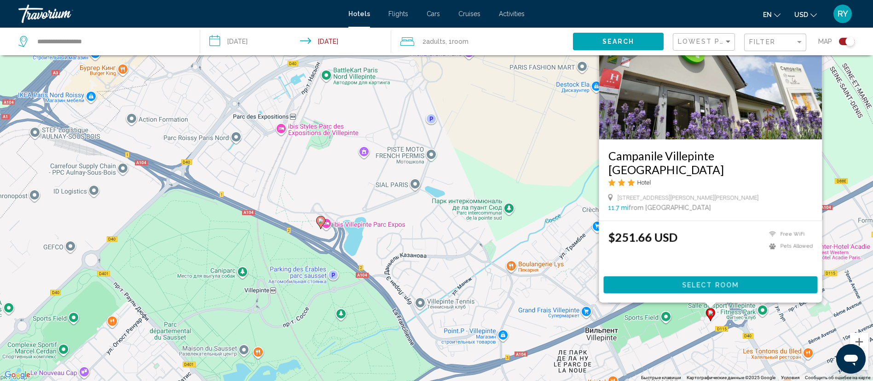
drag, startPoint x: 557, startPoint y: 268, endPoint x: 568, endPoint y: 227, distance: 42.3
click at [566, 228] on div "Чтобы активировать перетаскивание с помощью клавиатуры, нажмите Alt + Ввод. Пос…" at bounding box center [436, 190] width 873 height 381
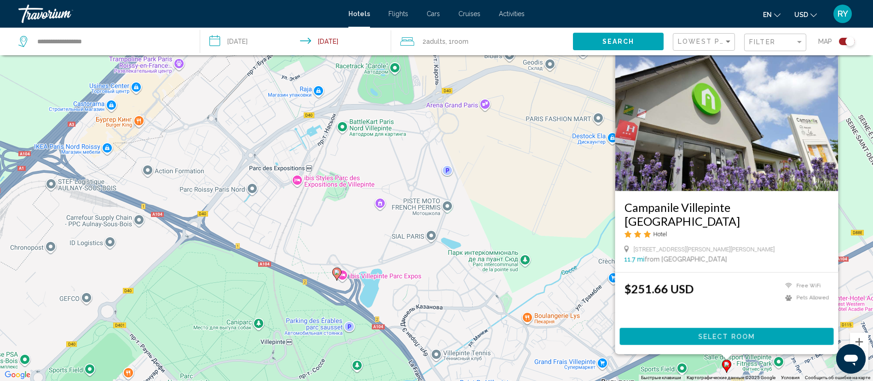
drag, startPoint x: 525, startPoint y: 283, endPoint x: 606, endPoint y: 362, distance: 112.6
click at [604, 360] on div "Чтобы активировать перетаскивание с помощью клавиатуры, нажмите Alt + Ввод. Пос…" at bounding box center [436, 190] width 873 height 381
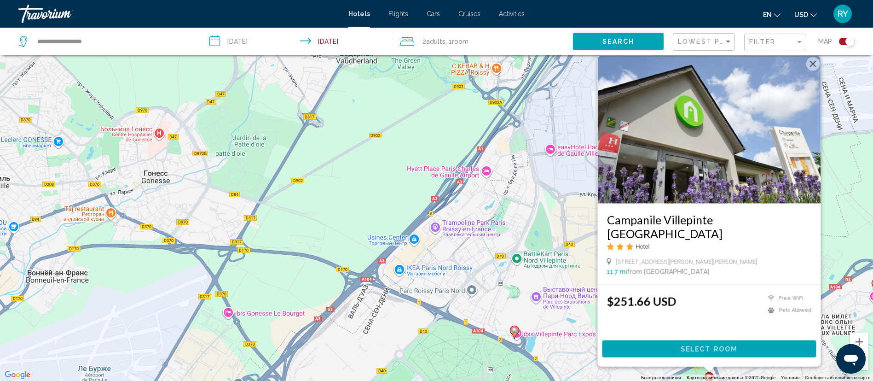
click at [562, 307] on div "Чтобы активировать перетаскивание с помощью клавиатуры, нажмите Alt + Ввод. Пос…" at bounding box center [436, 190] width 873 height 381
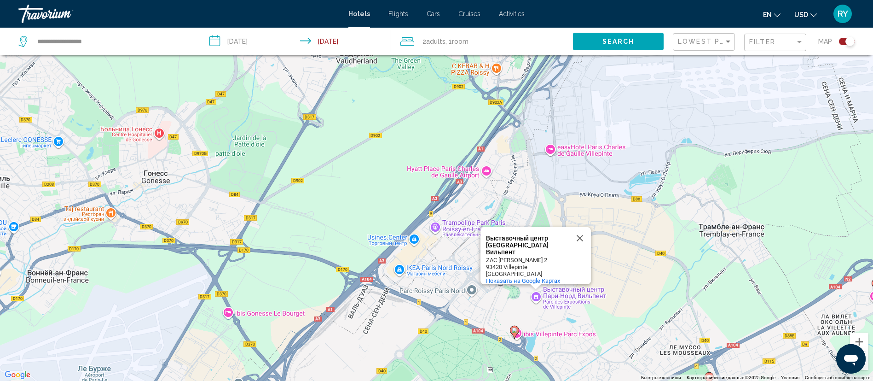
click at [566, 319] on div "Чтобы активировать перетаскивание с помощью клавиатуры, нажмите Alt + Ввод. Пос…" at bounding box center [436, 190] width 873 height 381
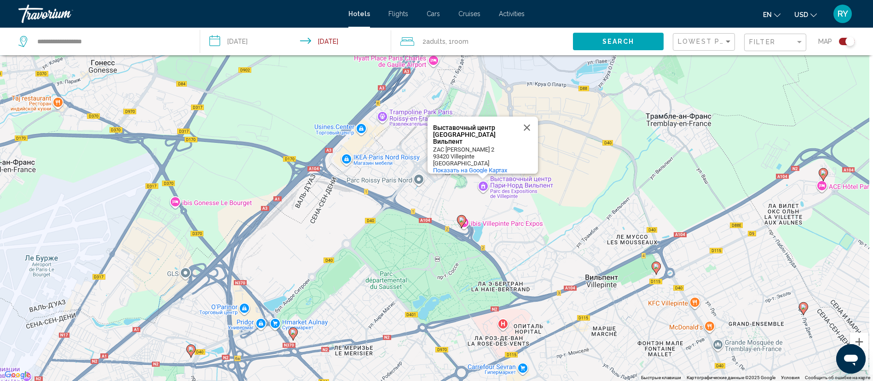
drag, startPoint x: 629, startPoint y: 331, endPoint x: 566, endPoint y: 217, distance: 130.6
click at [566, 217] on div "Чтобы активировать перетаскивание с помощью клавиатуры, нажмите Alt + Ввод. Пос…" at bounding box center [436, 190] width 873 height 381
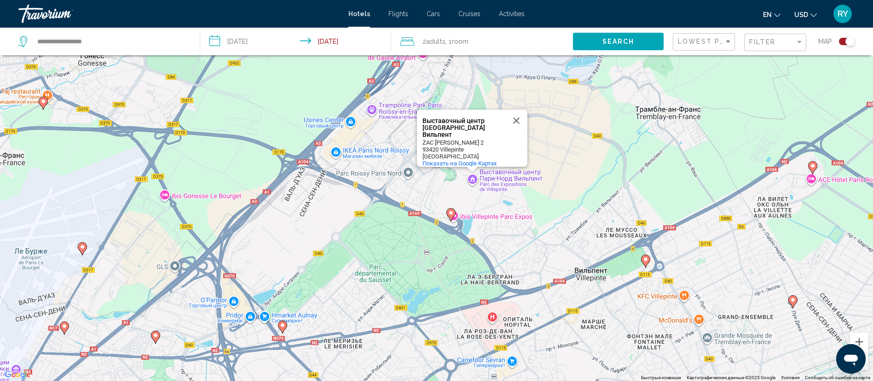
click at [813, 169] on icon "Main content" at bounding box center [812, 167] width 8 height 12
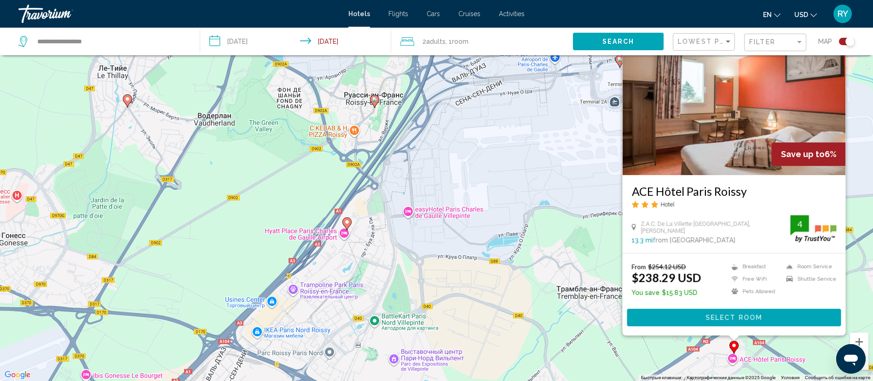
click at [532, 295] on div "Чтобы активировать перетаскивание с помощью клавиатуры, нажмите Alt + Ввод. Пос…" at bounding box center [436, 190] width 873 height 381
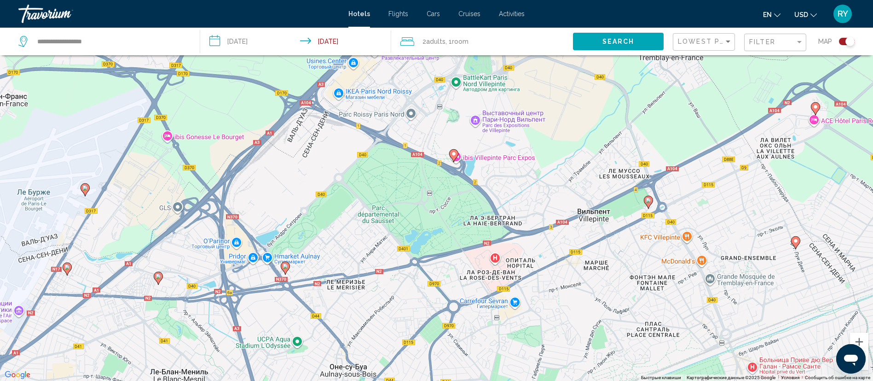
drag, startPoint x: 509, startPoint y: 322, endPoint x: 607, endPoint y: 66, distance: 274.3
click at [605, 69] on div "Чтобы активировать перетаскивание с помощью клавиатуры, нажмите Alt + Ввод. Пос…" at bounding box center [436, 190] width 873 height 381
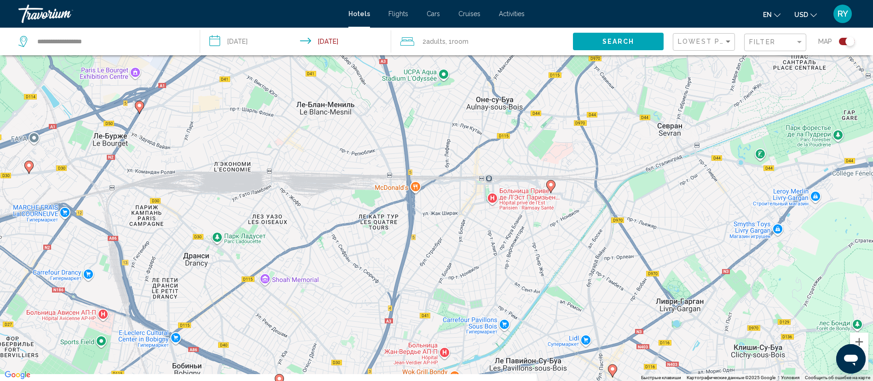
drag, startPoint x: 583, startPoint y: 148, endPoint x: 605, endPoint y: 78, distance: 73.5
click at [605, 78] on div "Чтобы активировать перетаскивание с помощью клавиатуры, нажмите Alt + Ввод. Пос…" at bounding box center [436, 190] width 873 height 381
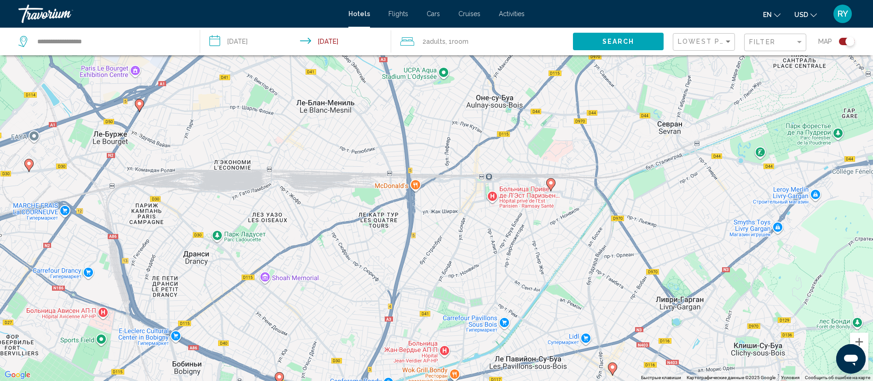
click at [549, 185] on image "Main content" at bounding box center [551, 183] width 6 height 6
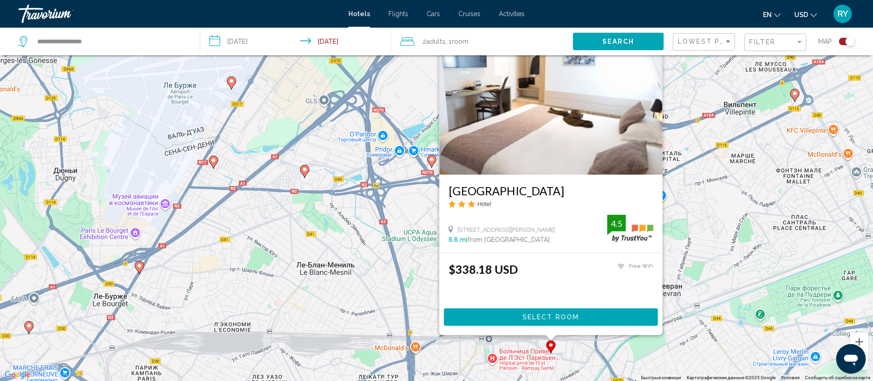
drag, startPoint x: 398, startPoint y: 271, endPoint x: 400, endPoint y: 265, distance: 6.3
click at [399, 266] on div "Чтобы активировать перетаскивание с помощью клавиатуры, нажмите Alt + Ввод. Пос…" at bounding box center [436, 190] width 873 height 381
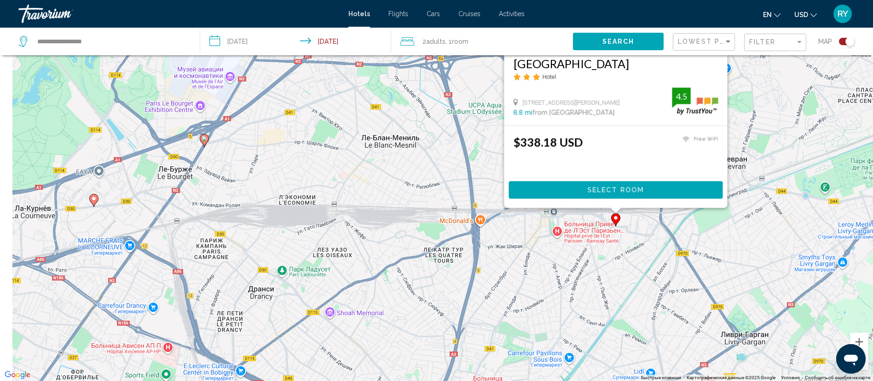
drag, startPoint x: 390, startPoint y: 273, endPoint x: 481, endPoint y: 126, distance: 172.8
click at [480, 127] on div "Чтобы активировать перетаскивание с помощью клавиатуры, нажмите Alt + Ввод. Пос…" at bounding box center [436, 190] width 873 height 381
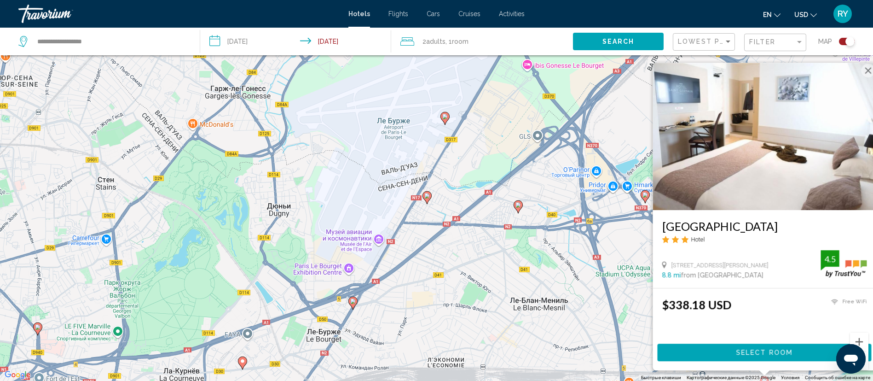
drag, startPoint x: 480, startPoint y: 155, endPoint x: 577, endPoint y: 385, distance: 249.7
click at [577, 325] on html "**********" at bounding box center [436, 135] width 873 height 381
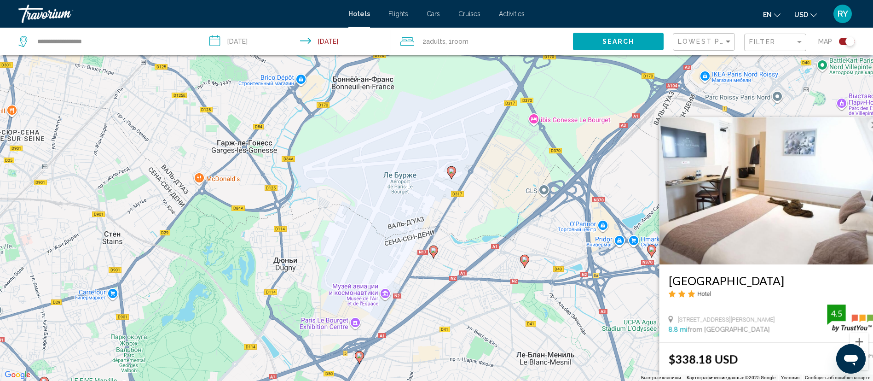
drag, startPoint x: 543, startPoint y: 256, endPoint x: 549, endPoint y: 320, distance: 64.7
click at [549, 320] on div "Чтобы активировать перетаскивание с помощью клавиатуры, нажмите Alt + Ввод. Пос…" at bounding box center [436, 190] width 873 height 381
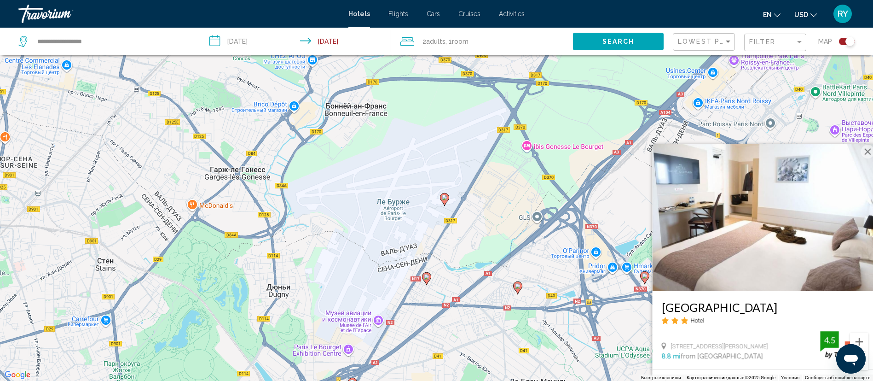
drag, startPoint x: 538, startPoint y: 297, endPoint x: 522, endPoint y: 305, distance: 17.3
click at [522, 305] on div "Чтобы активировать перетаскивание с помощью клавиатуры, нажмите Alt + Ввод. Пос…" at bounding box center [436, 190] width 873 height 381
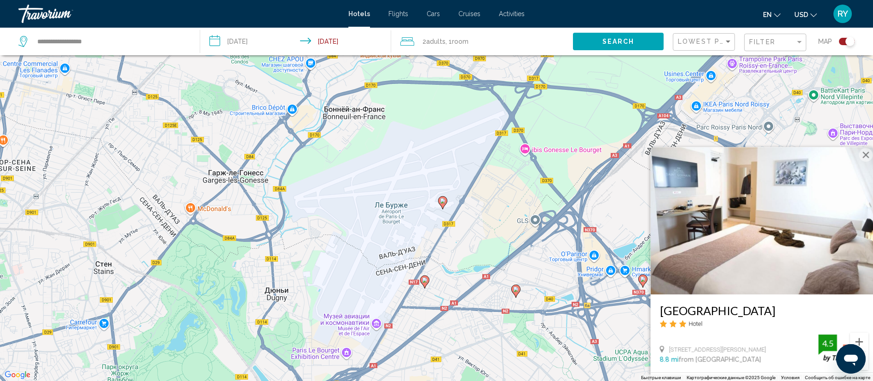
click at [424, 282] on image "Main content" at bounding box center [425, 280] width 6 height 6
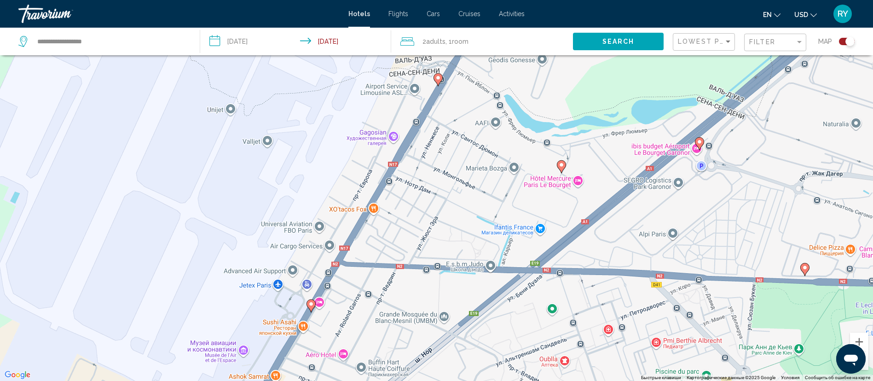
click at [559, 166] on icon "Main content" at bounding box center [561, 166] width 8 height 12
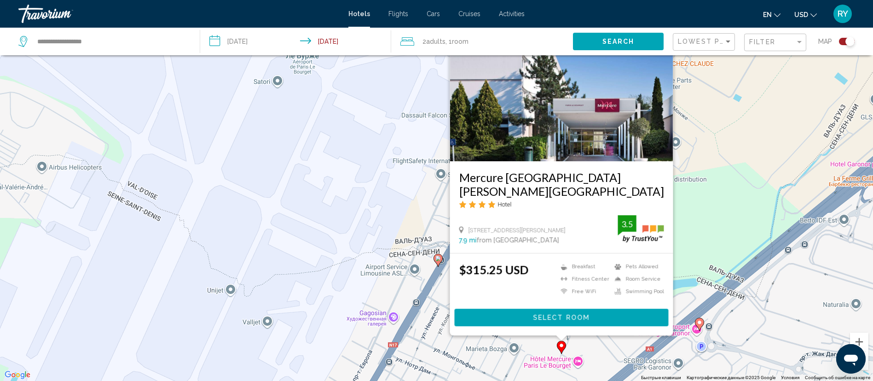
click at [434, 262] on gmp-advanced-marker "Main content" at bounding box center [437, 260] width 9 height 14
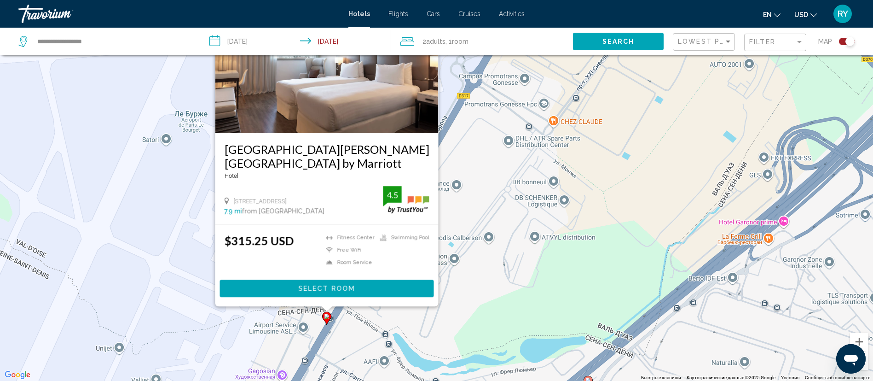
drag, startPoint x: 654, startPoint y: 304, endPoint x: 507, endPoint y: 185, distance: 189.2
click at [507, 185] on div "Чтобы активировать перетаскивание с помощью клавиатуры, нажмите Alt + Ввод. Пос…" at bounding box center [436, 190] width 873 height 381
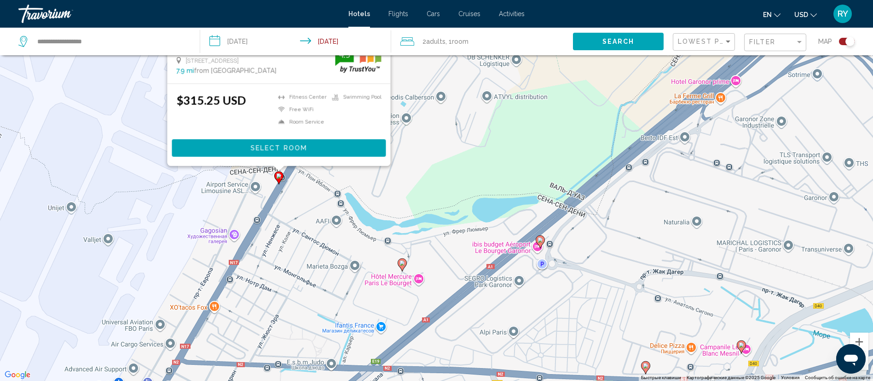
click at [537, 241] on icon "Main content" at bounding box center [540, 241] width 8 height 12
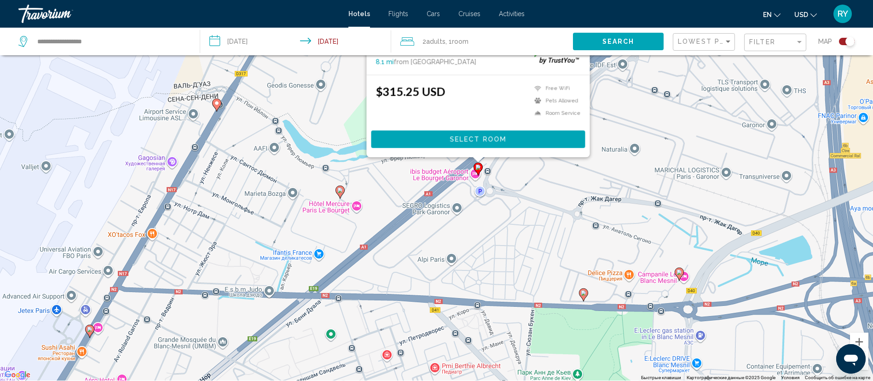
drag, startPoint x: 365, startPoint y: 283, endPoint x: 301, endPoint y: 95, distance: 199.1
click at [300, 95] on div "Чтобы активировать перетаскивание с помощью клавиатуры, нажмите Alt + Ввод. Пос…" at bounding box center [436, 190] width 873 height 381
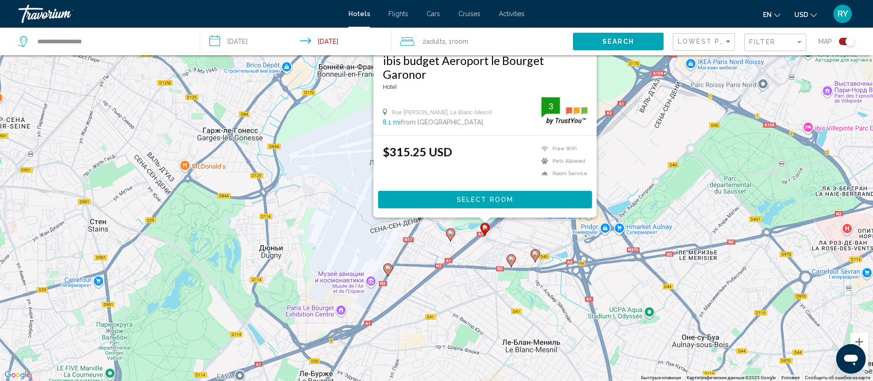
drag, startPoint x: 430, startPoint y: 198, endPoint x: 497, endPoint y: 272, distance: 99.7
click at [497, 272] on div "Чтобы активировать перетаскивание с помощью клавиатуры, нажмите Alt + Ввод. Пос…" at bounding box center [436, 190] width 873 height 381
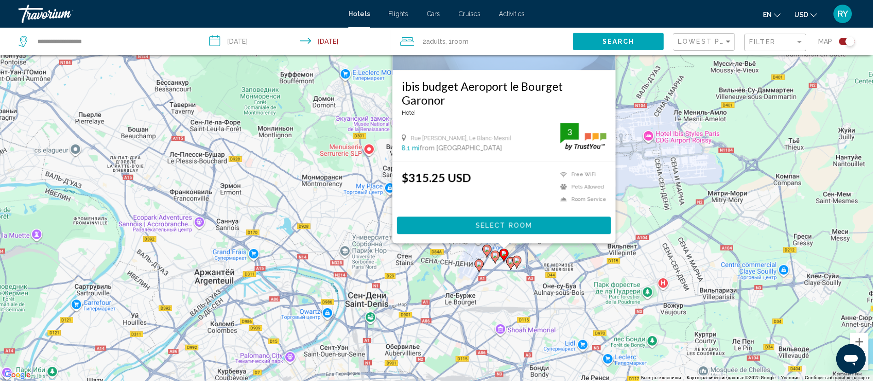
click at [515, 278] on div "Чтобы активировать перетаскивание с помощью клавиатуры, нажмите Alt + Ввод. Пос…" at bounding box center [436, 190] width 873 height 381
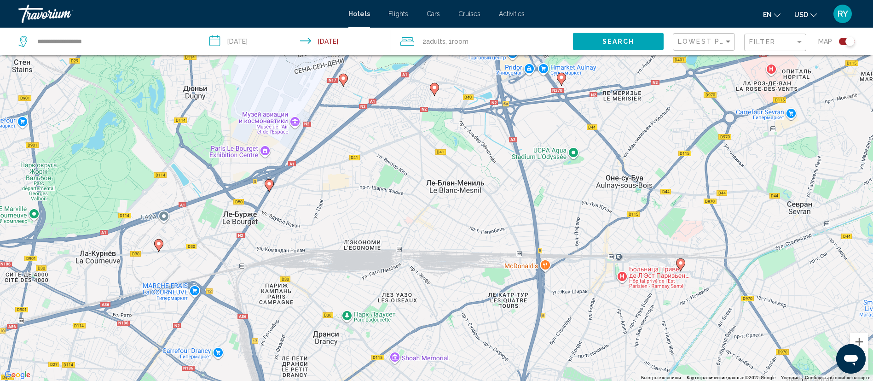
drag, startPoint x: 531, startPoint y: 272, endPoint x: 434, endPoint y: 53, distance: 239.8
click at [437, 58] on div "Чтобы активировать перетаскивание с помощью клавиатуры, нажмите Alt + Ввод. Пос…" at bounding box center [436, 190] width 873 height 381
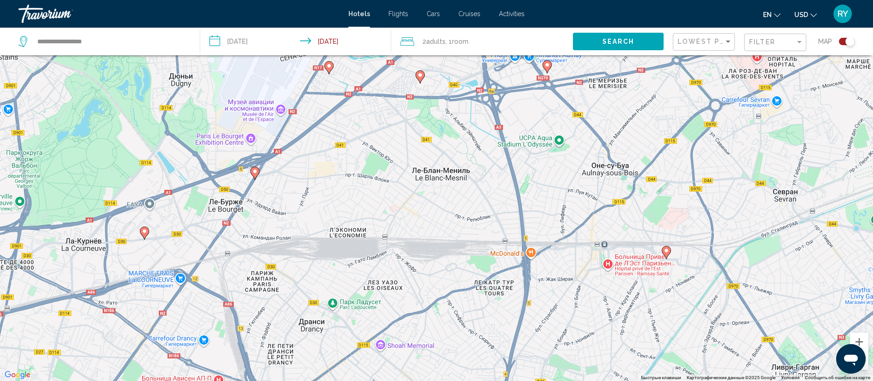
click at [665, 251] on image "Main content" at bounding box center [667, 251] width 6 height 6
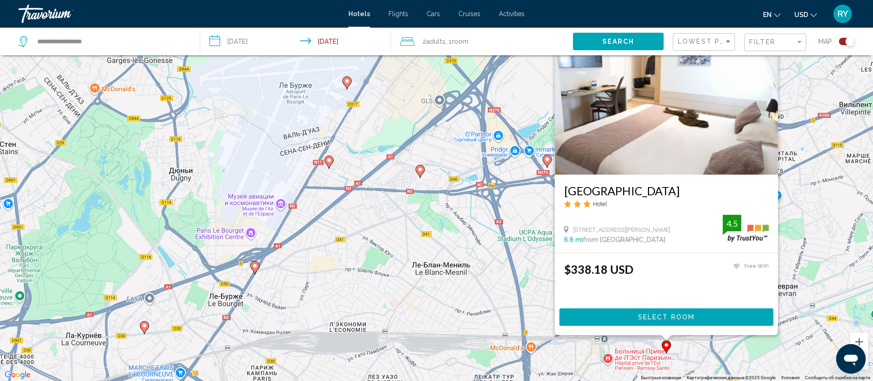
click at [500, 244] on div "Чтобы активировать перетаскивание с помощью клавиатуры, нажмите Alt + Ввод. Пос…" at bounding box center [436, 190] width 873 height 381
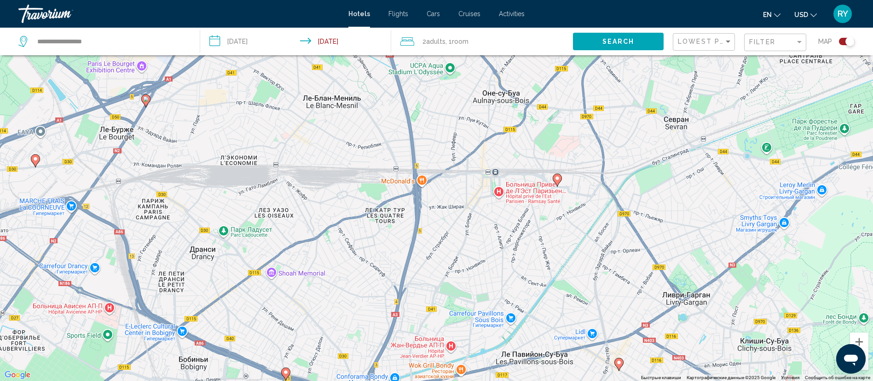
drag, startPoint x: 626, startPoint y: 266, endPoint x: 516, endPoint y: 94, distance: 204.6
click at [516, 94] on div "Чтобы активировать перетаскивание с помощью клавиатуры, нажмите Alt + Ввод. Пос…" at bounding box center [436, 190] width 873 height 381
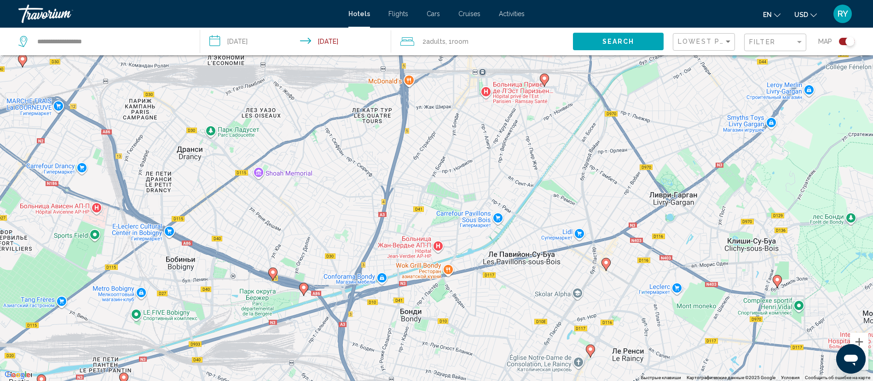
drag, startPoint x: 523, startPoint y: 227, endPoint x: 514, endPoint y: 172, distance: 55.5
click at [514, 172] on div "Чтобы активировать перетаскивание с помощью клавиатуры, нажмите Alt + Ввод. Пос…" at bounding box center [436, 190] width 873 height 381
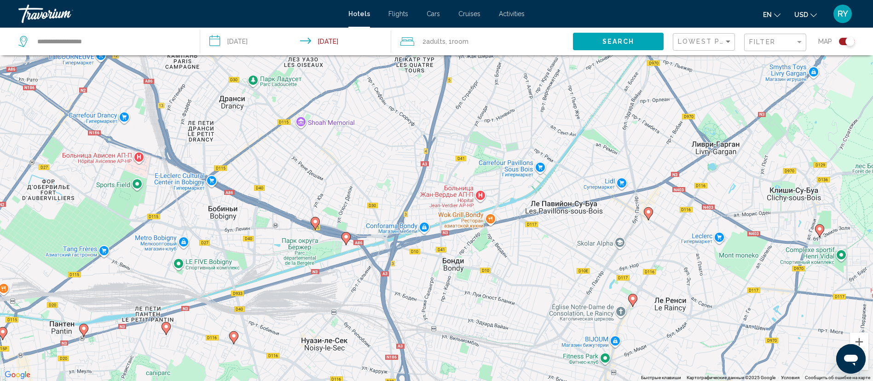
drag, startPoint x: 558, startPoint y: 266, endPoint x: 677, endPoint y: 178, distance: 148.4
click at [659, 190] on div "Чтобы активировать перетаскивание с помощью клавиатуры, нажмите Alt + Ввод. Пос…" at bounding box center [436, 190] width 873 height 381
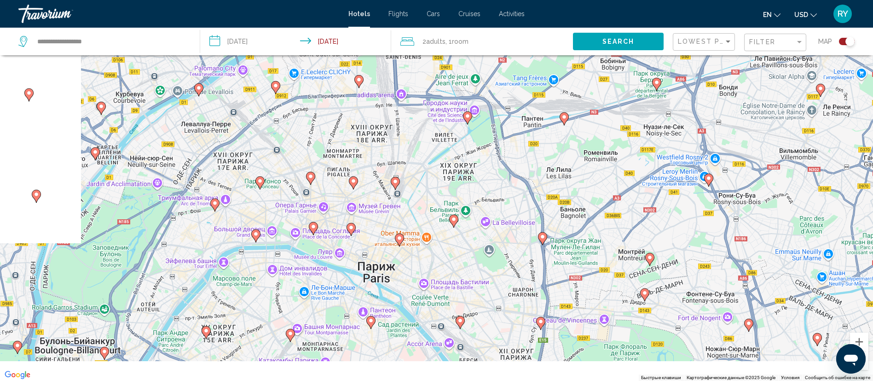
drag, startPoint x: 568, startPoint y: 230, endPoint x: 750, endPoint y: 53, distance: 253.5
click at [746, 59] on div "Чтобы активировать перетаскивание с помощью клавиатуры, нажмите Alt + Ввод. Пос…" at bounding box center [436, 190] width 873 height 381
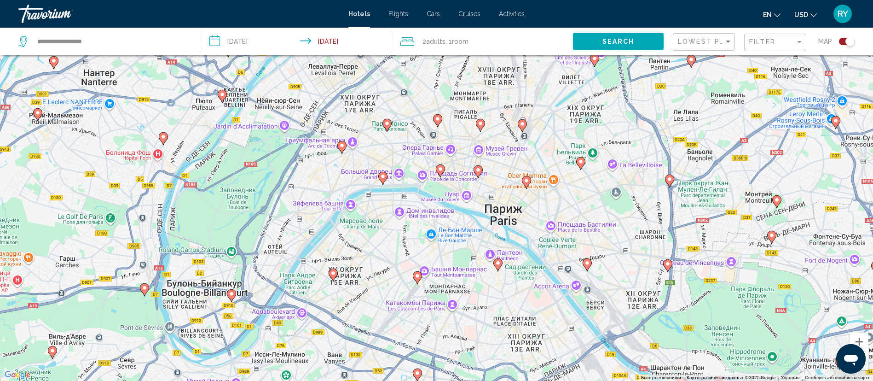
drag, startPoint x: 702, startPoint y: 143, endPoint x: 714, endPoint y: 250, distance: 107.8
click at [714, 250] on div "Чтобы активировать перетаскивание с помощью клавиатуры, нажмите Alt + Ввод. Пос…" at bounding box center [436, 190] width 873 height 381
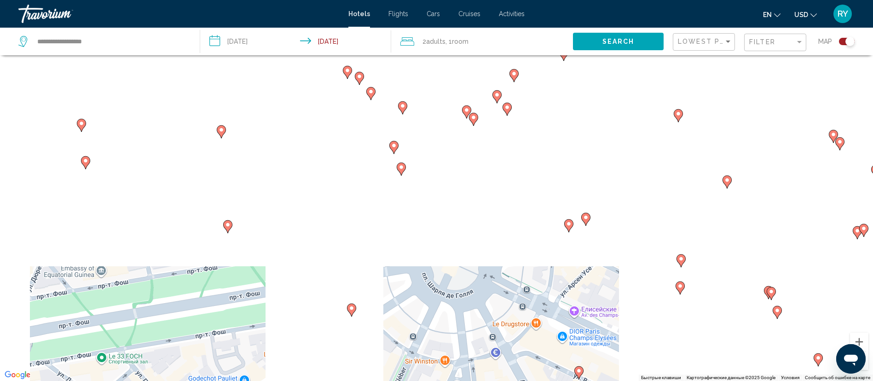
drag, startPoint x: 414, startPoint y: 217, endPoint x: 528, endPoint y: 356, distance: 180.1
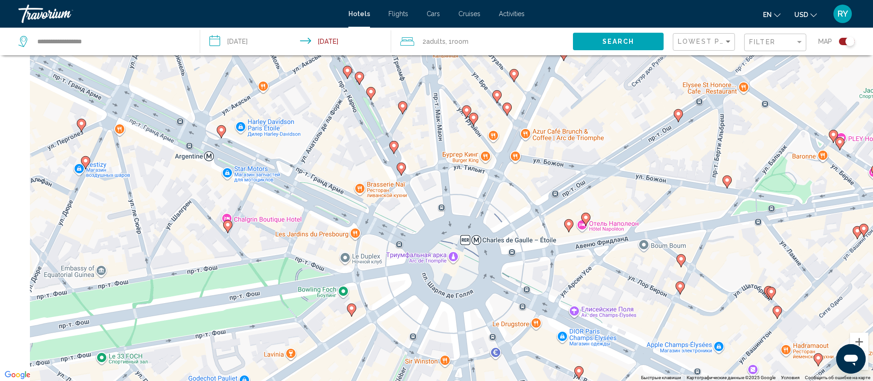
click at [528, 356] on div "Чтобы активировать перетаскивание с помощью клавиатуры, нажмите Alt + Ввод. Пос…" at bounding box center [436, 190] width 873 height 381
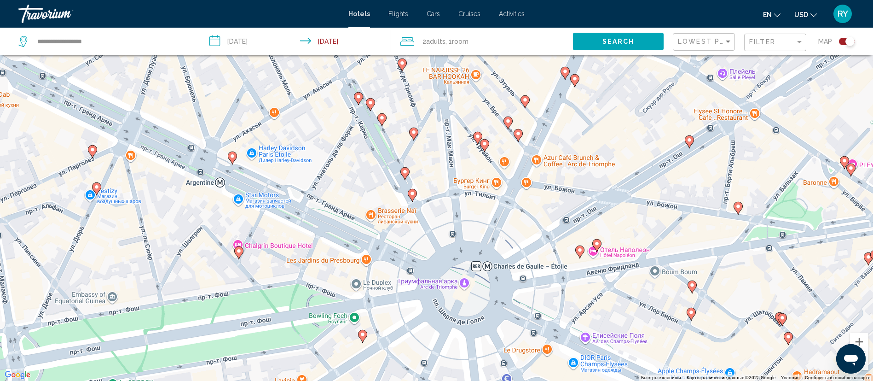
click at [579, 249] on image "Main content" at bounding box center [580, 250] width 6 height 6
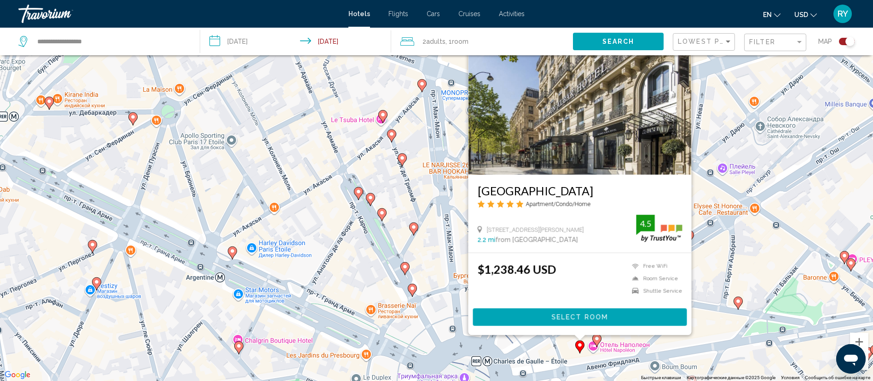
click at [599, 338] on image "Main content" at bounding box center [597, 338] width 6 height 6
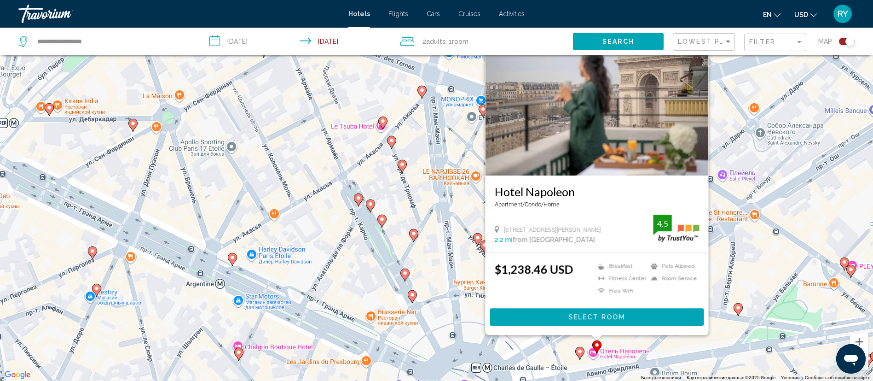
click at [412, 236] on image "Main content" at bounding box center [414, 234] width 6 height 6
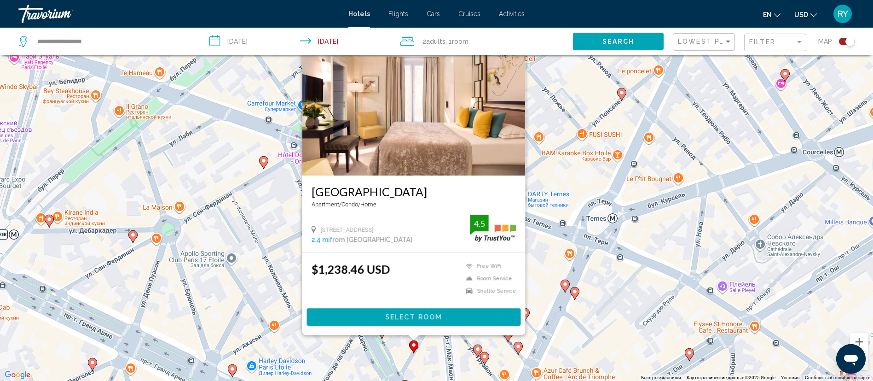
click at [485, 358] on image "Main content" at bounding box center [485, 356] width 6 height 6
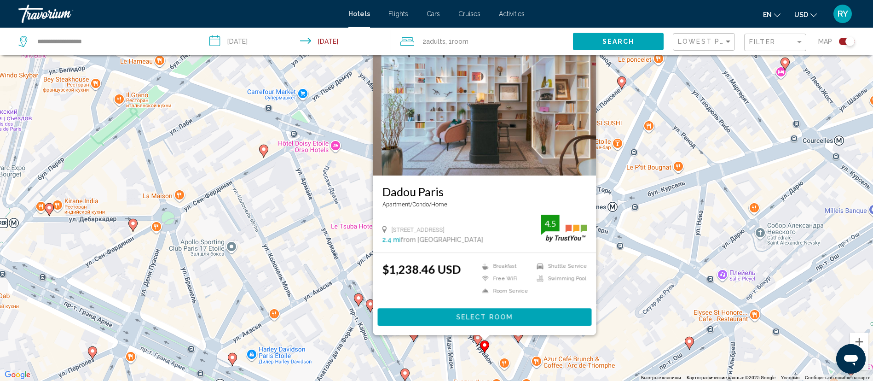
click at [689, 343] on image "Main content" at bounding box center [690, 341] width 6 height 6
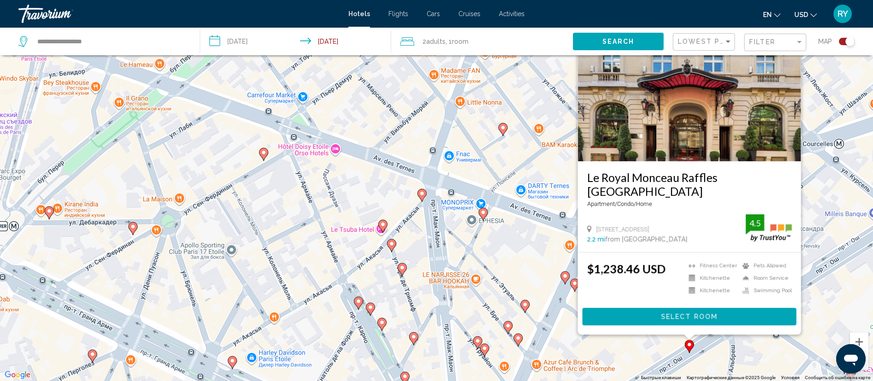
click at [524, 306] on image "Main content" at bounding box center [525, 304] width 6 height 6
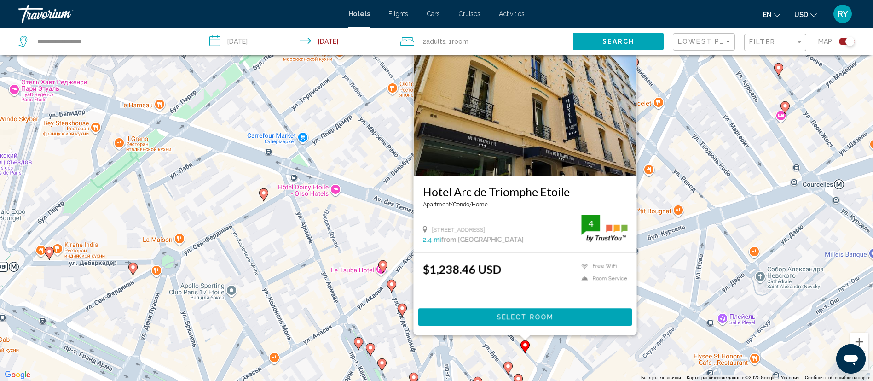
click at [381, 267] on image "Main content" at bounding box center [383, 265] width 6 height 6
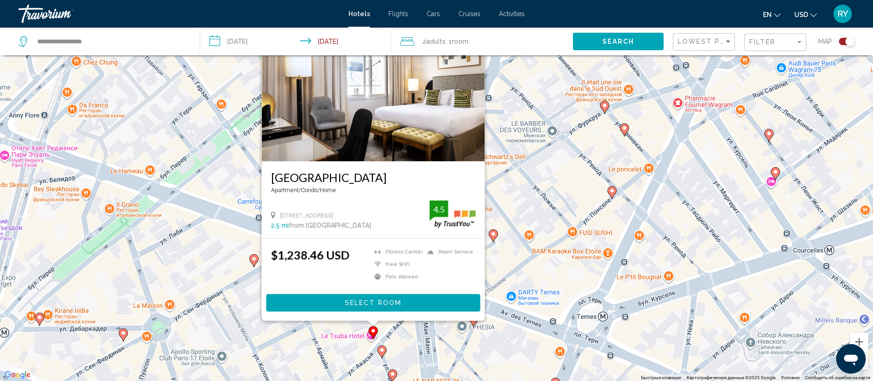
drag, startPoint x: 640, startPoint y: 294, endPoint x: 380, endPoint y: 280, distance: 260.3
click at [380, 280] on div "Чтобы активировать перетаскивание с помощью клавиатуры, нажмите Alt + Ввод. Пос…" at bounding box center [436, 190] width 873 height 381
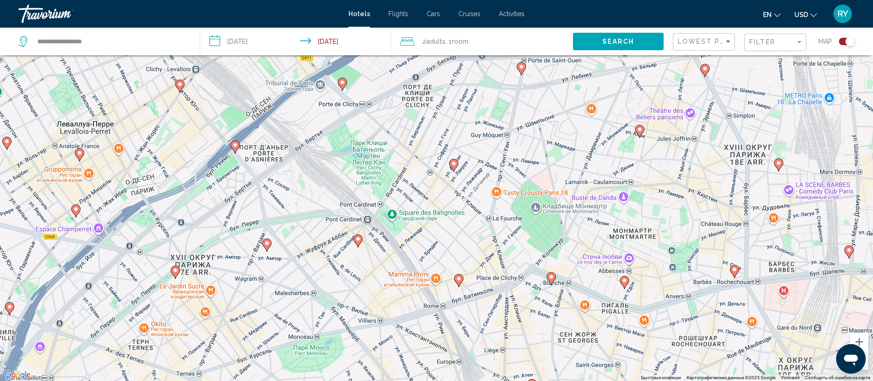
drag, startPoint x: 583, startPoint y: 227, endPoint x: 327, endPoint y: 336, distance: 277.7
click at [327, 336] on div "Чтобы активировать перетаскивание с помощью клавиатуры, нажмите Alt + Ввод. Пос…" at bounding box center [436, 190] width 873 height 381
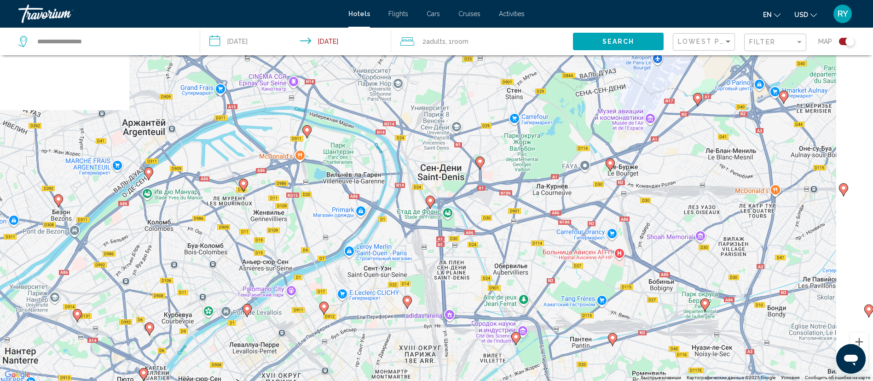
scroll to position [110, 0]
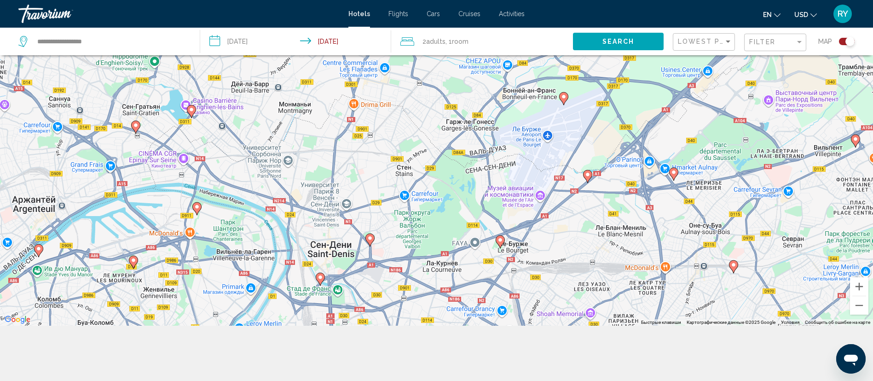
drag, startPoint x: 584, startPoint y: 212, endPoint x: 328, endPoint y: 413, distance: 325.8
click at [328, 270] on html "**********" at bounding box center [436, 80] width 873 height 381
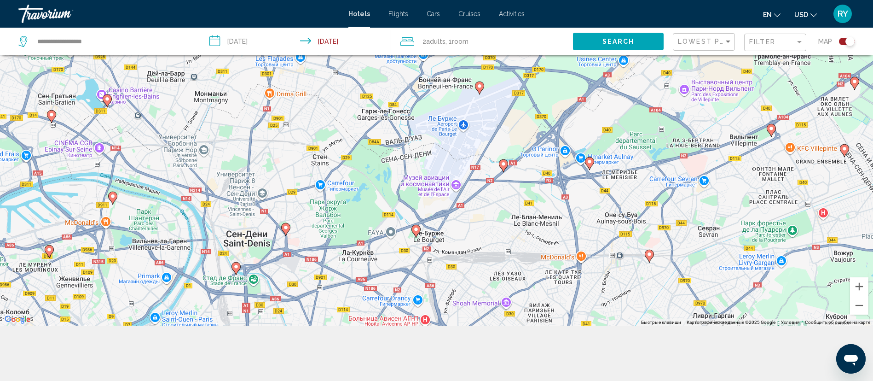
drag, startPoint x: 547, startPoint y: 223, endPoint x: 451, endPoint y: 220, distance: 96.2
click at [451, 220] on div "Чтобы активировать перетаскивание с помощью клавиатуры, нажмите Alt + Ввод. Пос…" at bounding box center [436, 135] width 873 height 381
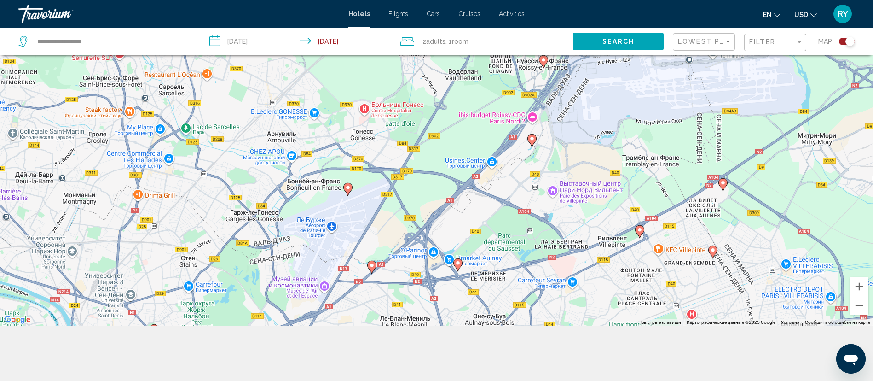
drag, startPoint x: 595, startPoint y: 197, endPoint x: 503, endPoint y: 261, distance: 112.5
click at [503, 261] on div "Чтобы активировать перетаскивание с помощью клавиатуры, нажмите Alt + Ввод. Пос…" at bounding box center [436, 135] width 873 height 381
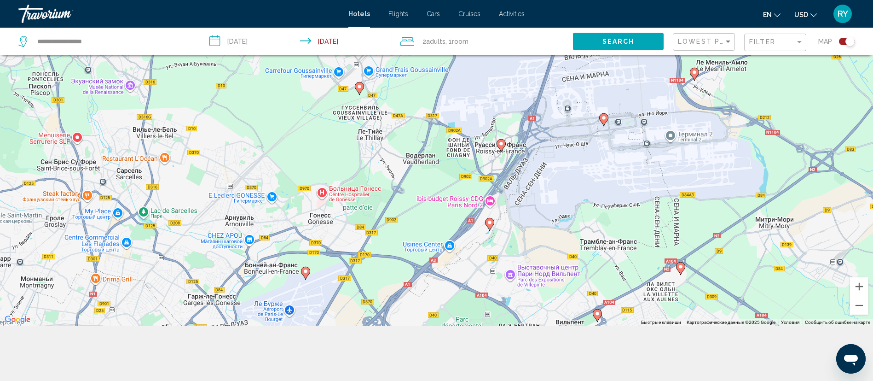
drag, startPoint x: 532, startPoint y: 198, endPoint x: 489, endPoint y: 291, distance: 103.1
click at [489, 291] on div "Чтобы активировать перетаскивание с помощью клавиатуры, нажмите Alt + Ввод. Пос…" at bounding box center [436, 135] width 873 height 381
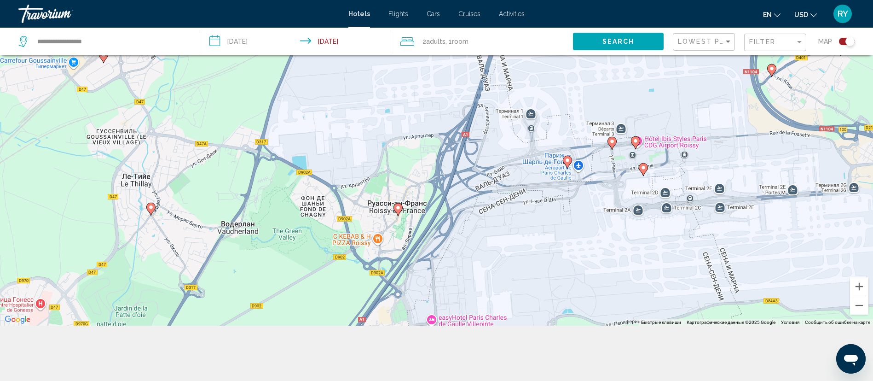
click at [567, 160] on image "Main content" at bounding box center [568, 160] width 6 height 6
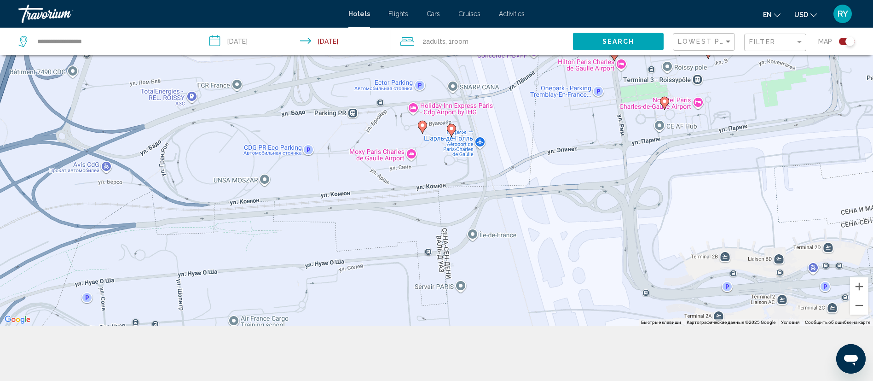
click at [451, 129] on image "Main content" at bounding box center [452, 129] width 6 height 6
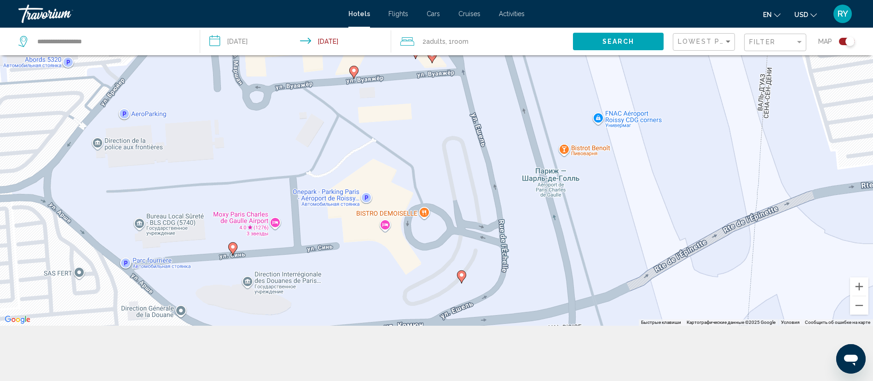
click at [354, 70] on image "Main content" at bounding box center [354, 71] width 6 height 6
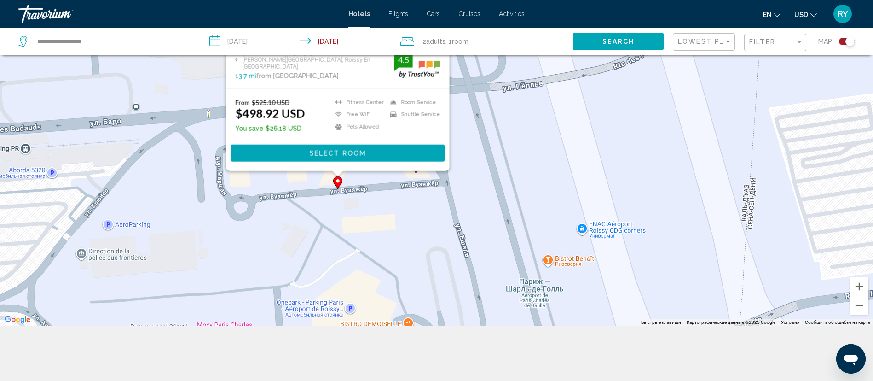
drag, startPoint x: 521, startPoint y: 215, endPoint x: 505, endPoint y: 116, distance: 100.7
click at [505, 116] on div "Чтобы активировать перетаскивание с помощью клавиатуры, нажмите Alt + Ввод. Пос…" at bounding box center [436, 135] width 873 height 381
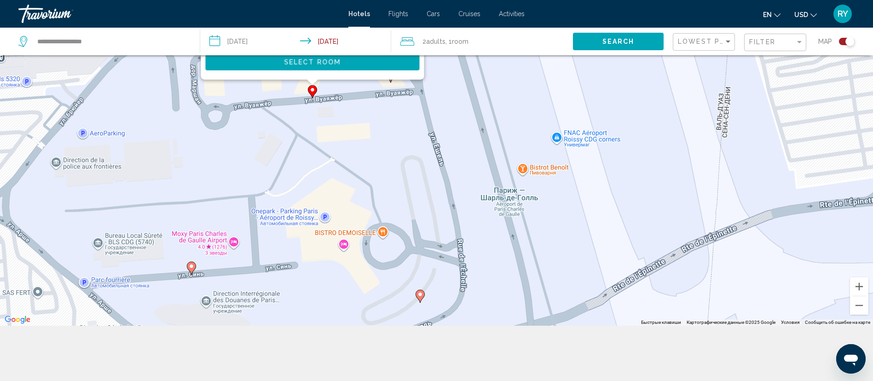
drag, startPoint x: 499, startPoint y: 202, endPoint x: 473, endPoint y: 114, distance: 92.2
click at [474, 119] on div "Чтобы активировать перетаскивание с помощью клавиатуры, нажмите Alt + Ввод. Пос…" at bounding box center [436, 135] width 873 height 381
click at [420, 295] on image "Main content" at bounding box center [420, 293] width 6 height 6
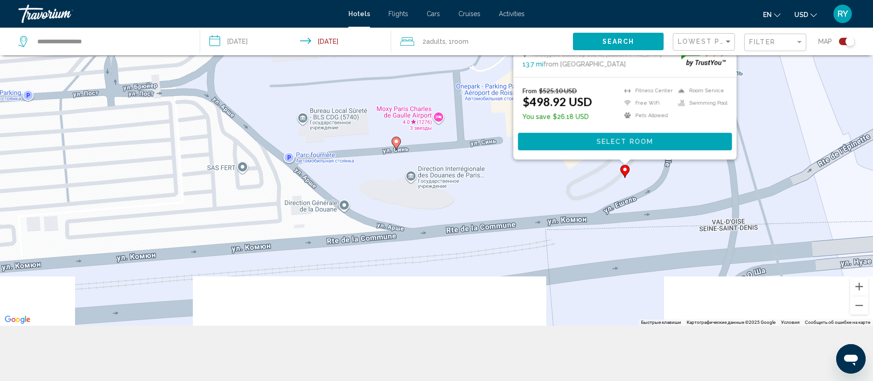
drag, startPoint x: 409, startPoint y: 305, endPoint x: 616, endPoint y: 176, distance: 243.8
click at [616, 176] on div "Чтобы активировать перетаскивание с помощью клавиатуры, нажмите Alt + Ввод. Пос…" at bounding box center [436, 135] width 873 height 381
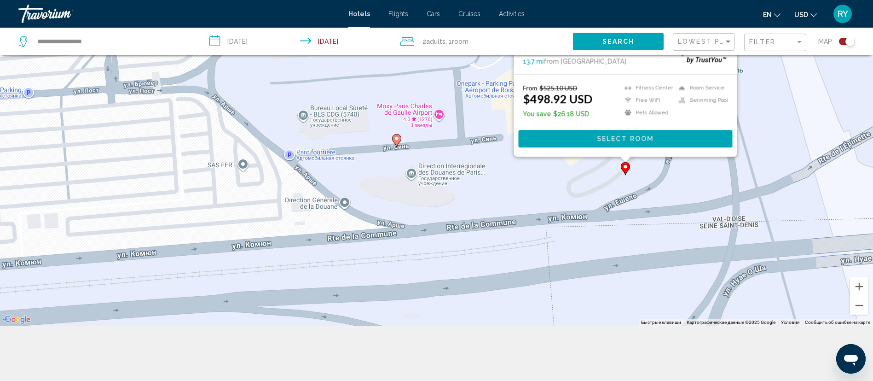
click at [398, 142] on icon "Main content" at bounding box center [396, 140] width 8 height 12
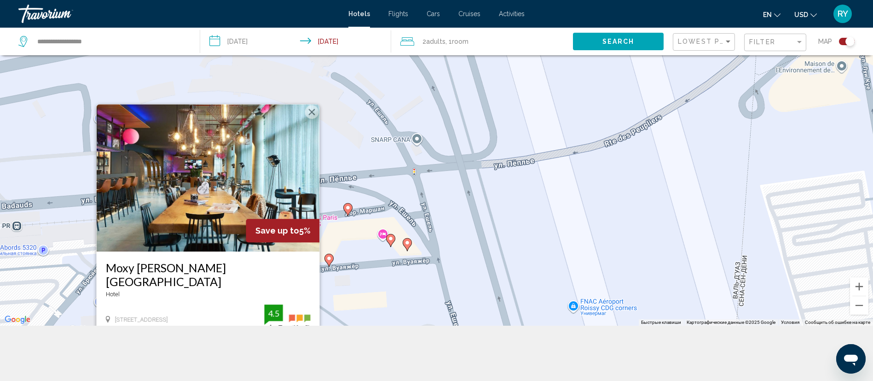
drag, startPoint x: 613, startPoint y: 168, endPoint x: 403, endPoint y: 353, distance: 279.5
click at [403, 353] on div "**********" at bounding box center [436, 163] width 873 height 436
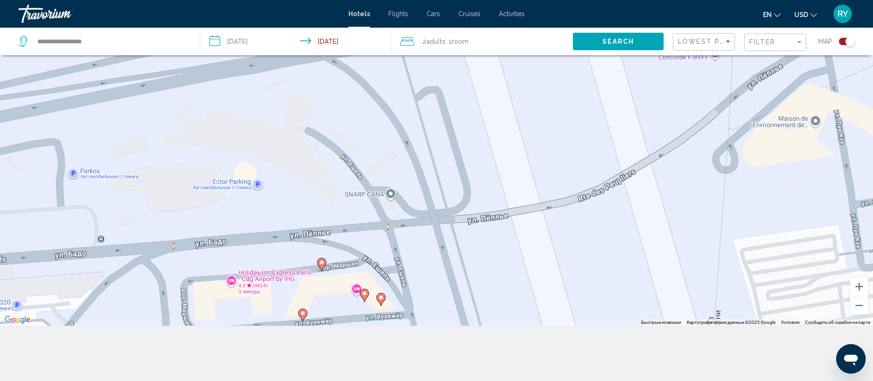
click at [381, 296] on image "Main content" at bounding box center [381, 298] width 6 height 6
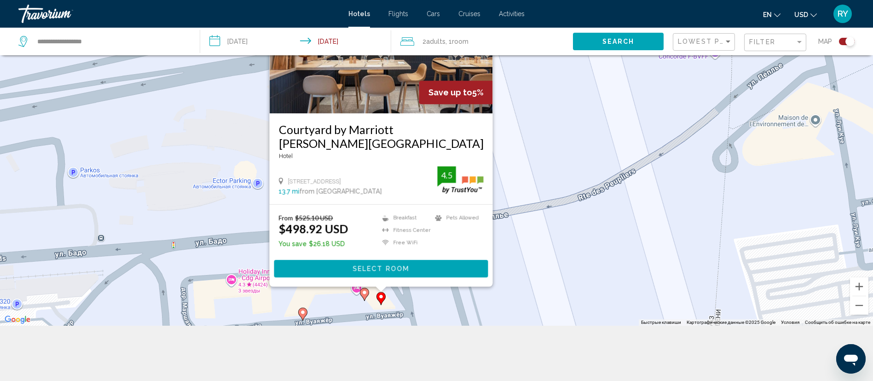
click at [364, 295] on image "Main content" at bounding box center [365, 292] width 6 height 6
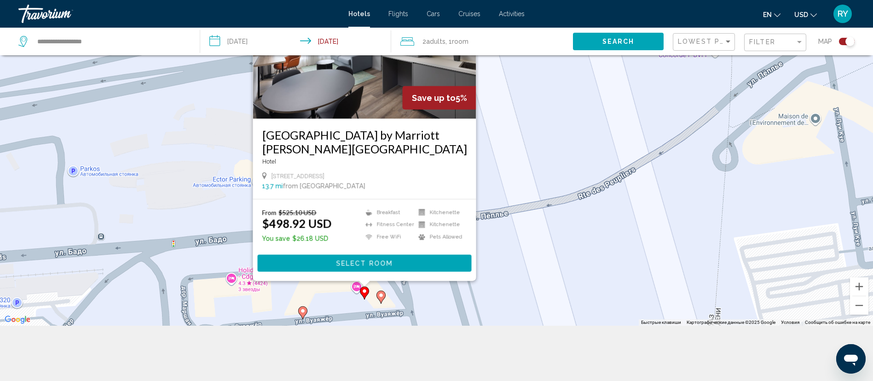
drag, startPoint x: 725, startPoint y: 220, endPoint x: 561, endPoint y: 81, distance: 214.2
click at [561, 81] on div "Чтобы активировать перетаскивание с помощью клавиатуры, нажмите Alt + Ввод. Пос…" at bounding box center [436, 135] width 873 height 381
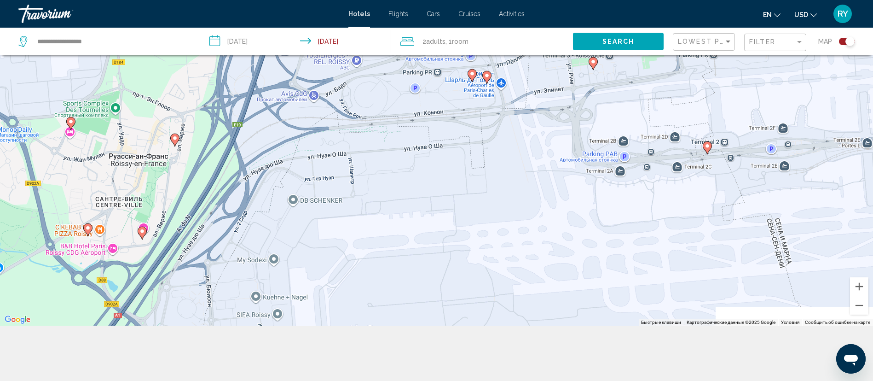
drag, startPoint x: 532, startPoint y: 220, endPoint x: 544, endPoint y: 188, distance: 33.7
click at [547, 186] on div "Чтобы активировать перетаскивание с помощью клавиатуры, нажмите Alt + Ввод. Пос…" at bounding box center [436, 135] width 873 height 381
click at [709, 144] on image "Main content" at bounding box center [708, 145] width 6 height 6
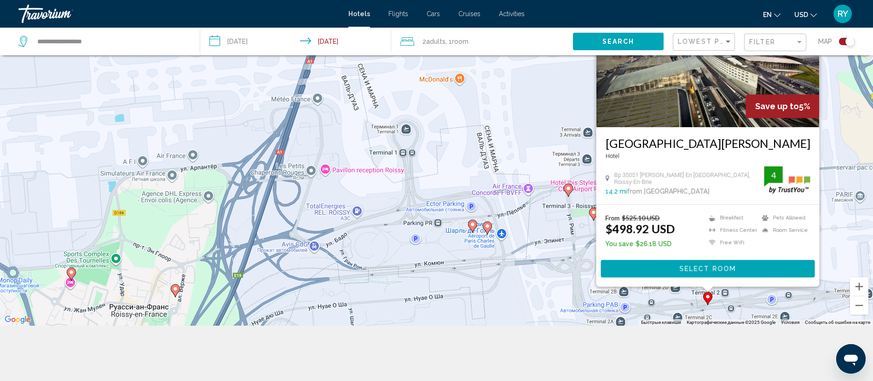
drag, startPoint x: 531, startPoint y: 265, endPoint x: 579, endPoint y: 67, distance: 203.7
click at [576, 72] on div "Чтобы активировать перетаскивание с помощью клавиатуры, нажмите Alt + Ввод. Пос…" at bounding box center [436, 135] width 873 height 381
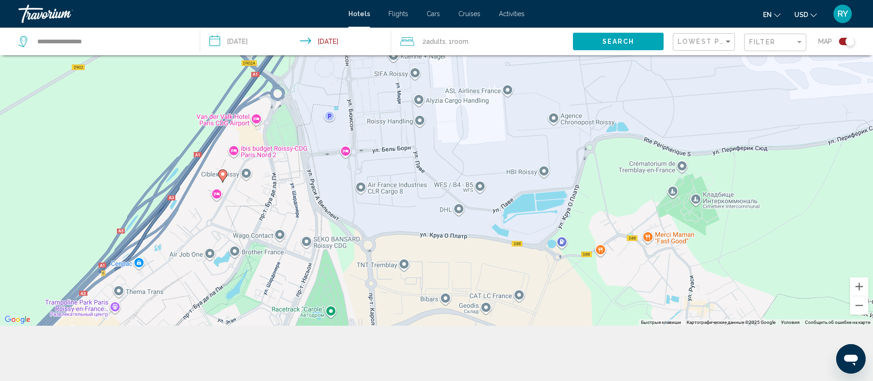
drag, startPoint x: 553, startPoint y: 114, endPoint x: 576, endPoint y: 143, distance: 37.4
click at [576, 143] on div "Чтобы активировать перетаскивание с помощью клавиатуры, нажмите Alt + Ввод. Пос…" at bounding box center [436, 135] width 873 height 381
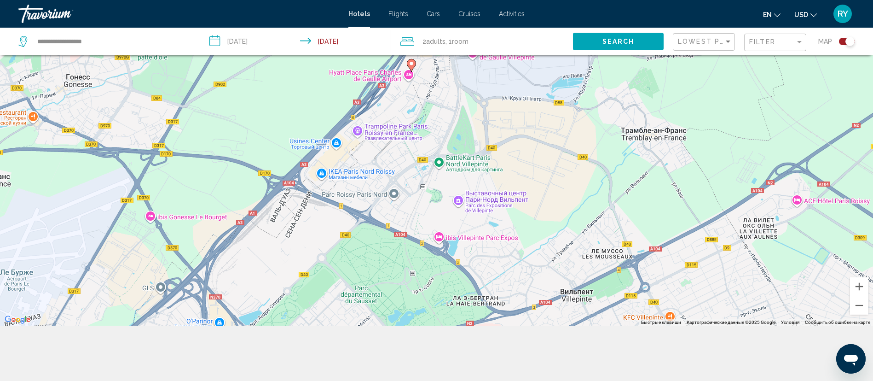
drag, startPoint x: 497, startPoint y: 193, endPoint x: 514, endPoint y: 106, distance: 88.6
click at [514, 106] on div "Чтобы активировать перетаскивание с помощью клавиатуры, нажмите Alt + Ввод. Пос…" at bounding box center [436, 135] width 873 height 381
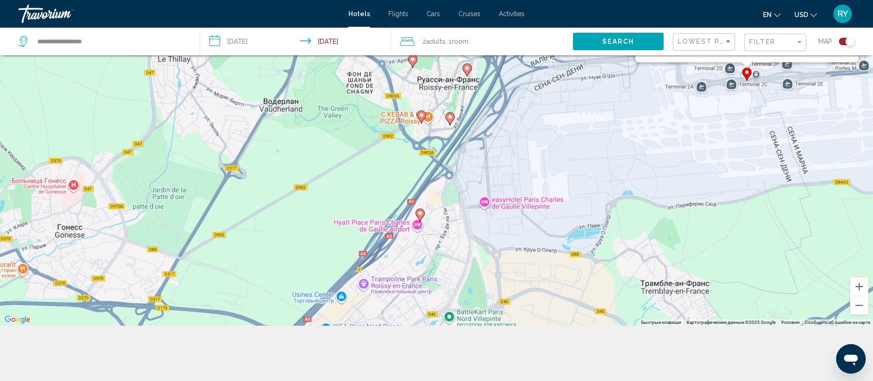
drag, startPoint x: 554, startPoint y: 163, endPoint x: 540, endPoint y: 117, distance: 48.2
click at [556, 100] on div "Чтобы активировать перетаскивание с помощью клавиатуры, нажмите Alt + Ввод. Пос…" at bounding box center [436, 135] width 873 height 381
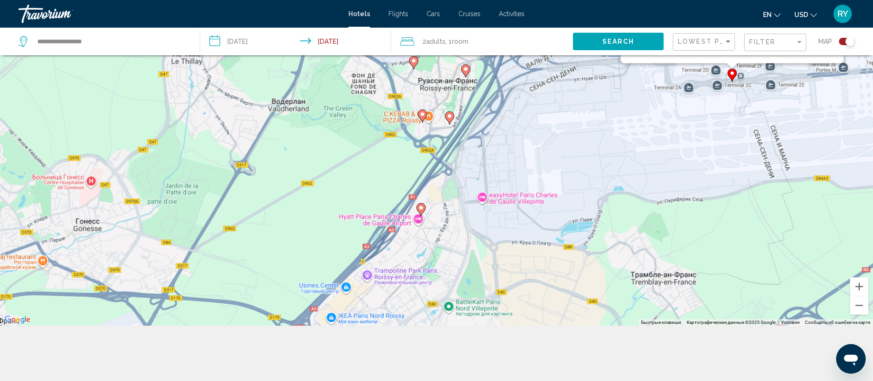
click at [423, 209] on image "Main content" at bounding box center [421, 208] width 6 height 6
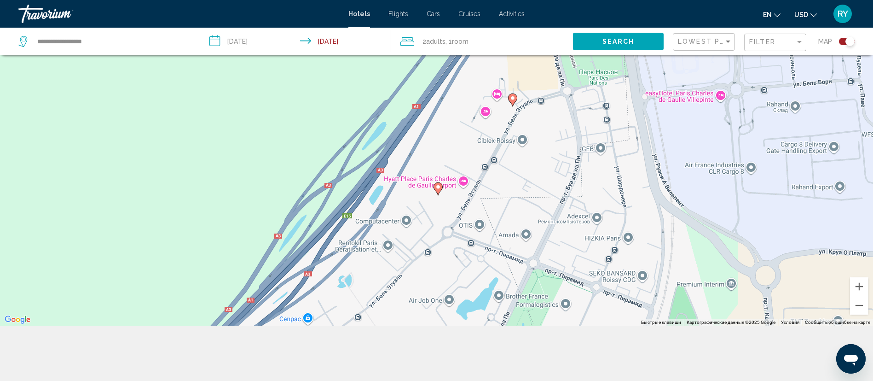
click at [509, 96] on icon "Main content" at bounding box center [512, 99] width 8 height 12
click at [512, 96] on image "Main content" at bounding box center [513, 98] width 6 height 6
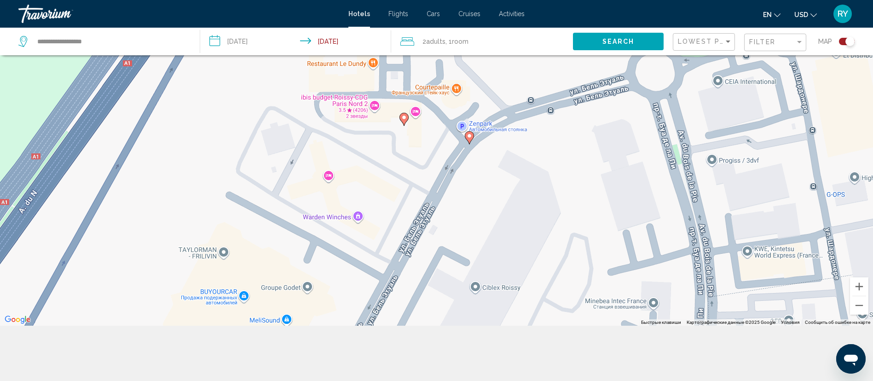
click at [400, 115] on icon "Main content" at bounding box center [403, 118] width 9 height 13
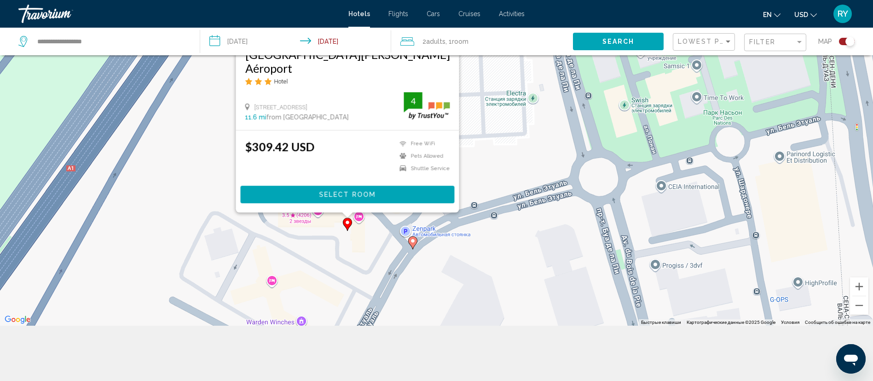
drag, startPoint x: 558, startPoint y: 212, endPoint x: 502, endPoint y: 144, distance: 87.9
click at [502, 144] on div "Чтобы активировать перетаскивание с помощью клавиатуры, нажмите Alt + Ввод. Пос…" at bounding box center [436, 135] width 873 height 381
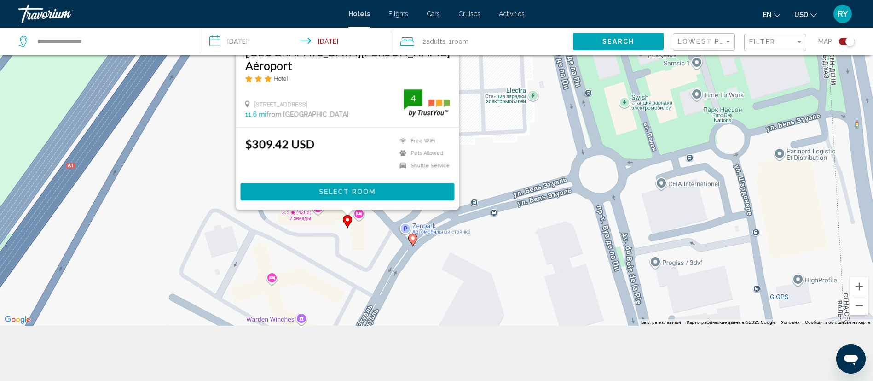
click at [414, 241] on icon "Main content" at bounding box center [412, 239] width 8 height 12
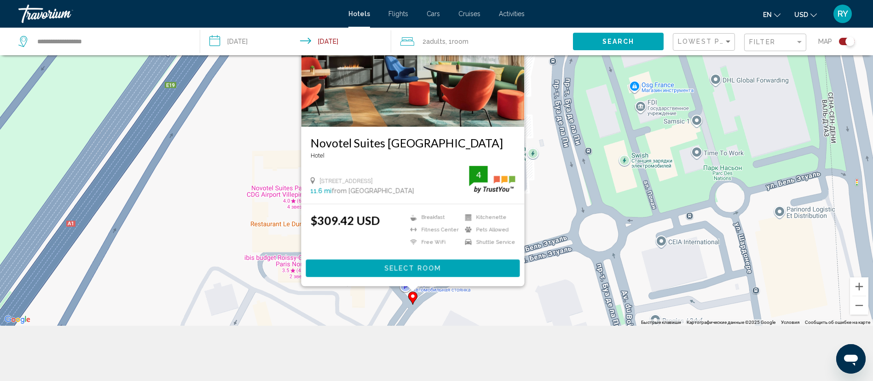
drag, startPoint x: 308, startPoint y: 125, endPoint x: 358, endPoint y: 146, distance: 53.4
click at [358, 146] on div "Novotel Suites [GEOGRAPHIC_DATA] [GEOGRAPHIC_DATA] [STREET_ADDRESS] 11.6 mi fro…" at bounding box center [412, 165] width 223 height 77
copy h3 "Novotel Suites [GEOGRAPHIC_DATA]"
click at [447, 312] on div "Чтобы активировать перетаскивание с помощью клавиатуры, нажмите Alt + Ввод. Пос…" at bounding box center [436, 135] width 873 height 381
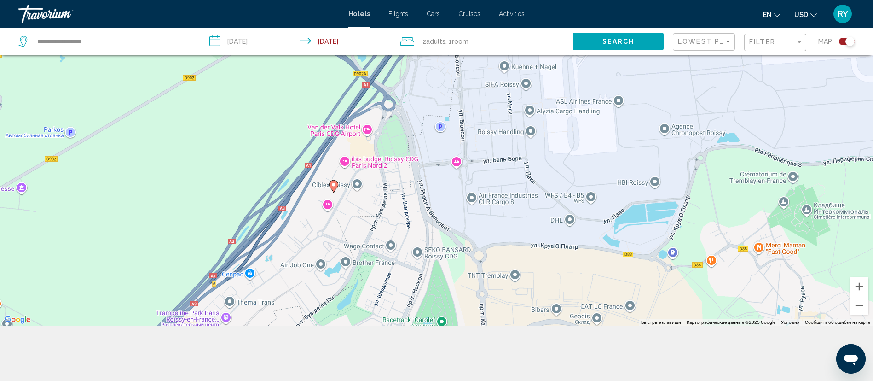
drag, startPoint x: 393, startPoint y: 183, endPoint x: 495, endPoint y: 51, distance: 167.3
click at [490, 58] on div "Чтобы активировать перетаскивание с помощью клавиатуры, нажмите Alt + Ввод. Пос…" at bounding box center [436, 135] width 873 height 381
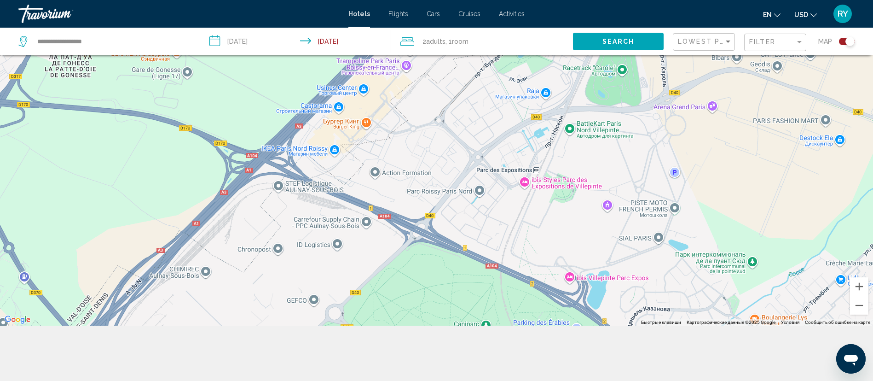
drag, startPoint x: 451, startPoint y: 162, endPoint x: 517, endPoint y: 43, distance: 136.4
click at [510, 55] on div "**********" at bounding box center [436, 163] width 873 height 436
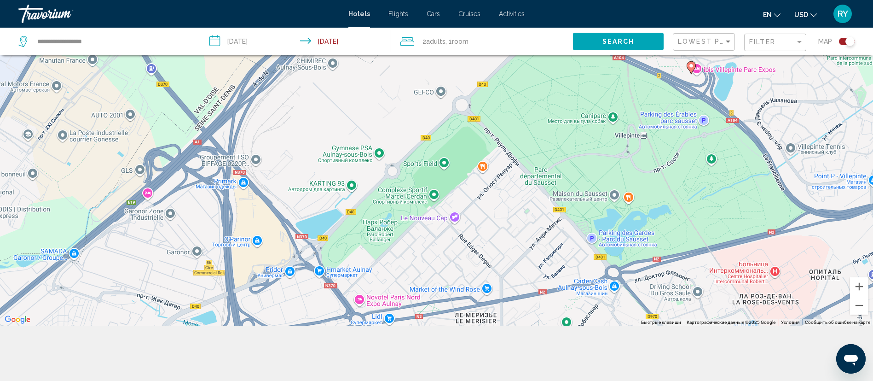
drag, startPoint x: 421, startPoint y: 194, endPoint x: 466, endPoint y: 128, distance: 79.7
click at [466, 128] on div "Чтобы активировать перетаскивание с помощью клавиатуры, нажмите Alt + Ввод. Пос…" at bounding box center [436, 135] width 873 height 381
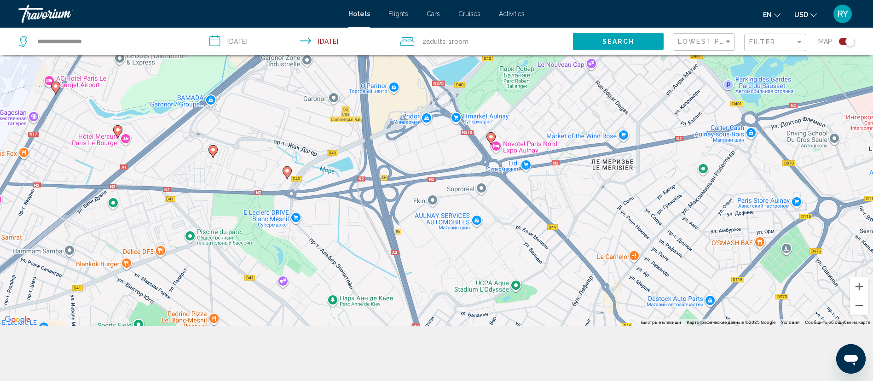
drag, startPoint x: 414, startPoint y: 209, endPoint x: 510, endPoint y: 153, distance: 111.8
click at [499, 161] on div "Чтобы активировать перетаскивание с помощью клавиатуры, нажмите Alt + Ввод. Пос…" at bounding box center [436, 135] width 873 height 381
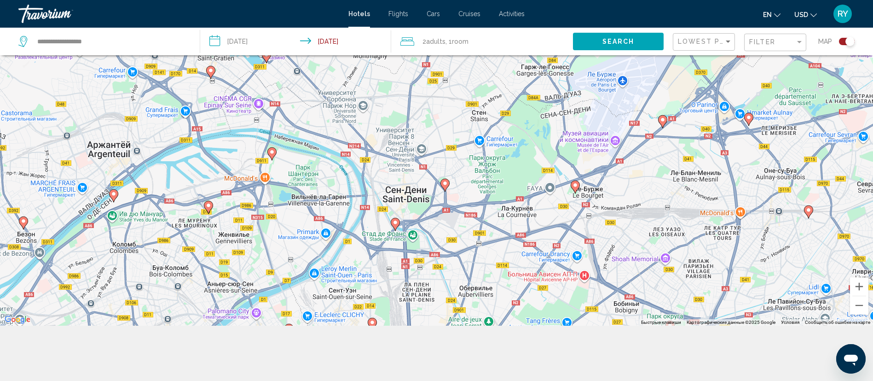
drag, startPoint x: 462, startPoint y: 216, endPoint x: 682, endPoint y: 194, distance: 220.6
click at [682, 194] on div "Чтобы активировать перетаскивание с помощью клавиатуры, нажмите Alt + Ввод. Пос…" at bounding box center [436, 135] width 873 height 381
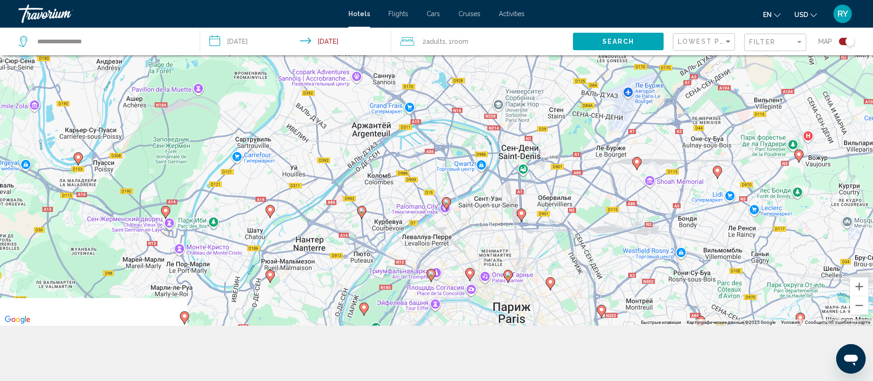
drag, startPoint x: 648, startPoint y: 190, endPoint x: 650, endPoint y: 83, distance: 107.2
click at [650, 92] on div "Чтобы активировать перетаскивание с помощью клавиатуры, нажмите Alt + Ввод. Пос…" at bounding box center [436, 135] width 873 height 381
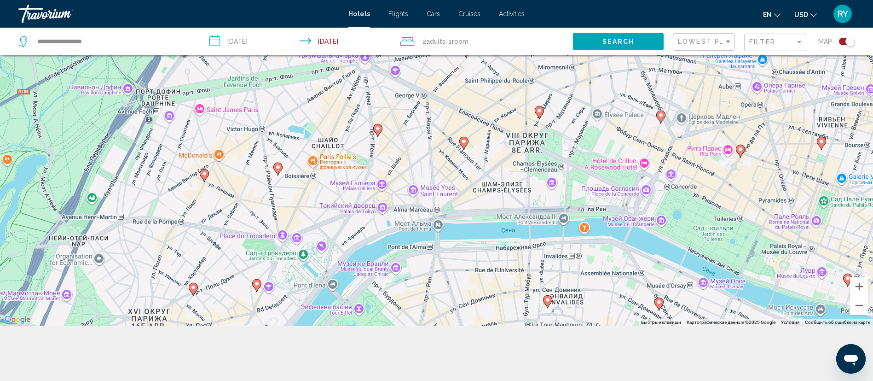
drag, startPoint x: 515, startPoint y: 221, endPoint x: 494, endPoint y: 118, distance: 104.7
click at [494, 118] on div "Чтобы активировать перетаскивание с помощью клавиатуры, нажмите Alt + Ввод. Пос…" at bounding box center [436, 135] width 873 height 381
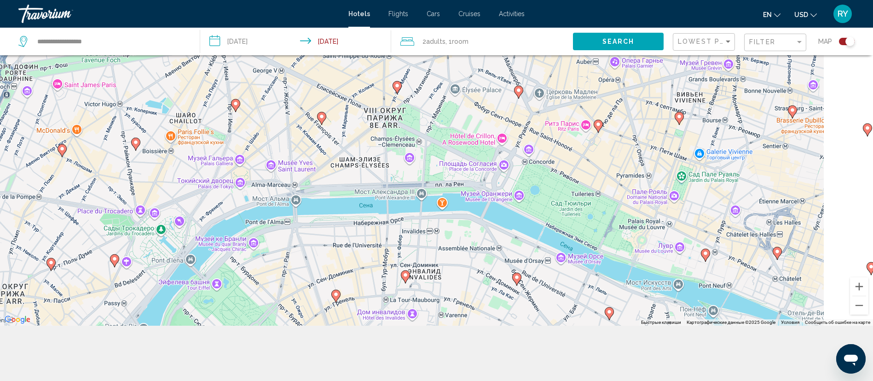
drag, startPoint x: 596, startPoint y: 196, endPoint x: 439, endPoint y: 180, distance: 157.7
click at [439, 177] on div "Чтобы активировать перетаскивание с помощью клавиатуры, нажмите Alt + Ввод. Пос…" at bounding box center [436, 135] width 873 height 381
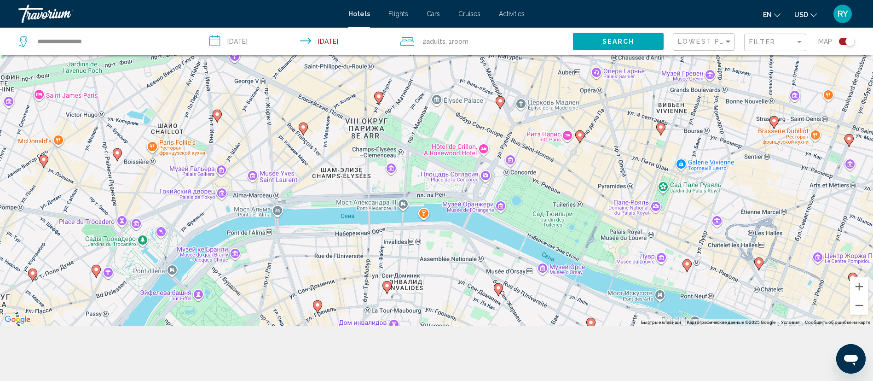
click at [582, 134] on image "Main content" at bounding box center [580, 135] width 6 height 6
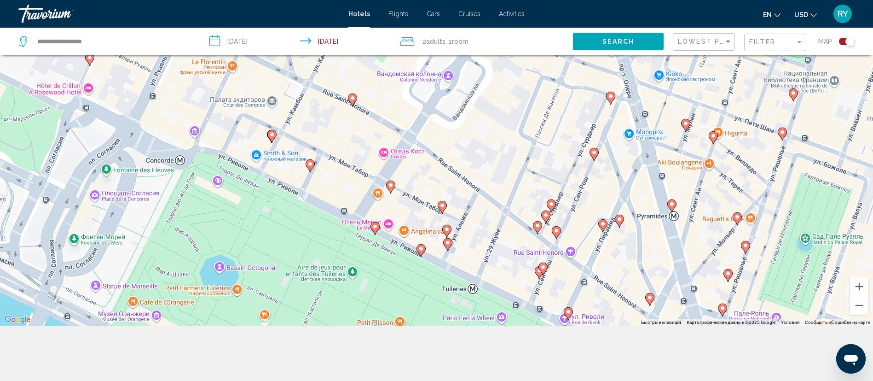
drag, startPoint x: 529, startPoint y: 236, endPoint x: 562, endPoint y: 153, distance: 89.2
click at [562, 153] on div "Для навигации используйте клавиши со стрелками. Чтобы активировать перетаскиван…" at bounding box center [436, 135] width 873 height 381
click at [422, 248] on image "Main content" at bounding box center [421, 248] width 6 height 6
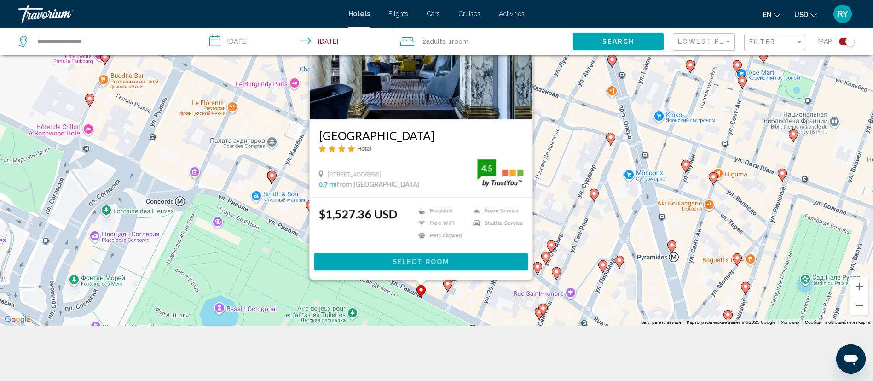
click at [545, 264] on gmp-advanced-marker "Main content" at bounding box center [545, 258] width 9 height 14
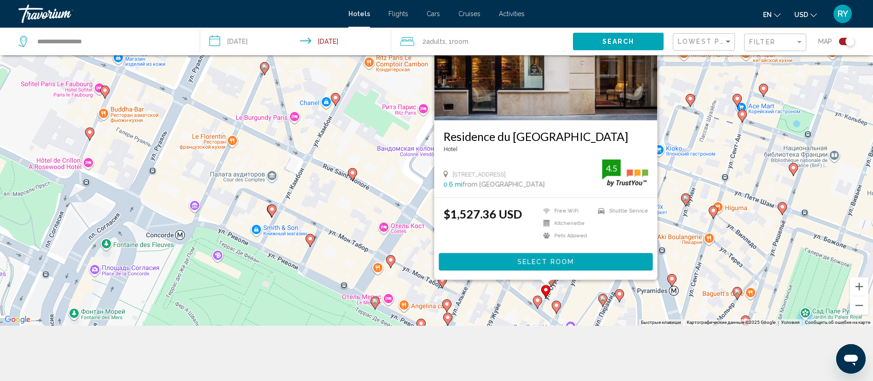
click at [605, 296] on image "Main content" at bounding box center [603, 298] width 6 height 6
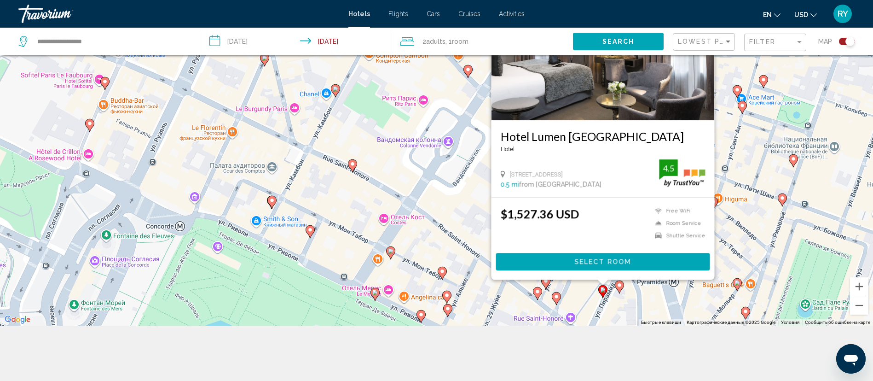
click at [620, 287] on image "Main content" at bounding box center [620, 285] width 6 height 6
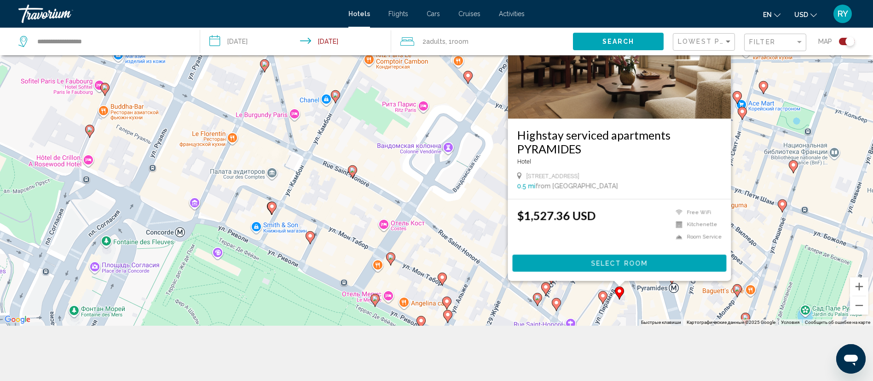
click at [335, 96] on image "Main content" at bounding box center [336, 95] width 6 height 6
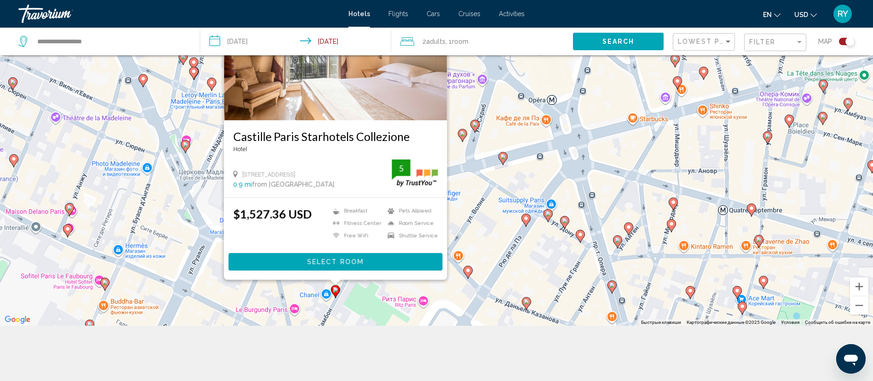
click at [563, 220] on image "Main content" at bounding box center [565, 221] width 6 height 6
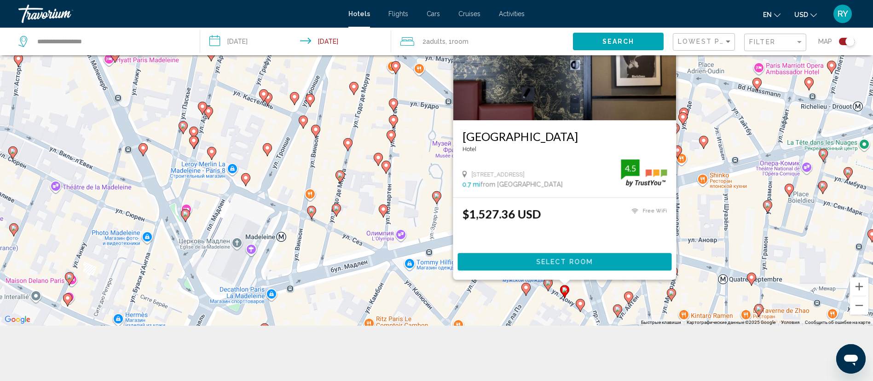
click at [672, 295] on image "Main content" at bounding box center [672, 293] width 6 height 6
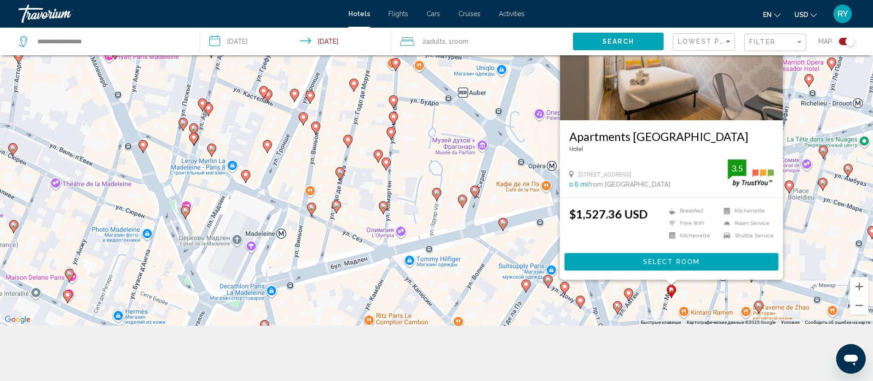
click at [389, 135] on icon "Main content" at bounding box center [391, 133] width 8 height 12
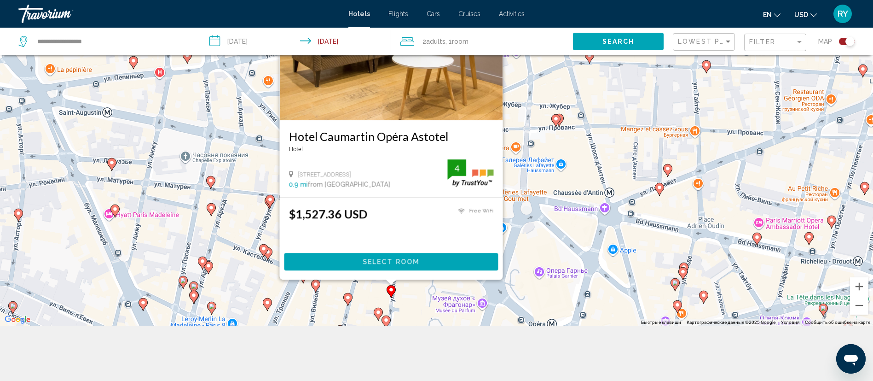
click at [211, 208] on image "Main content" at bounding box center [211, 208] width 6 height 6
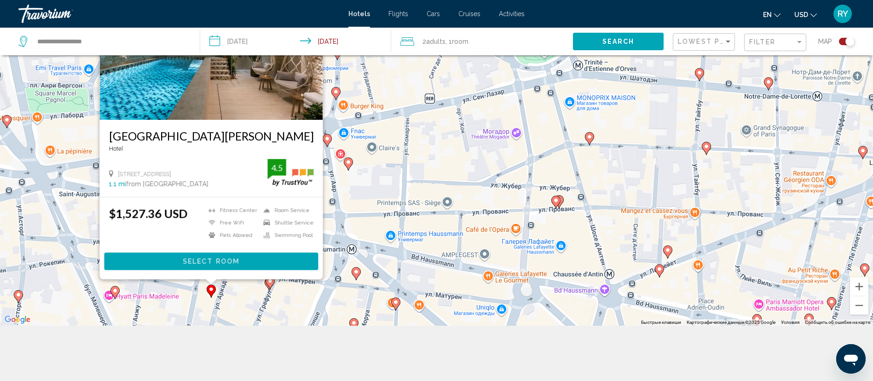
click at [558, 205] on gmp-advanced-marker "Main content" at bounding box center [555, 202] width 9 height 14
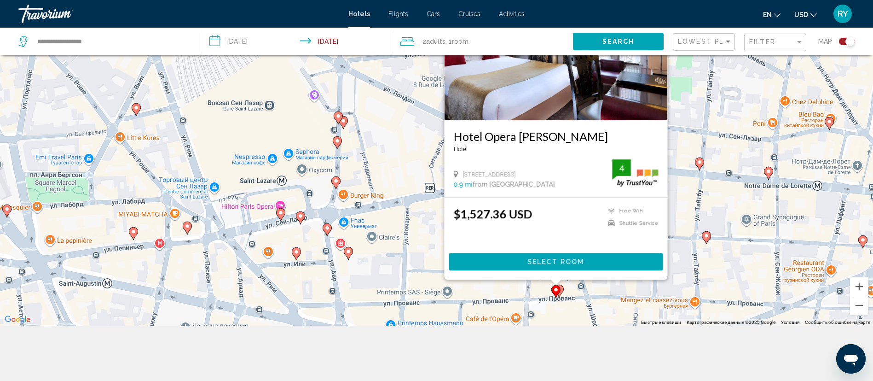
click at [703, 163] on icon "Main content" at bounding box center [699, 163] width 8 height 12
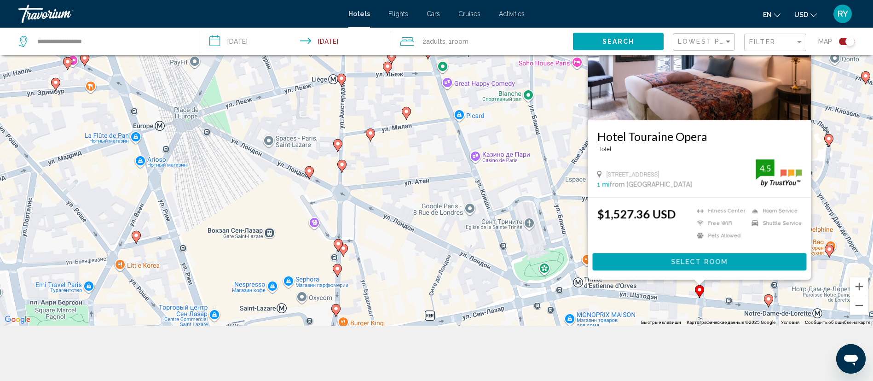
click at [373, 137] on icon "Main content" at bounding box center [370, 134] width 8 height 12
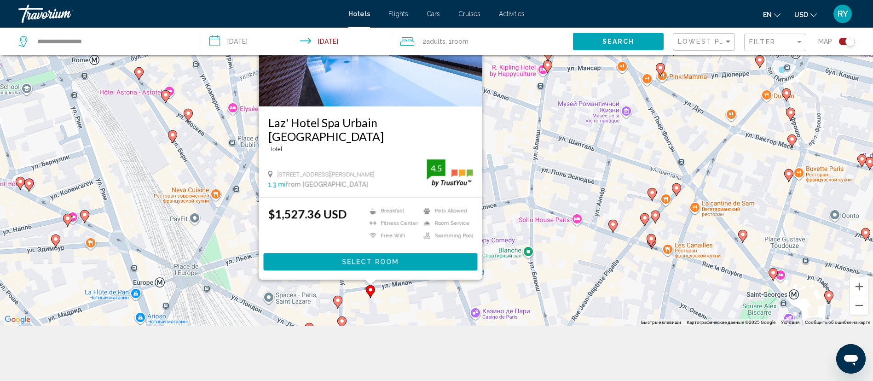
click at [656, 214] on image "Main content" at bounding box center [656, 215] width 6 height 6
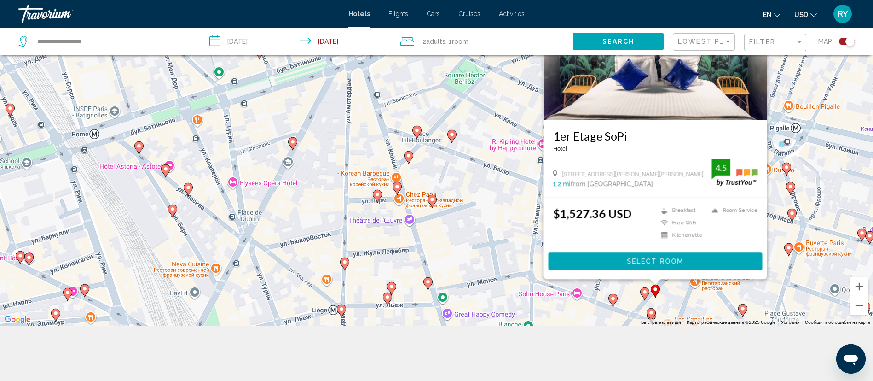
click at [419, 134] on icon "Main content" at bounding box center [416, 132] width 8 height 12
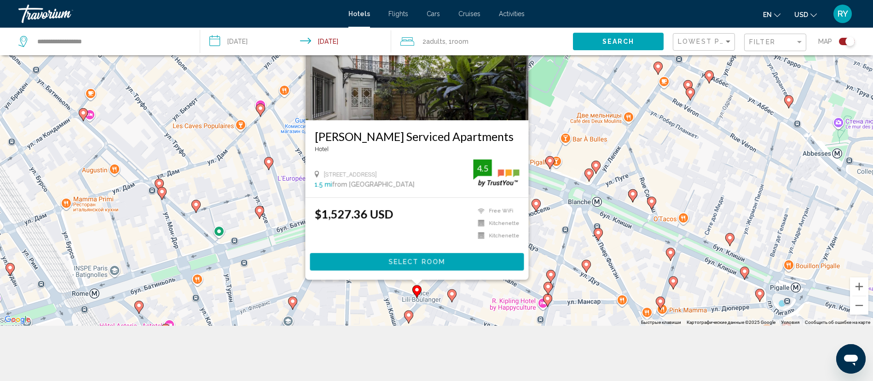
click at [410, 315] on image "Main content" at bounding box center [409, 315] width 6 height 6
